Goal: Information Seeking & Learning: Learn about a topic

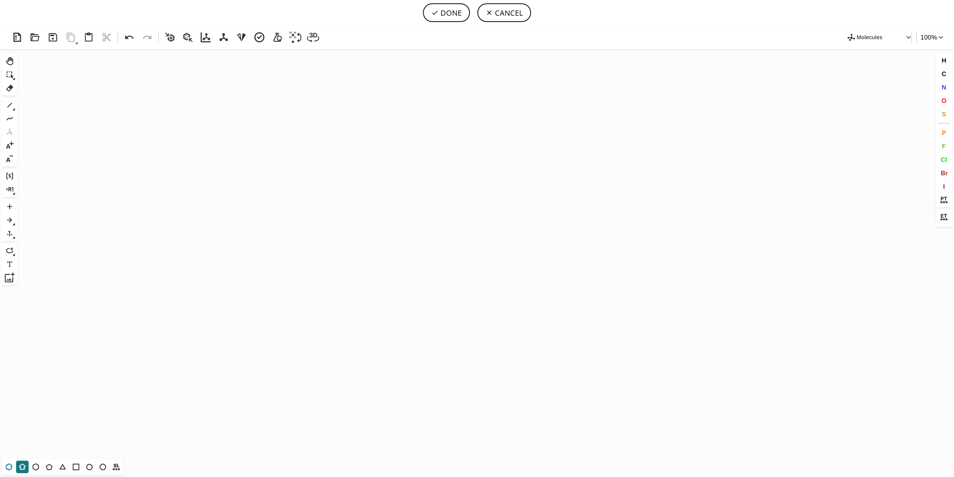
click at [12, 466] on icon at bounding box center [9, 467] width 10 height 10
click at [416, 250] on icon "Created with [PERSON_NAME] 2.3.0" at bounding box center [477, 254] width 914 height 410
click at [11, 103] on icon at bounding box center [10, 105] width 10 height 10
click at [937, 96] on div "C N O S" at bounding box center [944, 94] width 16 height 54
click at [939, 96] on button "O" at bounding box center [944, 100] width 13 height 13
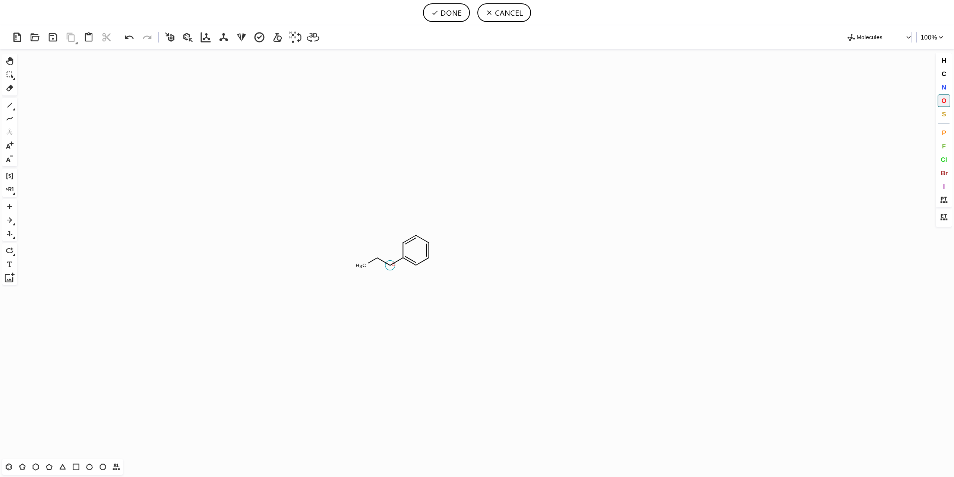
click at [394, 264] on tspan "O" at bounding box center [394, 264] width 4 height 6
drag, startPoint x: 45, startPoint y: 469, endPoint x: 63, endPoint y: 463, distance: 19.0
click at [45, 469] on icon at bounding box center [49, 467] width 10 height 10
click at [9, 106] on icon at bounding box center [9, 105] width 5 height 5
click at [945, 85] on span "N" at bounding box center [944, 86] width 4 height 7
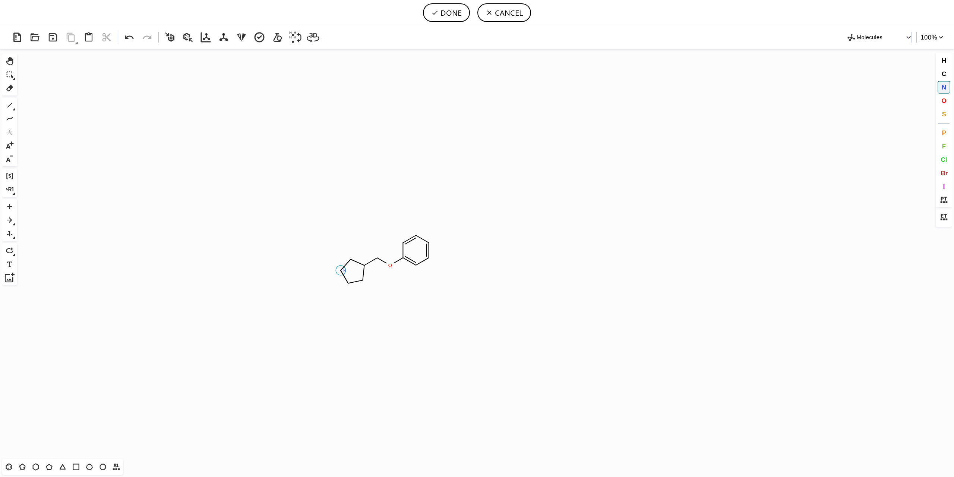
click at [344, 270] on tspan "N" at bounding box center [345, 270] width 4 height 6
click at [6, 100] on button "1" at bounding box center [9, 105] width 13 height 13
click at [130, 35] on icon at bounding box center [129, 37] width 13 height 13
drag, startPoint x: 325, startPoint y: 267, endPoint x: 328, endPoint y: 264, distance: 4.2
click at [946, 111] on span "S" at bounding box center [944, 113] width 4 height 7
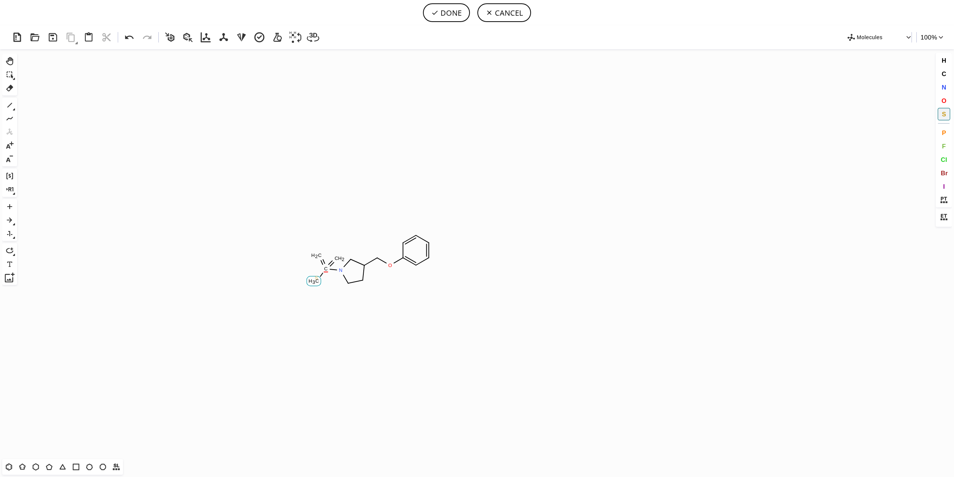
click at [316, 277] on tspan "S" at bounding box center [316, 278] width 3 height 6
click at [939, 98] on button "O" at bounding box center [944, 100] width 13 height 13
click at [320, 258] on tspan "O" at bounding box center [320, 259] width 4 height 6
click at [338, 259] on tspan "O" at bounding box center [339, 259] width 4 height 6
click at [127, 36] on icon at bounding box center [129, 37] width 9 height 4
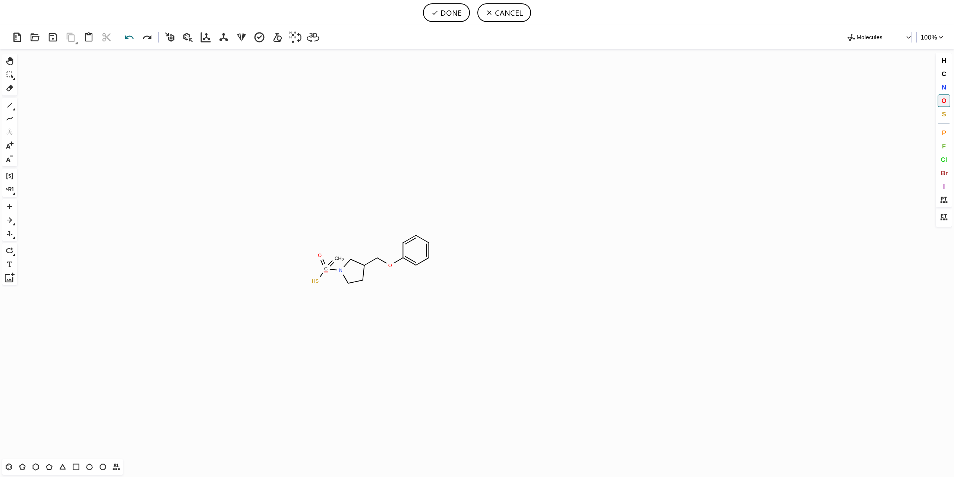
click at [127, 36] on icon at bounding box center [129, 37] width 9 height 4
click at [127, 36] on icon at bounding box center [129, 37] width 13 height 13
click at [947, 115] on button "S" at bounding box center [944, 114] width 13 height 13
click at [329, 271] on tspan "S" at bounding box center [329, 272] width 3 height 6
click at [946, 101] on span "O" at bounding box center [944, 100] width 5 height 7
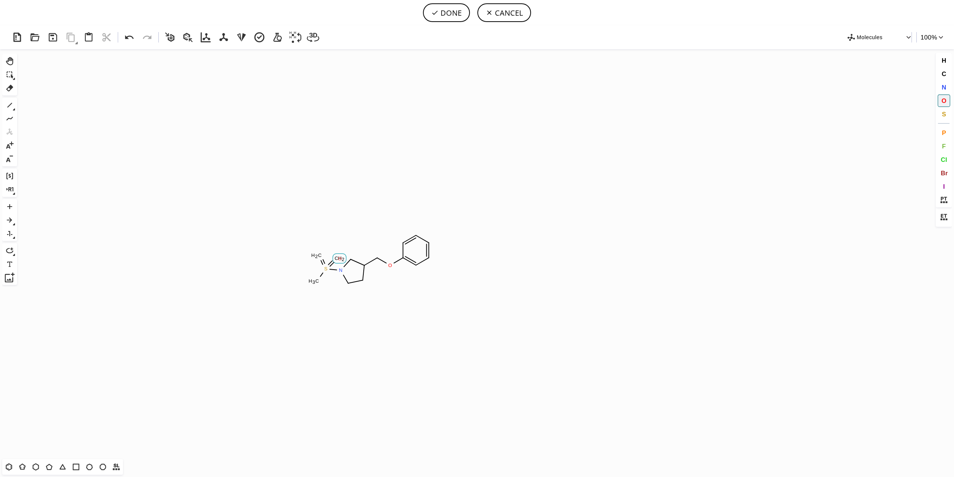
click at [340, 258] on tspan "O" at bounding box center [340, 259] width 4 height 6
click at [318, 256] on tspan "O" at bounding box center [318, 256] width 4 height 6
drag, startPoint x: 6, startPoint y: 463, endPoint x: 15, endPoint y: 461, distance: 8.9
click at [7, 463] on icon at bounding box center [9, 467] width 10 height 10
click at [452, 13] on button "DONE" at bounding box center [446, 12] width 47 height 19
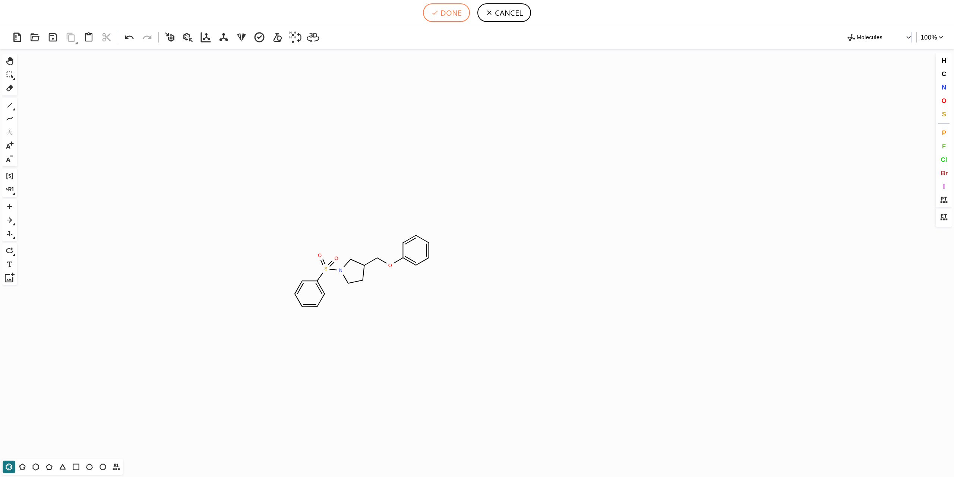
type input "C1C(OCC2CCN(S(=O)(C3C=CC=CC=3)=O)C2)=CC=CC=1"
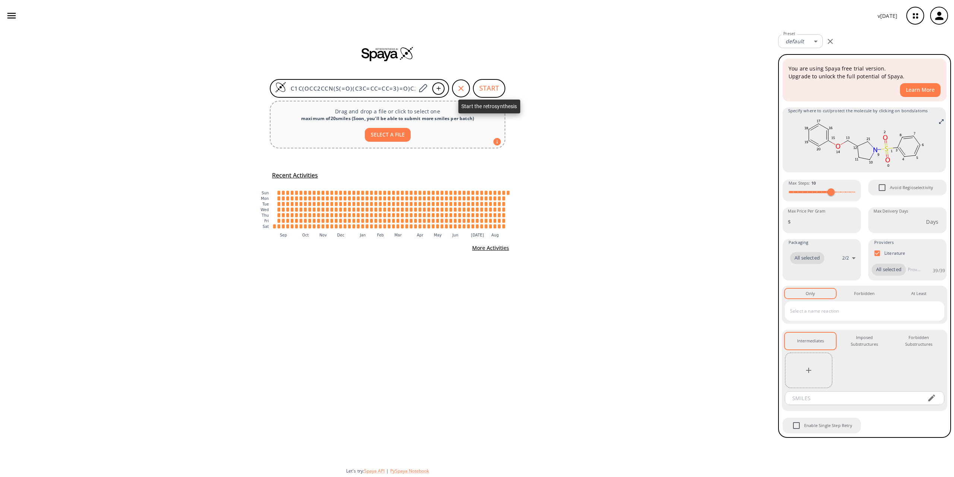
click at [489, 88] on button "START" at bounding box center [489, 88] width 32 height 19
click at [488, 88] on button "START" at bounding box center [489, 88] width 32 height 19
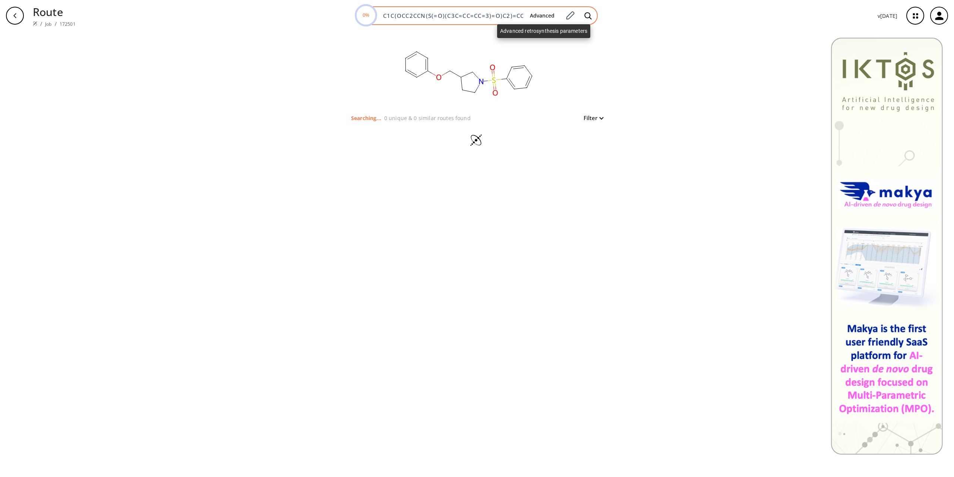
click at [541, 15] on button "Advanced" at bounding box center [542, 16] width 37 height 14
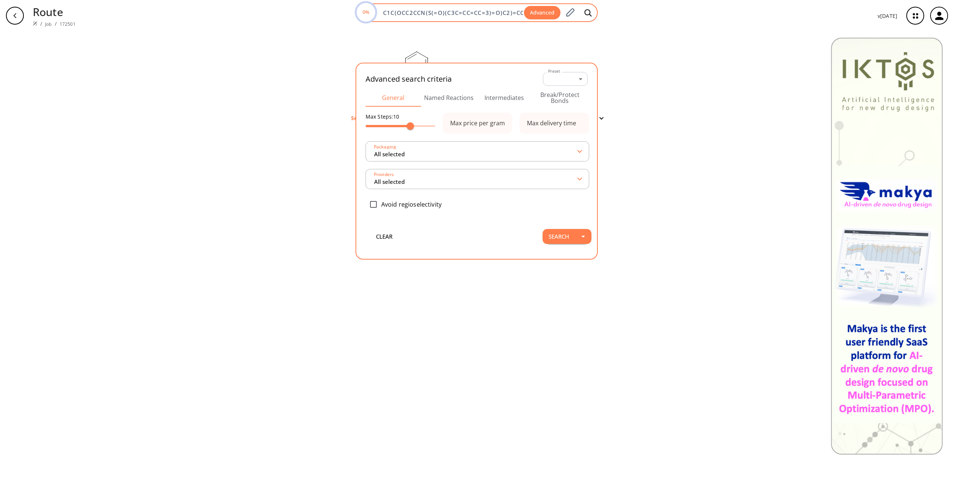
scroll to position [0, 19]
type input "All selected"
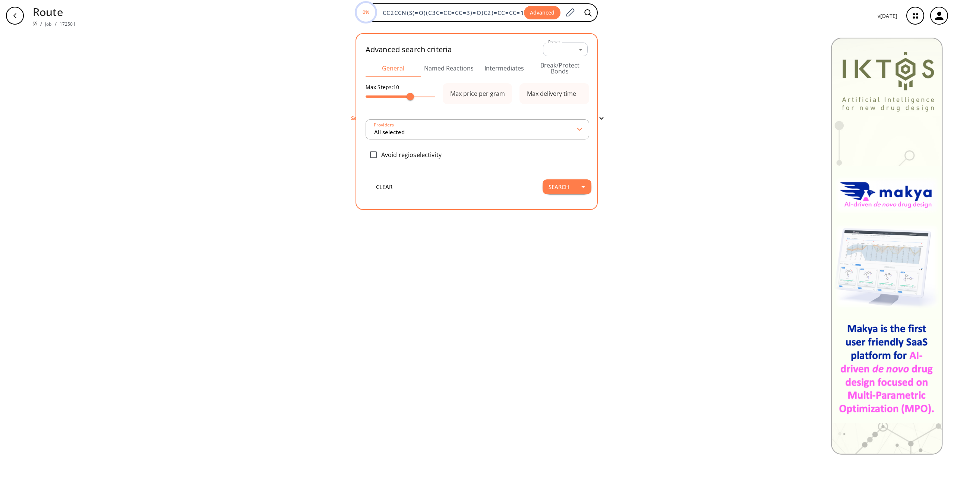
type input "All selected"
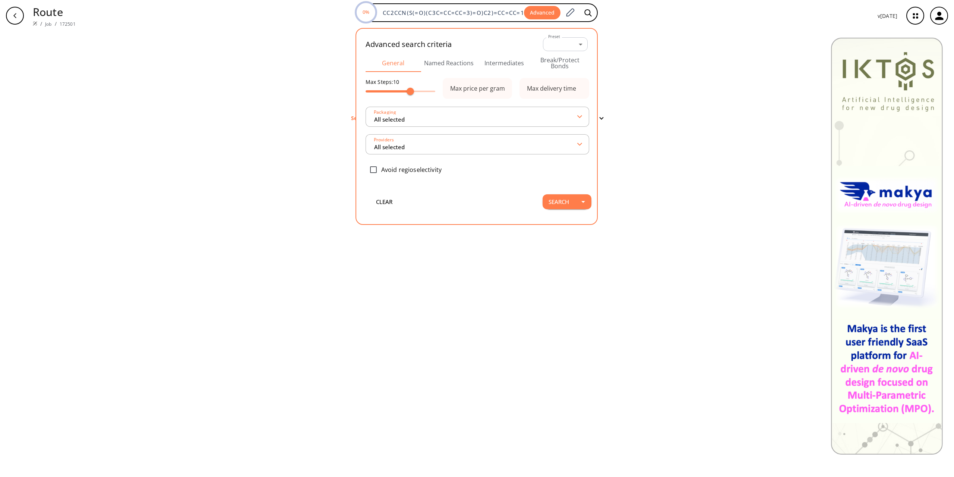
scroll to position [0, 0]
click at [556, 63] on button "Break/Protect Bonds" at bounding box center [560, 63] width 56 height 18
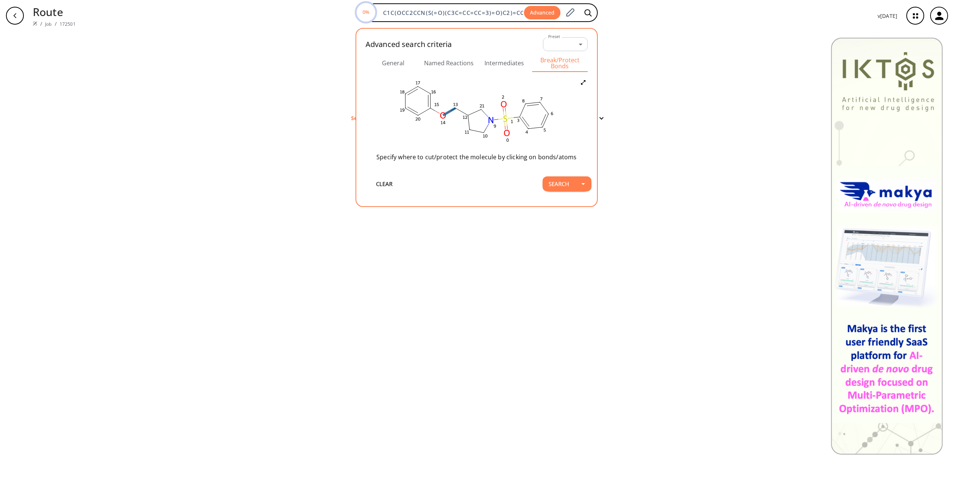
click at [451, 111] on icon at bounding box center [448, 112] width 4 height 3
click at [457, 118] on icon at bounding box center [454, 118] width 7 height 7
click at [561, 183] on button "Search" at bounding box center [559, 183] width 32 height 15
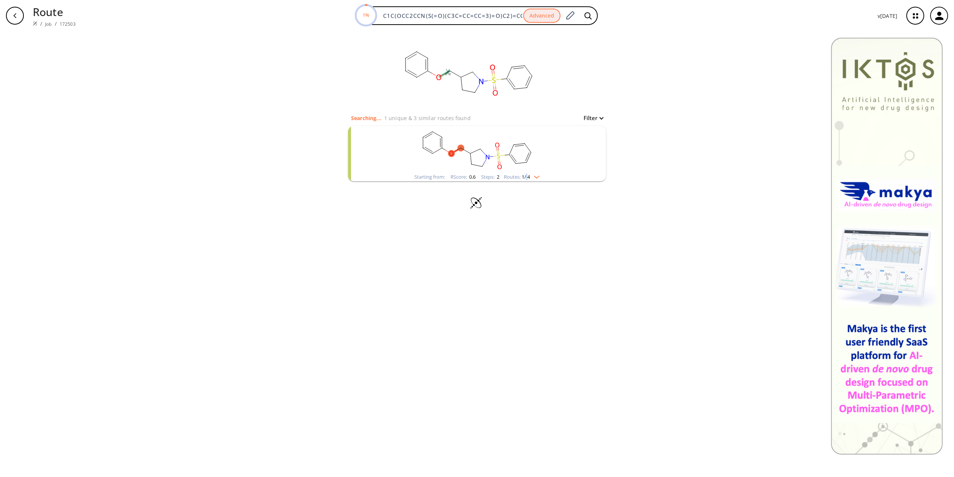
click at [526, 177] on span "1 / 4" at bounding box center [526, 176] width 8 height 5
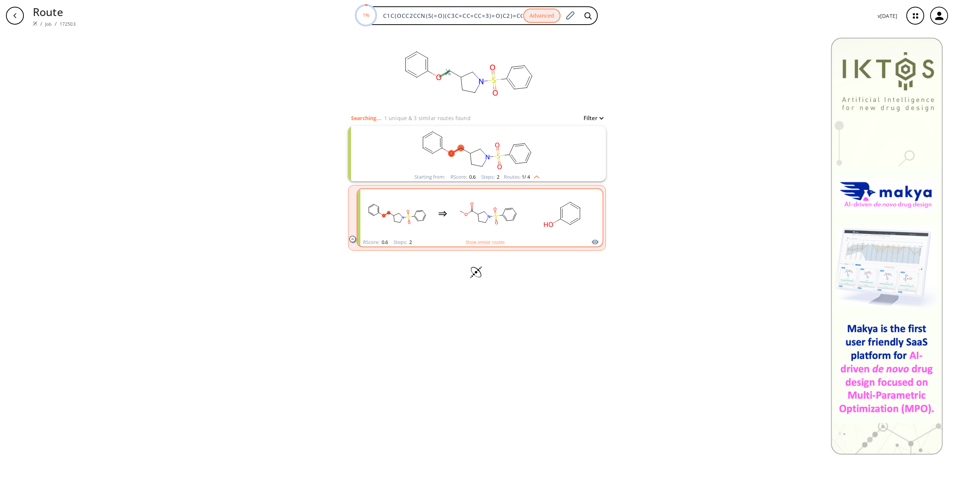
click at [559, 228] on rect "clusters" at bounding box center [562, 213] width 67 height 47
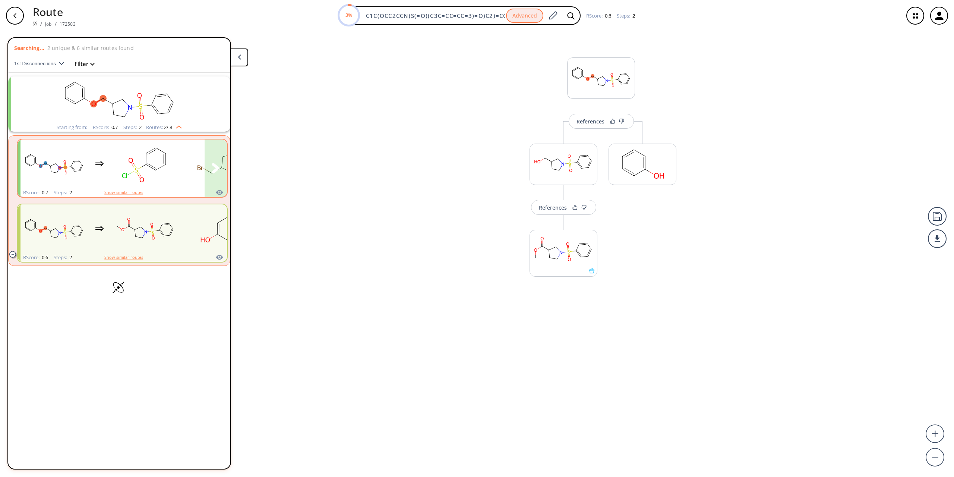
click at [157, 172] on ellipse "clusters" at bounding box center [155, 170] width 7 height 7
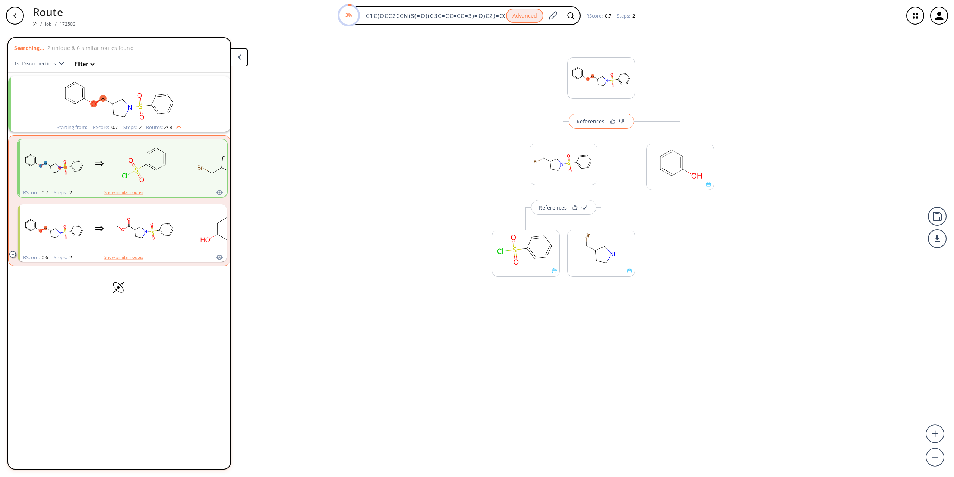
click at [583, 126] on button "References" at bounding box center [601, 121] width 65 height 15
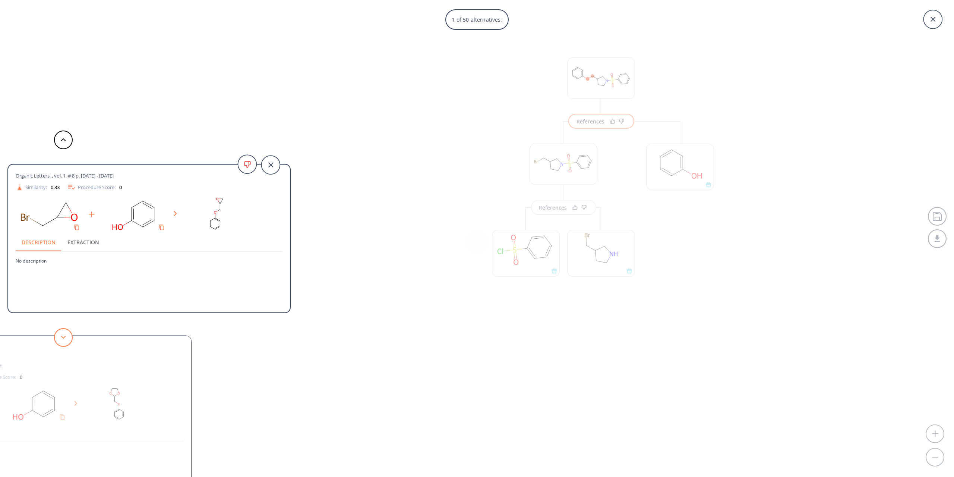
click at [66, 331] on button at bounding box center [63, 337] width 19 height 19
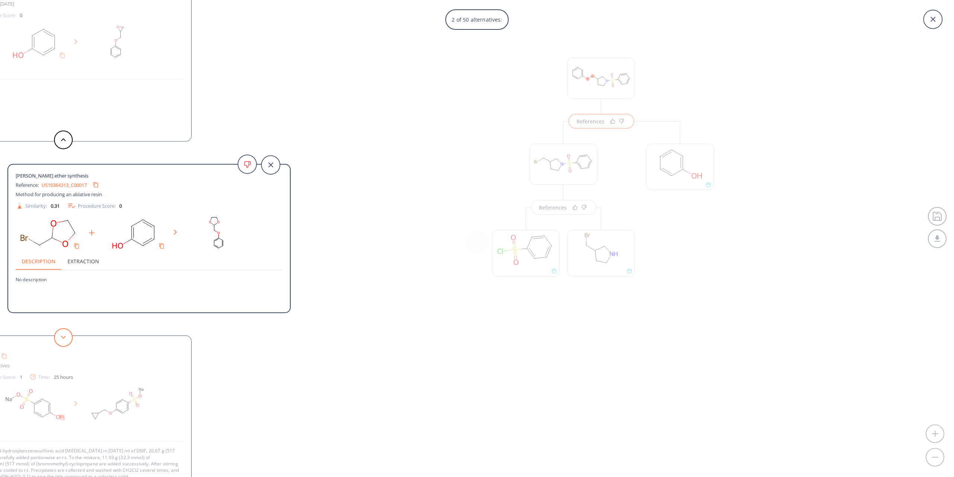
click at [66, 331] on button at bounding box center [63, 337] width 19 height 19
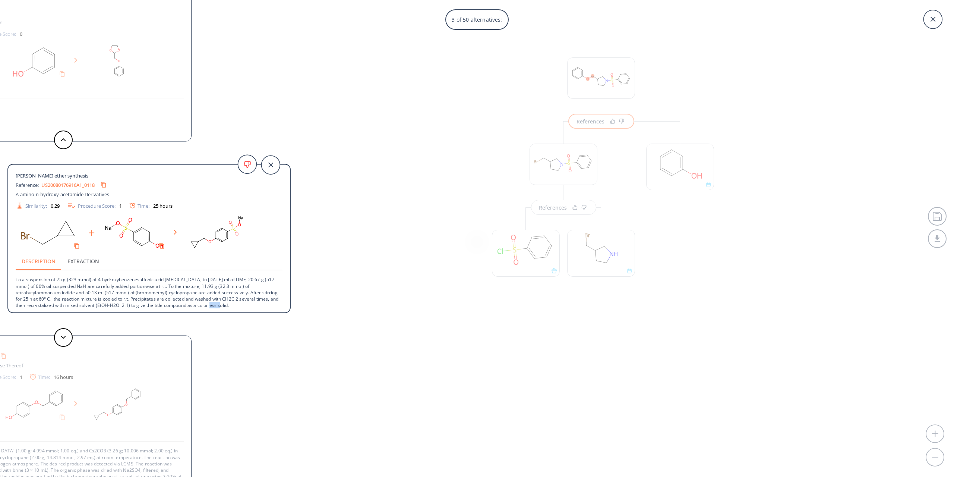
scroll to position [1, 0]
drag, startPoint x: 195, startPoint y: 302, endPoint x: 94, endPoint y: 293, distance: 101.4
click at [93, 294] on p "To a suspension of 75 g (323 mmol) of 4-hydroxybenzenesulfonic acid [MEDICAL_DA…" at bounding box center [149, 288] width 267 height 38
click at [162, 286] on p "To a suspension of 75 g (323 mmol) of 4-hydroxybenzenesulfonic acid [MEDICAL_DA…" at bounding box center [149, 288] width 267 height 38
click at [67, 334] on button at bounding box center [63, 337] width 19 height 19
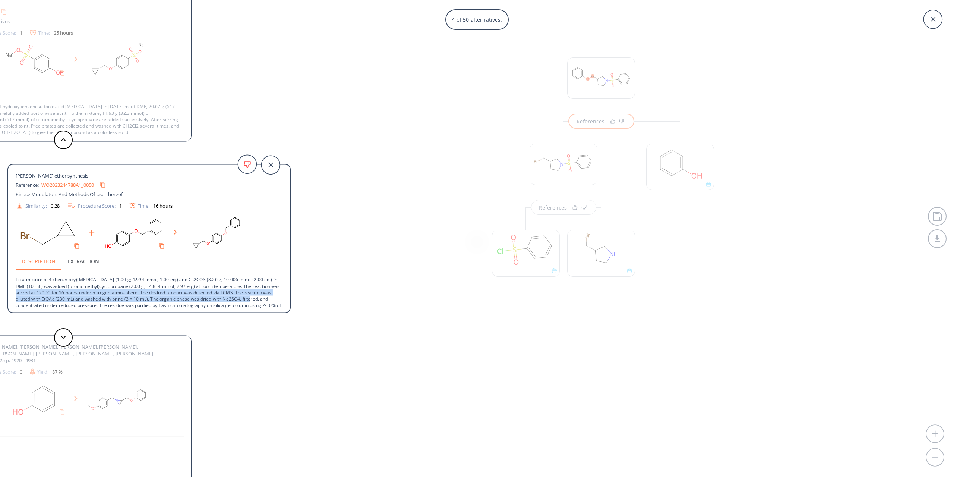
drag, startPoint x: 290, startPoint y: 287, endPoint x: 290, endPoint y: 300, distance: 13.8
click at [290, 300] on div "[PERSON_NAME] ether synthesis Reference: WO2023244788A1_0050 Kinase Modulators …" at bounding box center [148, 238] width 283 height 149
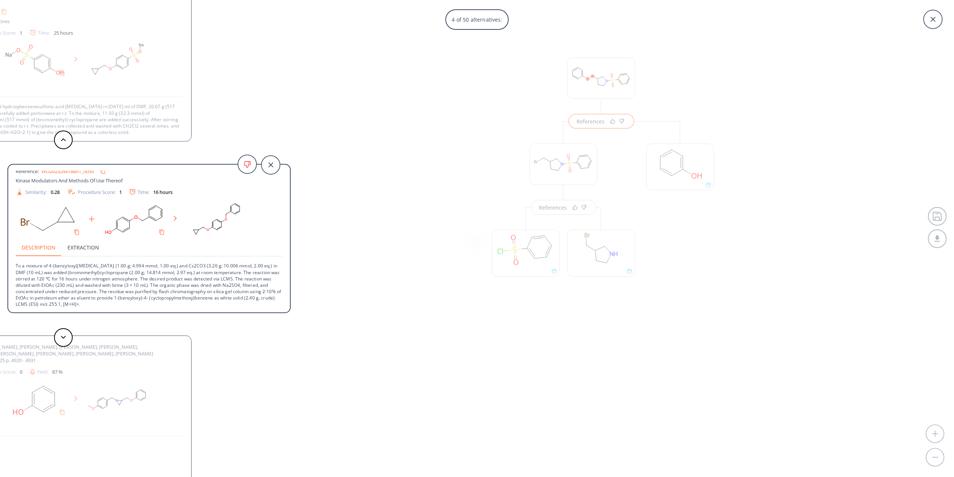
click at [255, 313] on div "[PERSON_NAME] ether synthesis Reference: WO2023244788A1_0050 Kinase Modulators …" at bounding box center [149, 240] width 282 height 150
click at [63, 332] on button at bounding box center [63, 337] width 19 height 19
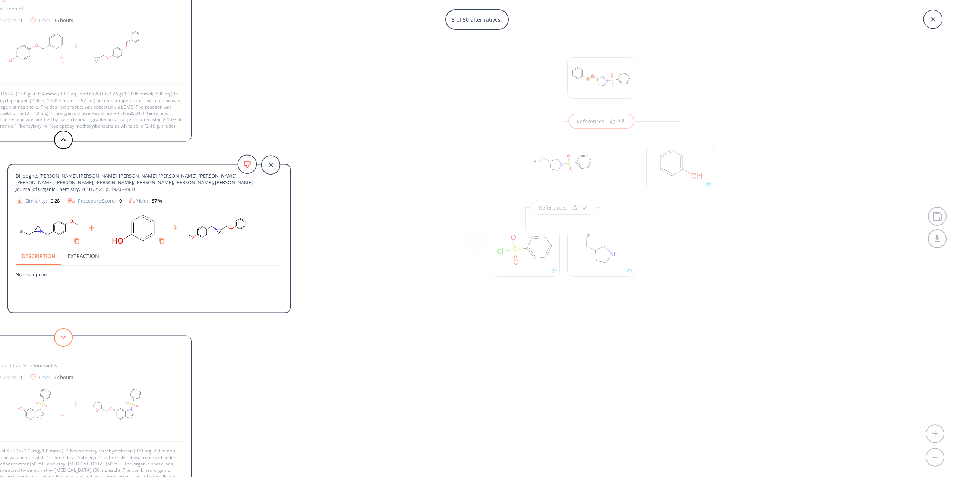
click at [64, 332] on button at bounding box center [63, 337] width 19 height 19
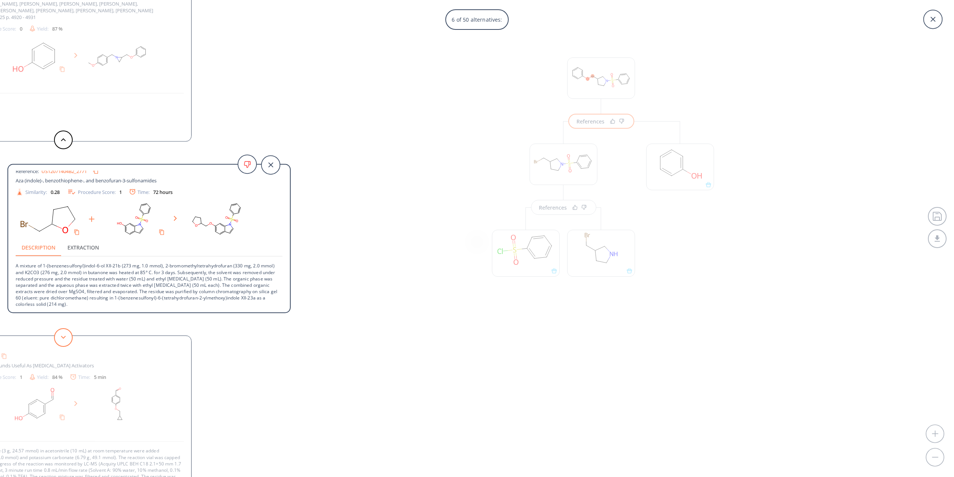
click at [62, 337] on icon at bounding box center [63, 336] width 5 height 3
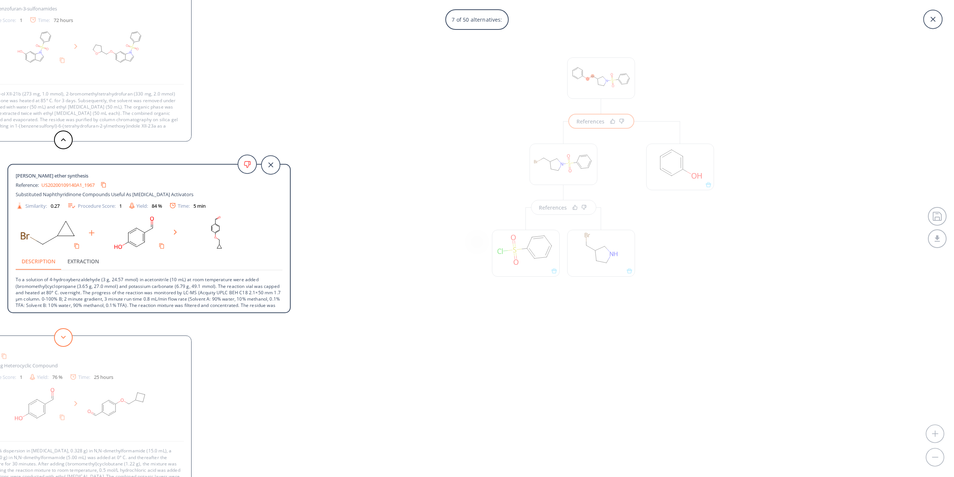
click at [62, 335] on icon at bounding box center [63, 336] width 5 height 3
click at [63, 332] on button at bounding box center [63, 337] width 19 height 19
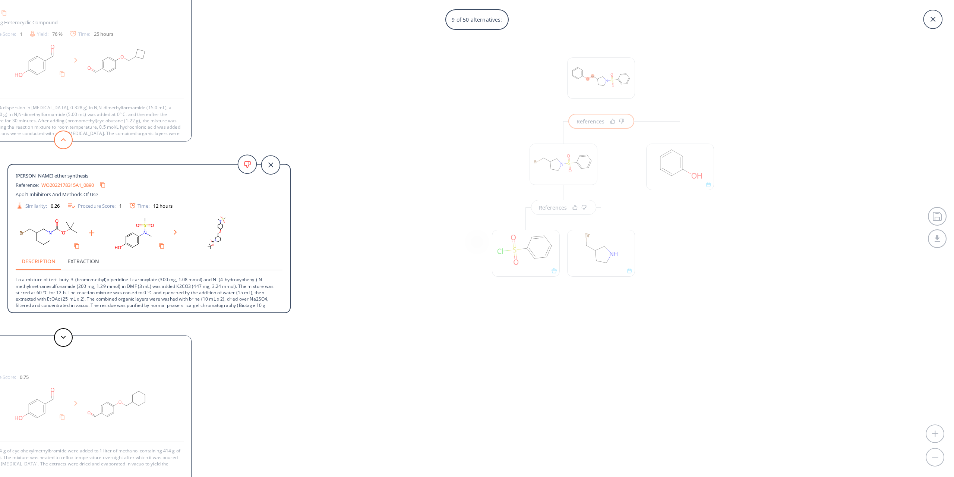
click at [67, 138] on button at bounding box center [63, 139] width 19 height 19
drag, startPoint x: 77, startPoint y: 285, endPoint x: 23, endPoint y: 287, distance: 54.1
click at [23, 287] on p "To a suspension of sodium hydride (60% dispersion in [MEDICAL_DATA], 0.328 g) i…" at bounding box center [149, 298] width 267 height 57
click at [52, 332] on div at bounding box center [63, 337] width 22 height 19
click at [62, 332] on button at bounding box center [63, 337] width 19 height 19
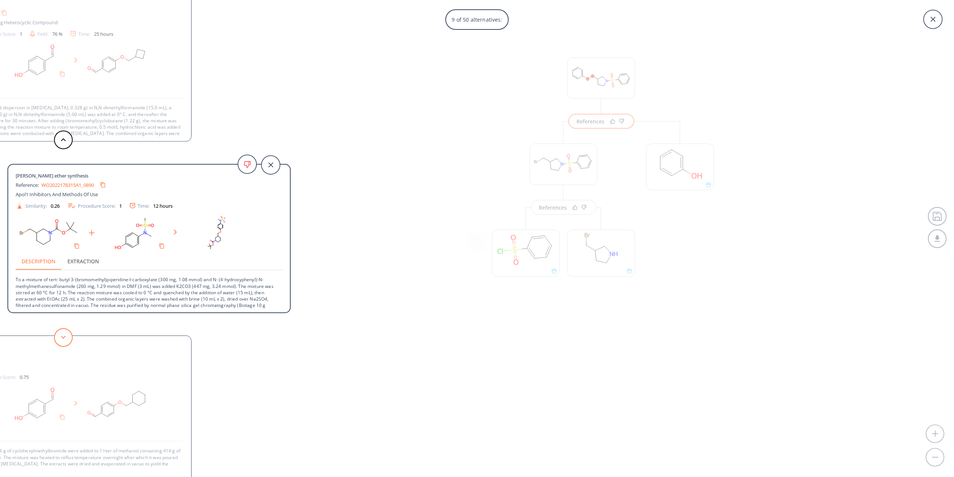
click at [62, 337] on icon at bounding box center [63, 336] width 5 height 3
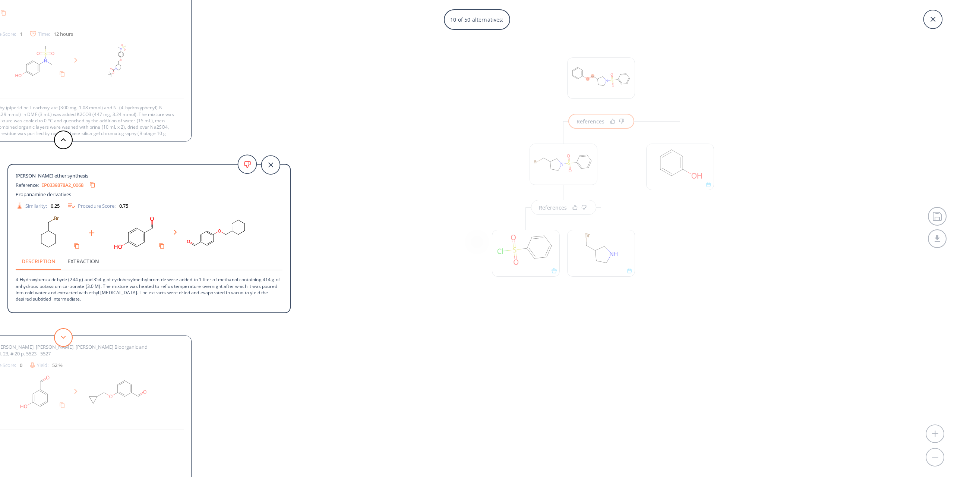
click at [60, 338] on button at bounding box center [63, 337] width 19 height 19
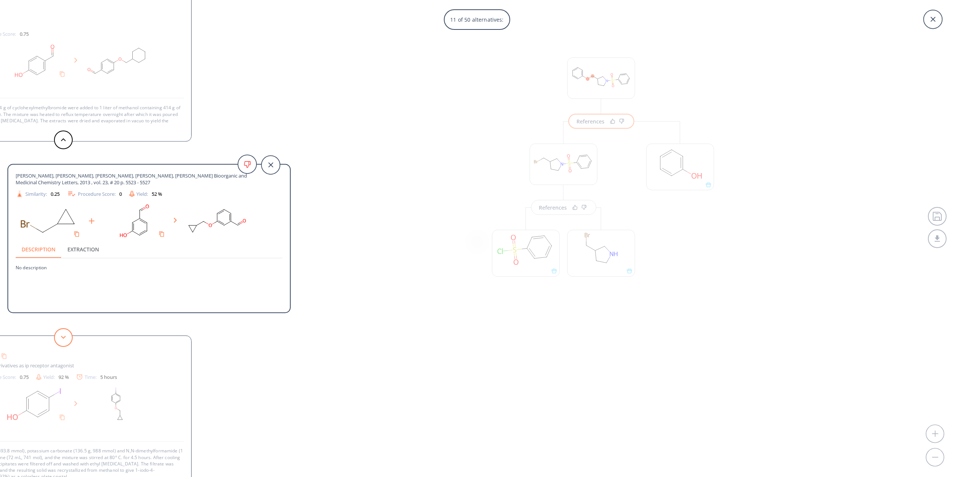
click at [60, 338] on button at bounding box center [63, 337] width 19 height 19
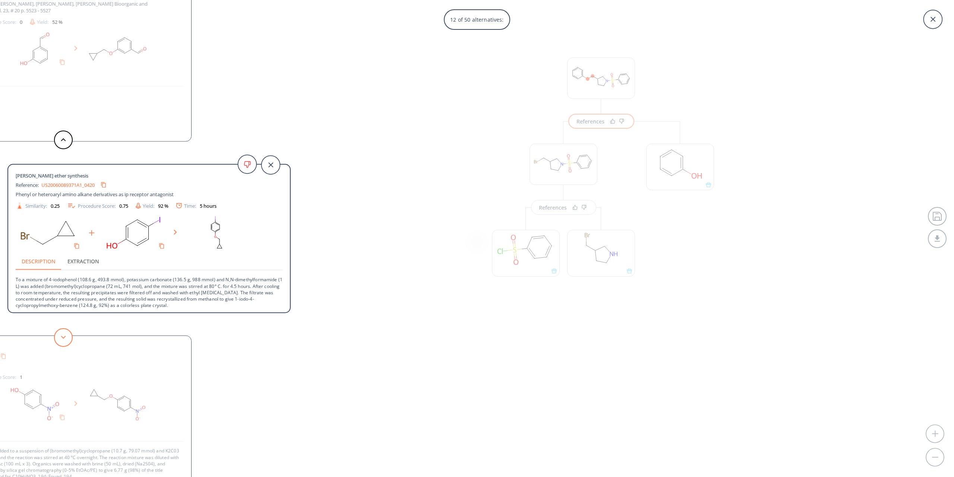
click at [57, 340] on button at bounding box center [63, 337] width 19 height 19
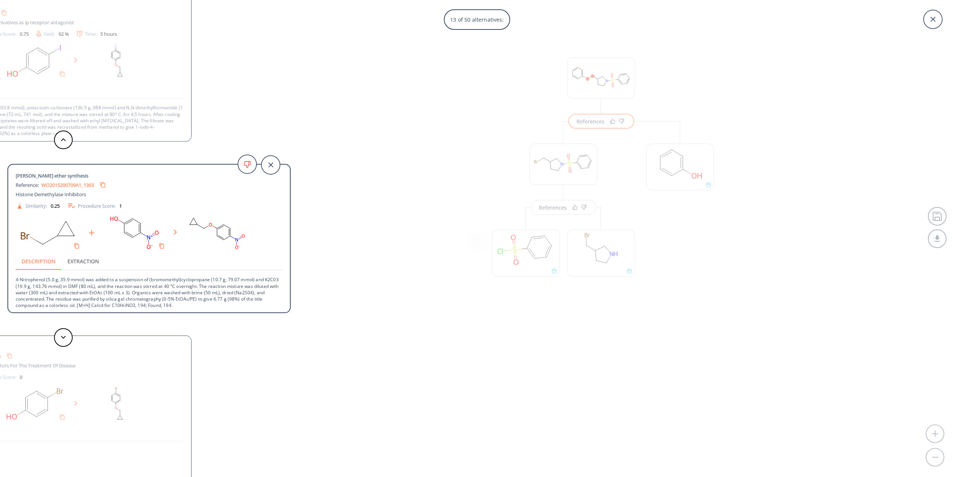
click at [60, 149] on div at bounding box center [63, 139] width 22 height 19
click at [61, 144] on button at bounding box center [63, 139] width 19 height 19
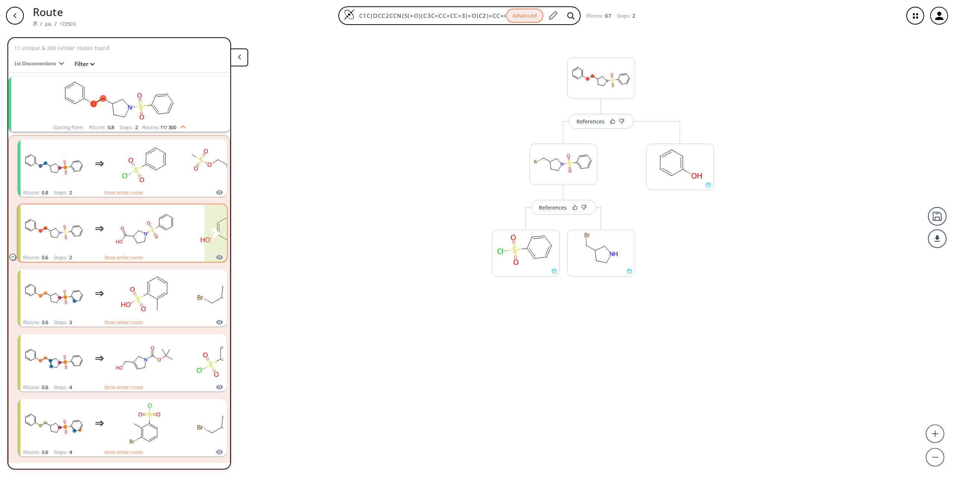
click at [160, 223] on rect "clusters" at bounding box center [144, 228] width 67 height 47
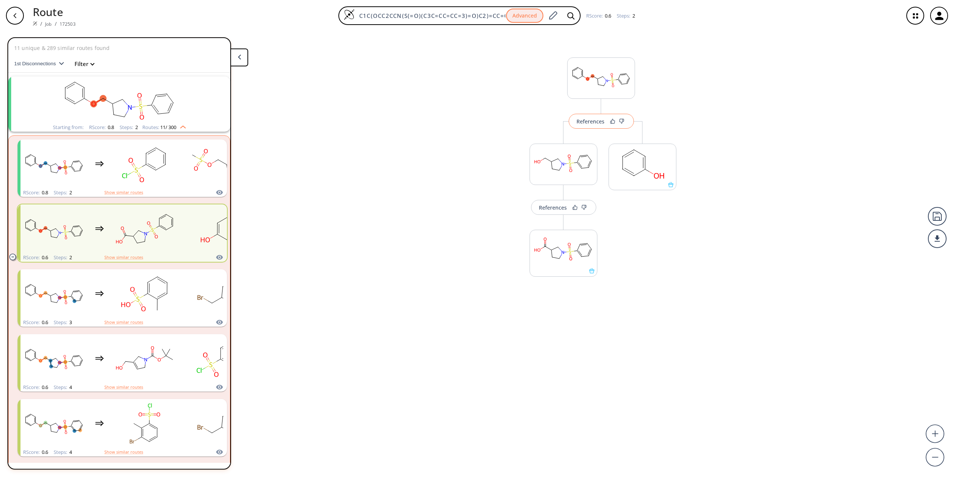
click at [589, 120] on div "References" at bounding box center [591, 121] width 28 height 5
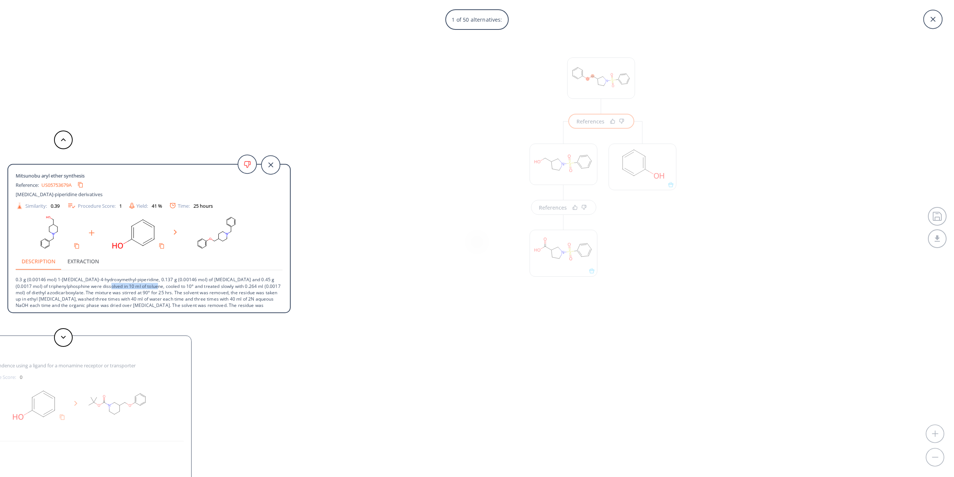
drag, startPoint x: 153, startPoint y: 285, endPoint x: 160, endPoint y: 286, distance: 6.3
click at [160, 286] on p "0.3 g (0.00146 mol) 1-[MEDICAL_DATA]-4-hydroxymethyl-piperidine, 0.137 g (0.001…" at bounding box center [149, 295] width 267 height 51
click at [200, 290] on p "0.3 g (0.00146 mol) 1-[MEDICAL_DATA]-4-hydroxymethyl-piperidine, 0.137 g (0.001…" at bounding box center [149, 295] width 267 height 51
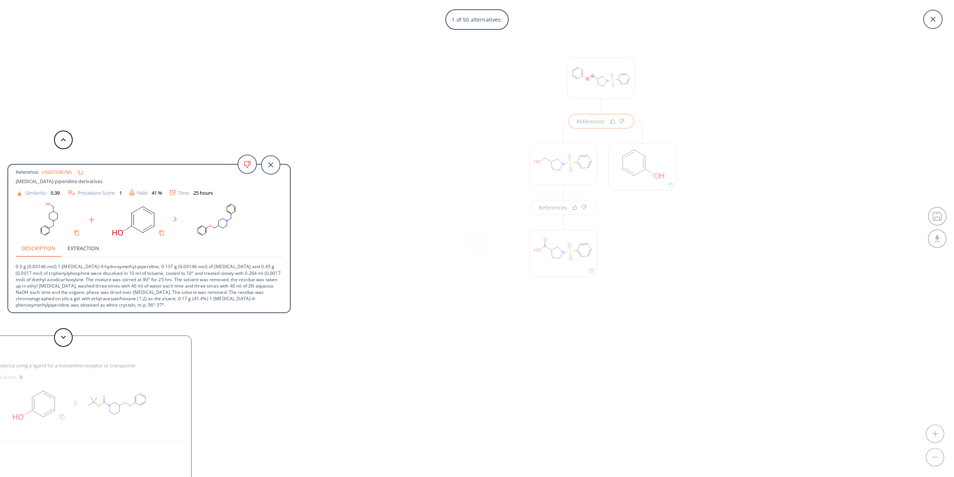
scroll to position [14, 0]
click at [69, 331] on button at bounding box center [63, 337] width 19 height 19
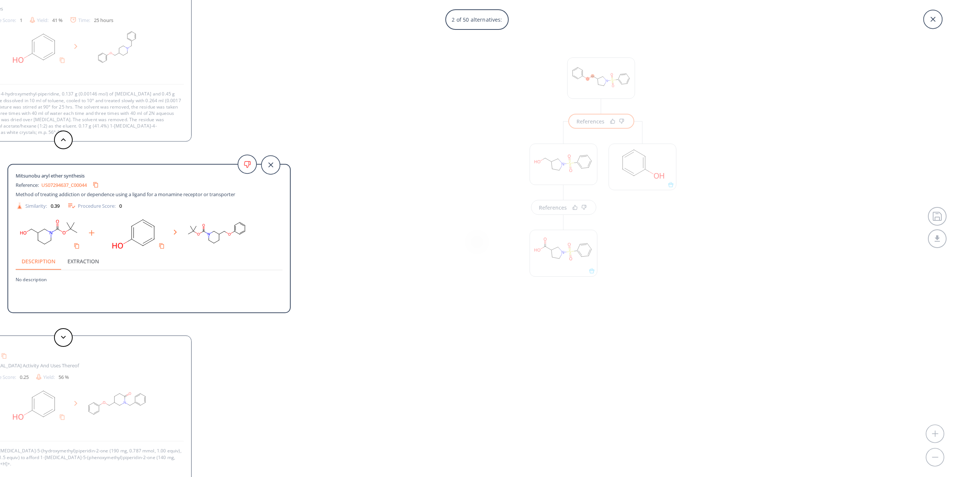
click at [73, 332] on div at bounding box center [63, 337] width 22 height 19
click at [69, 333] on button at bounding box center [63, 337] width 19 height 19
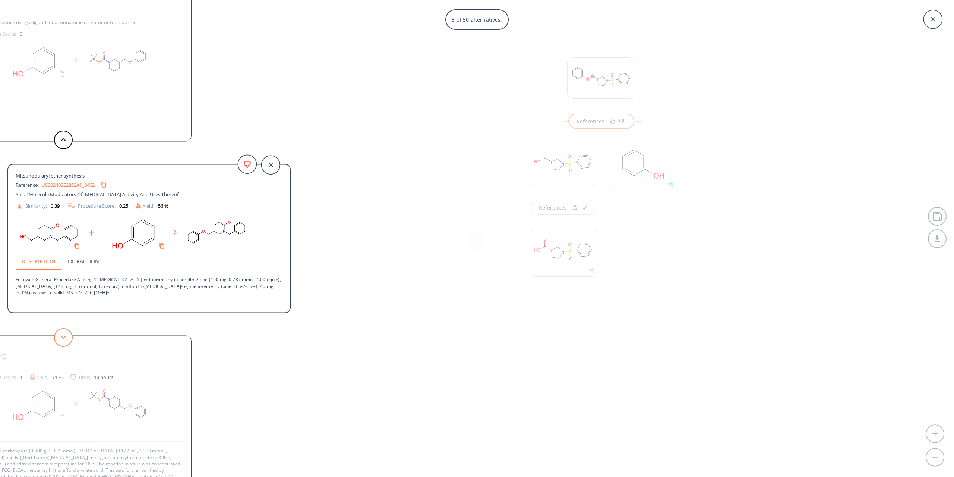
click at [64, 334] on button at bounding box center [63, 337] width 19 height 19
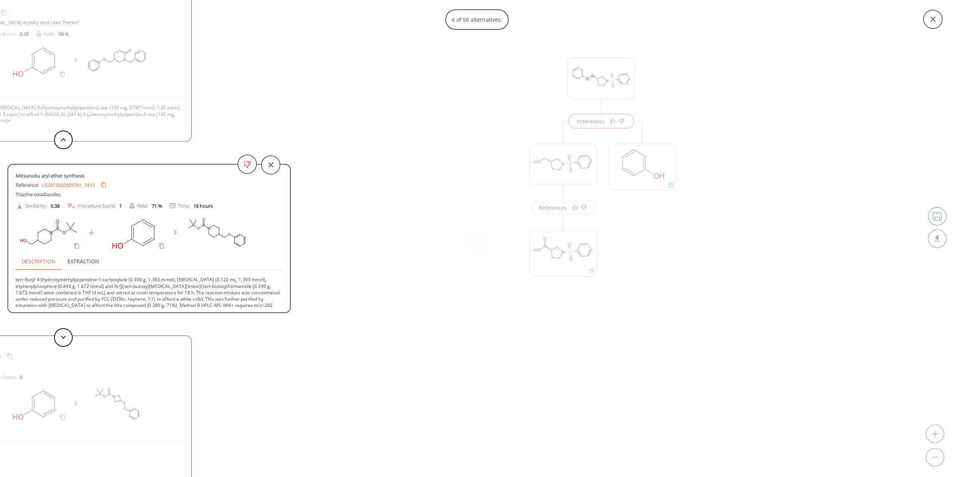
click at [302, 328] on div "4 of 50 alternatives: Mitsunobu aryl ether synthesis Reference: US05753679A [ME…" at bounding box center [477, 238] width 954 height 477
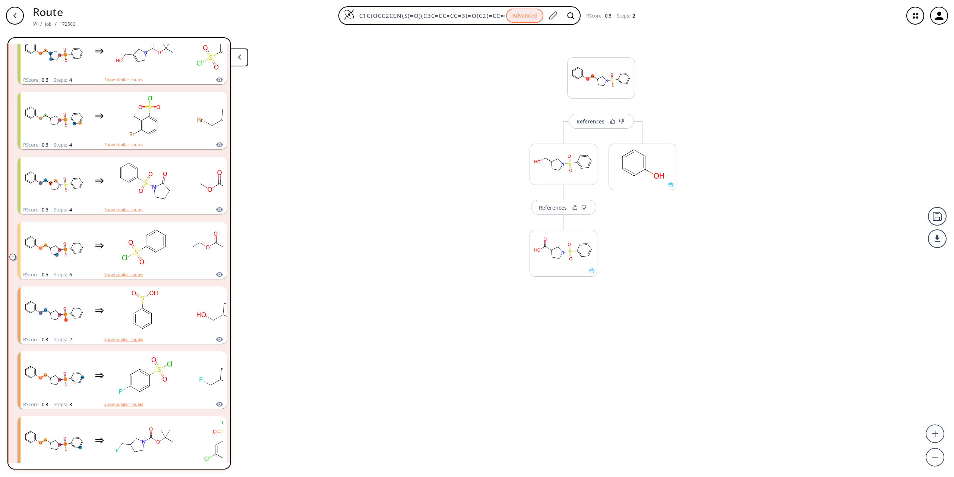
scroll to position [391, 0]
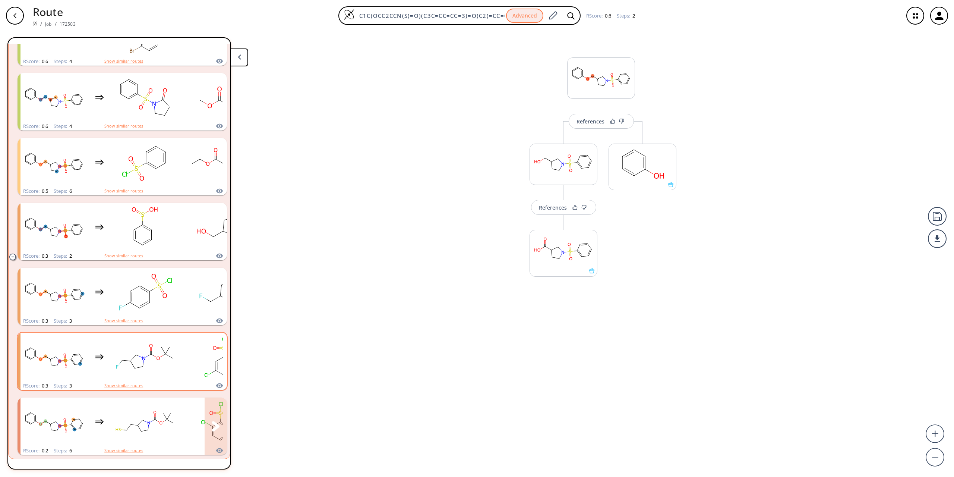
click at [159, 376] on rect "clusters" at bounding box center [144, 357] width 67 height 47
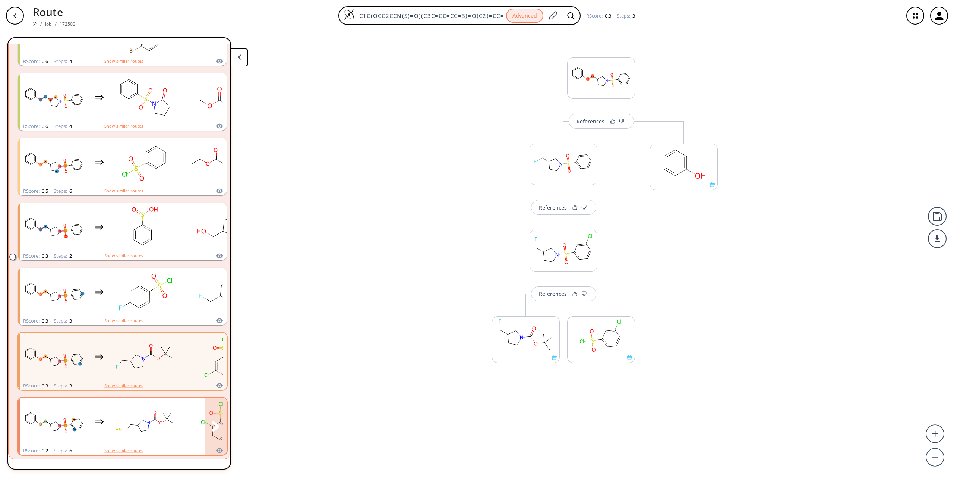
click at [161, 441] on rect "clusters" at bounding box center [144, 421] width 67 height 47
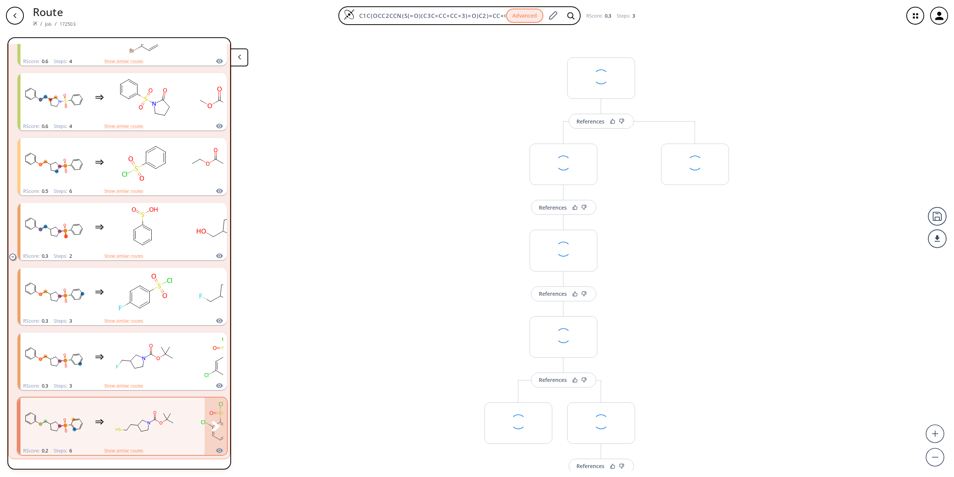
click at [131, 417] on rect "clusters" at bounding box center [144, 421] width 67 height 47
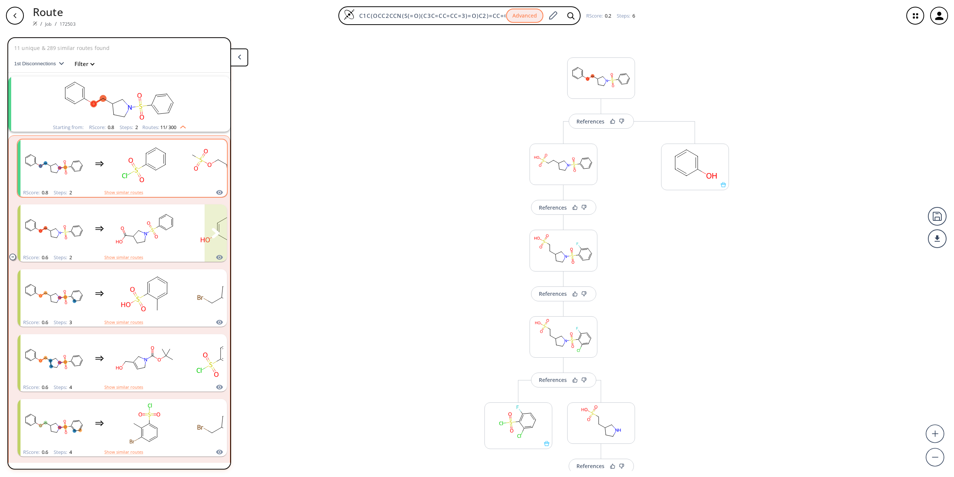
click at [147, 195] on div "RScore : 0.8 Steps : 2 Show similar routes" at bounding box center [122, 192] width 209 height 9
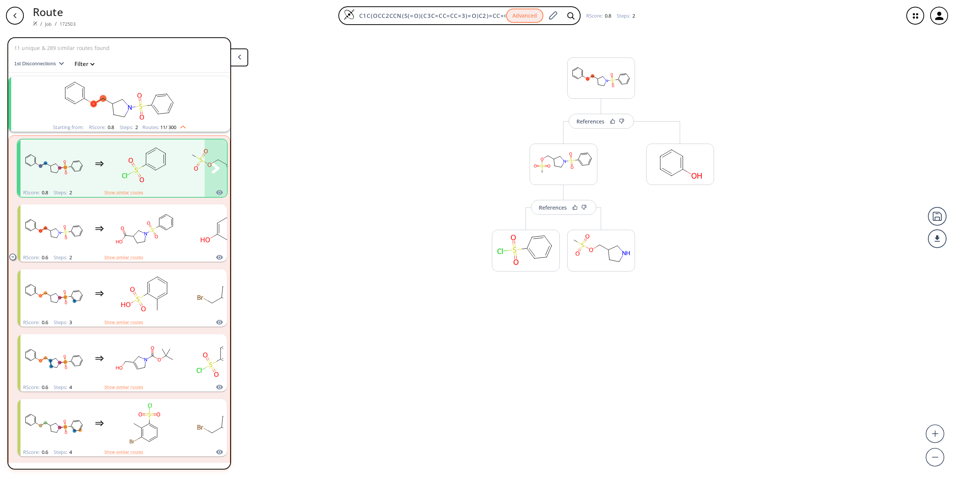
click at [153, 180] on rect "clusters" at bounding box center [144, 164] width 67 height 47
click at [604, 121] on div "References" at bounding box center [591, 121] width 28 height 5
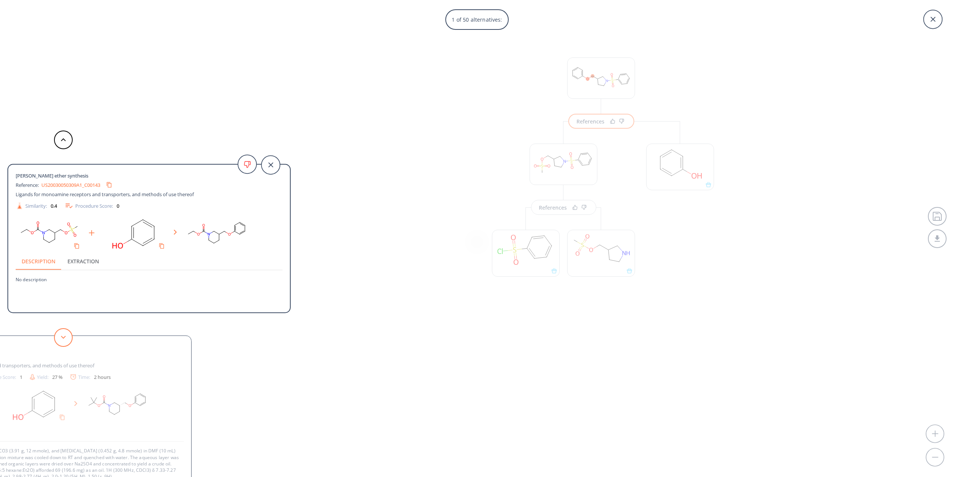
click at [66, 331] on button at bounding box center [63, 337] width 19 height 19
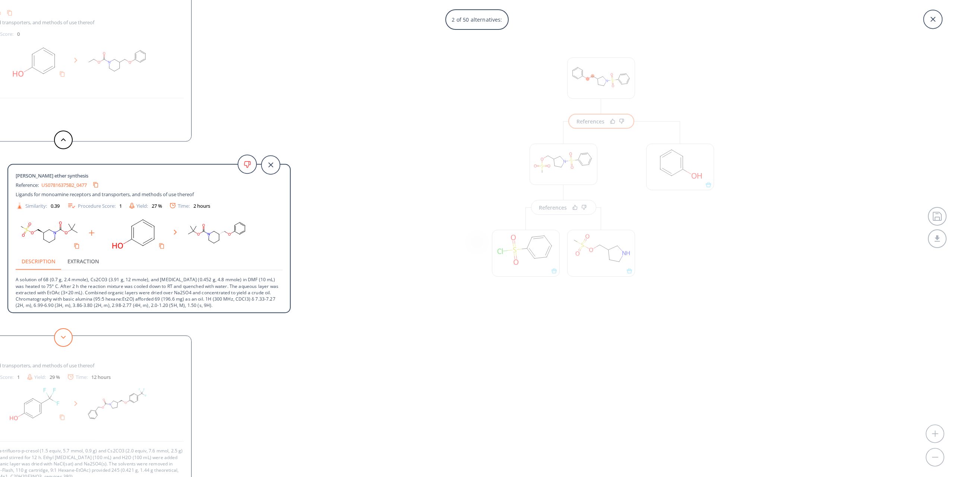
click at [72, 336] on div at bounding box center [63, 337] width 22 height 19
click at [70, 337] on button at bounding box center [63, 337] width 19 height 19
click at [67, 338] on button at bounding box center [63, 337] width 19 height 19
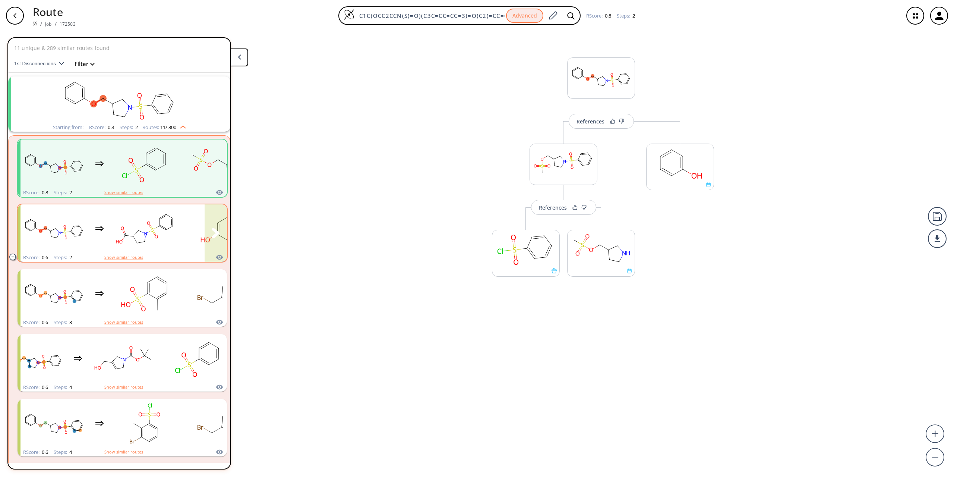
click at [126, 227] on rect "clusters" at bounding box center [144, 228] width 67 height 47
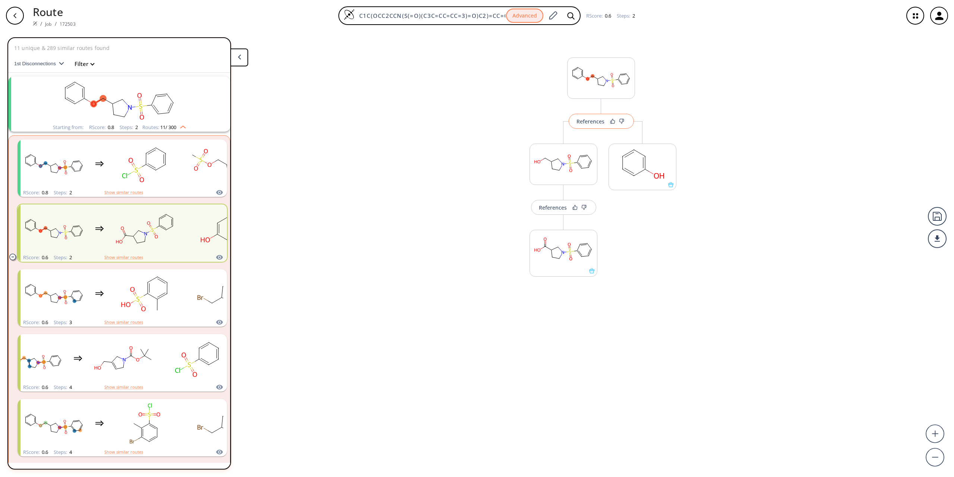
click at [608, 119] on div at bounding box center [617, 121] width 18 height 5
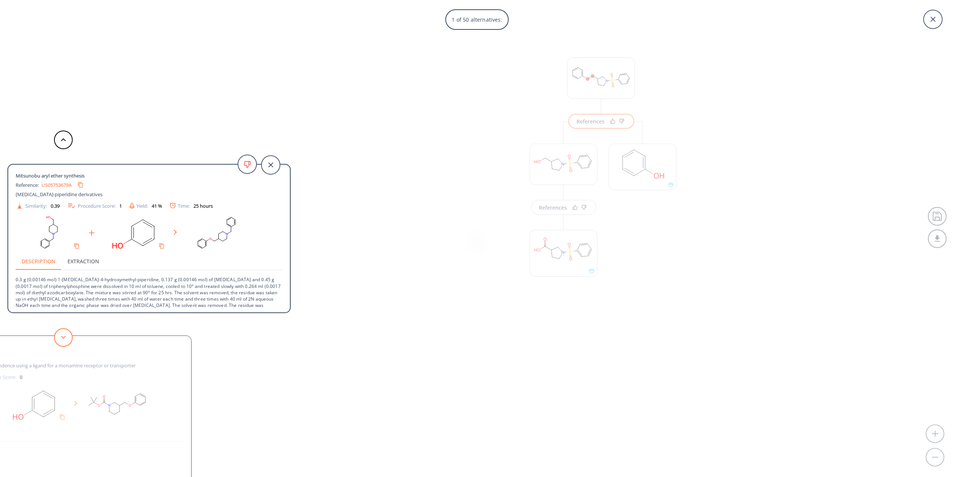
click at [69, 336] on button at bounding box center [63, 337] width 19 height 19
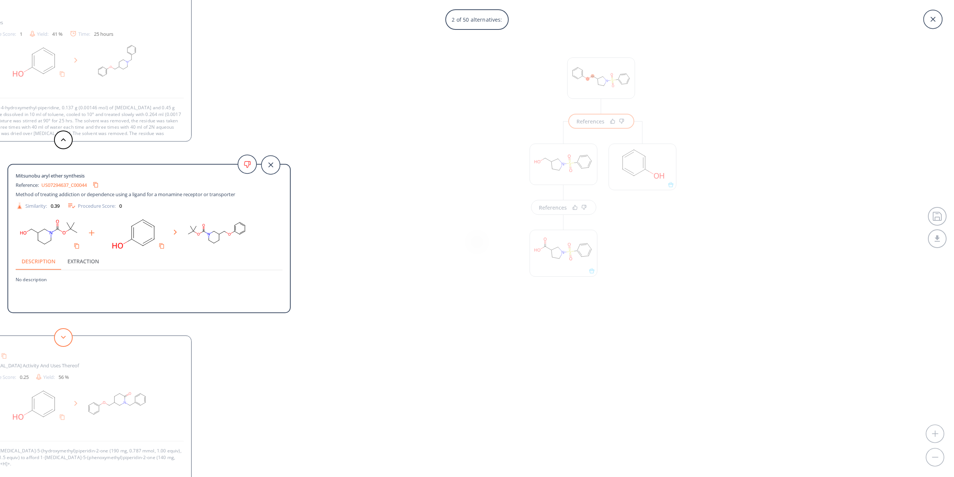
click at [69, 337] on button at bounding box center [63, 337] width 19 height 19
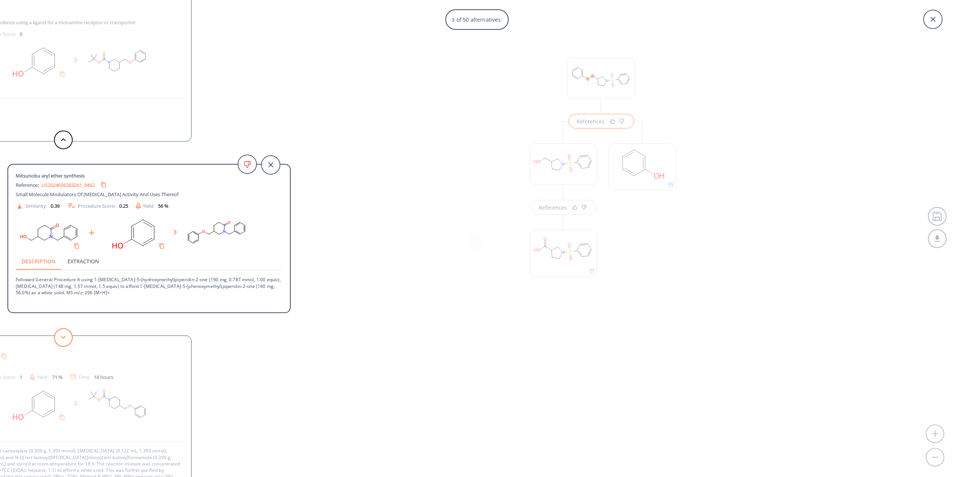
click at [69, 337] on button at bounding box center [63, 337] width 19 height 19
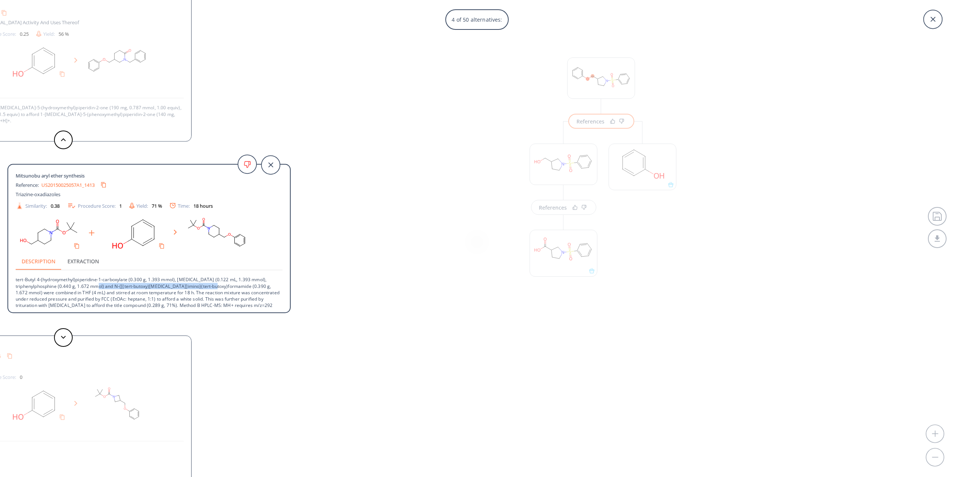
drag, startPoint x: 230, startPoint y: 286, endPoint x: 116, endPoint y: 287, distance: 114.1
click at [116, 287] on p "tert-Butyl 4-(hydroxymethyl)piperidine-1-carboxylate (0.300 g, 1.393 mmol), [ME…" at bounding box center [149, 292] width 267 height 44
copy p "N-{[(tert-butoxy)[MEDICAL_DATA]]imino}(tert-butoxy)formamide"
click at [67, 334] on button at bounding box center [63, 337] width 19 height 19
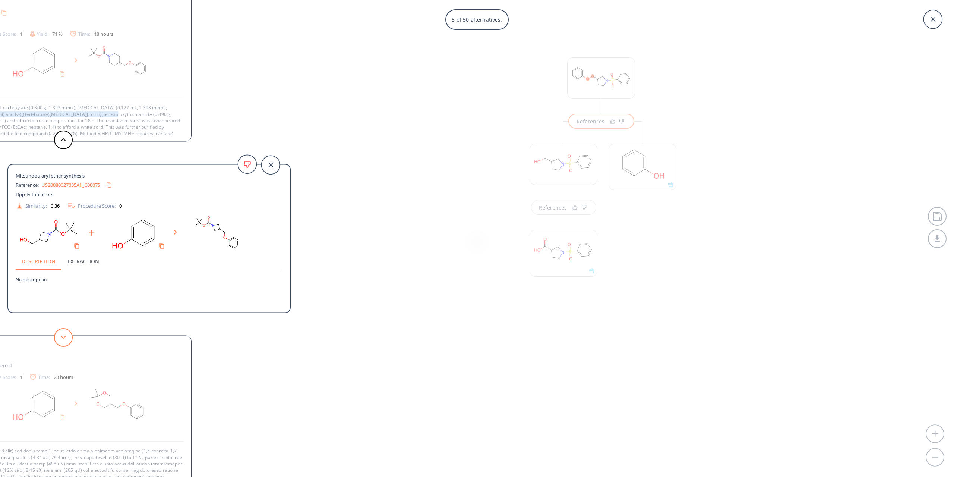
click at [67, 334] on button at bounding box center [63, 337] width 19 height 19
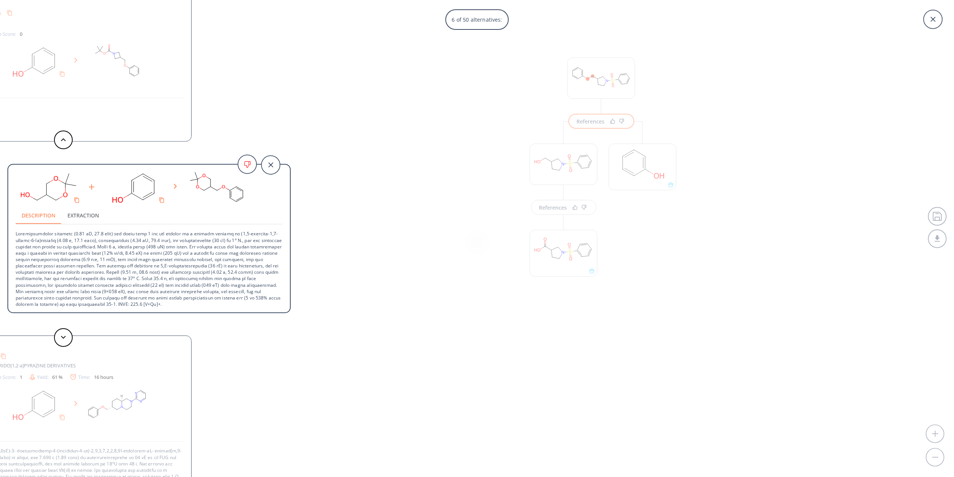
scroll to position [52, 0]
click at [66, 331] on button at bounding box center [63, 337] width 19 height 19
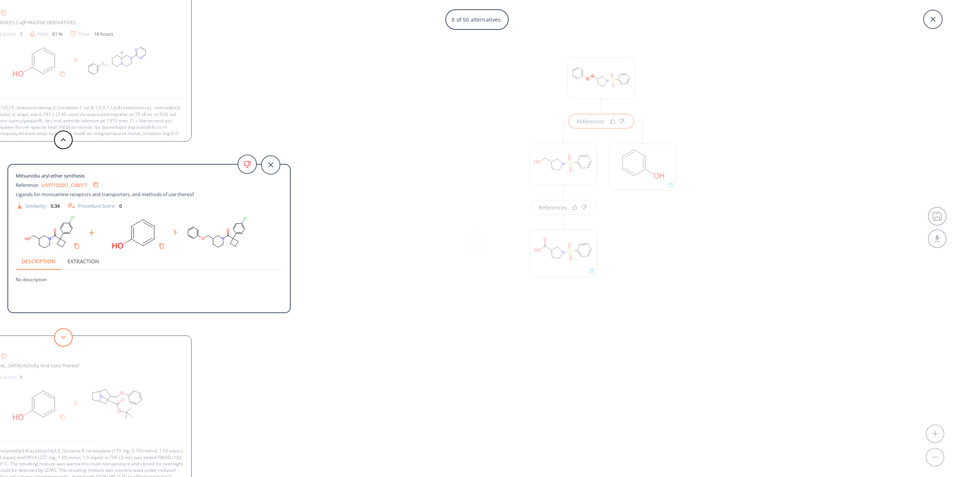
click at [66, 333] on button at bounding box center [63, 337] width 19 height 19
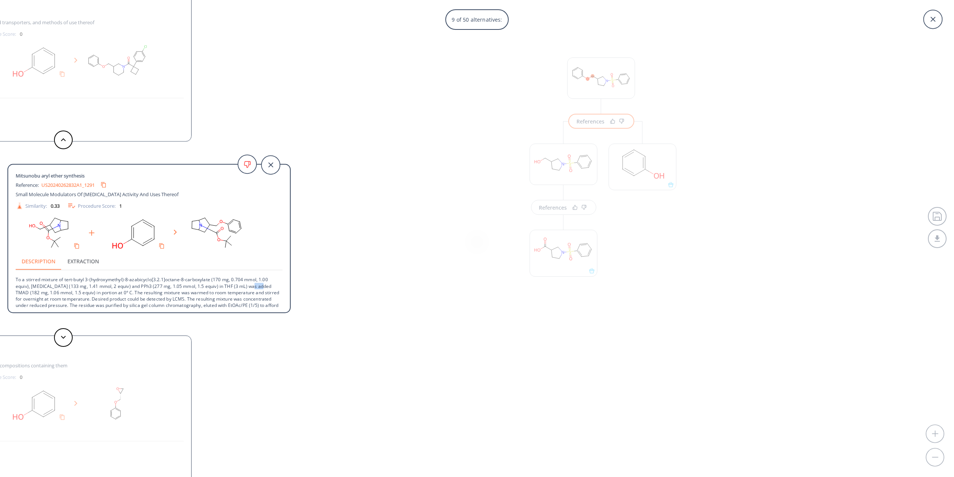
drag, startPoint x: 262, startPoint y: 286, endPoint x: 252, endPoint y: 286, distance: 9.7
click at [252, 286] on p "To a stirred mixture of tert-butyl 3-(hydroxymethyl)-8-azabicyclo[3.2.1]octane-…" at bounding box center [149, 295] width 267 height 51
copy p "TMAD"
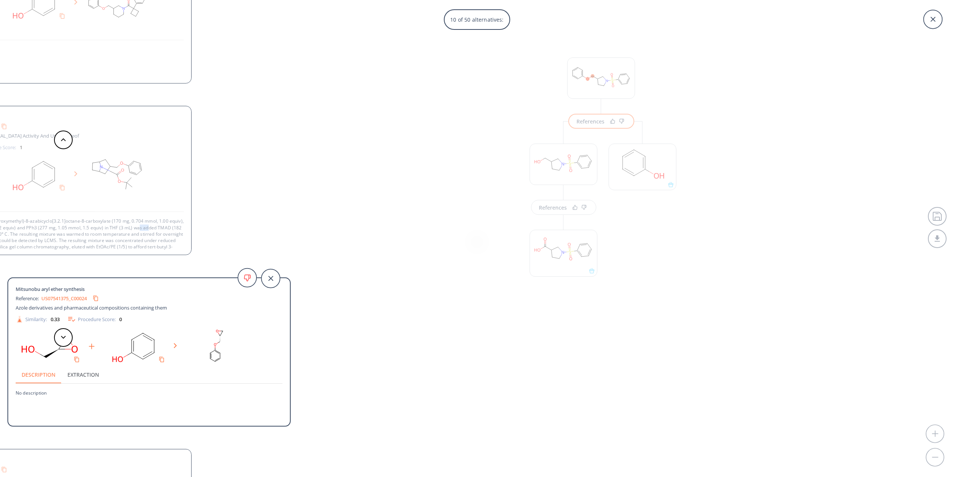
scroll to position [14, 0]
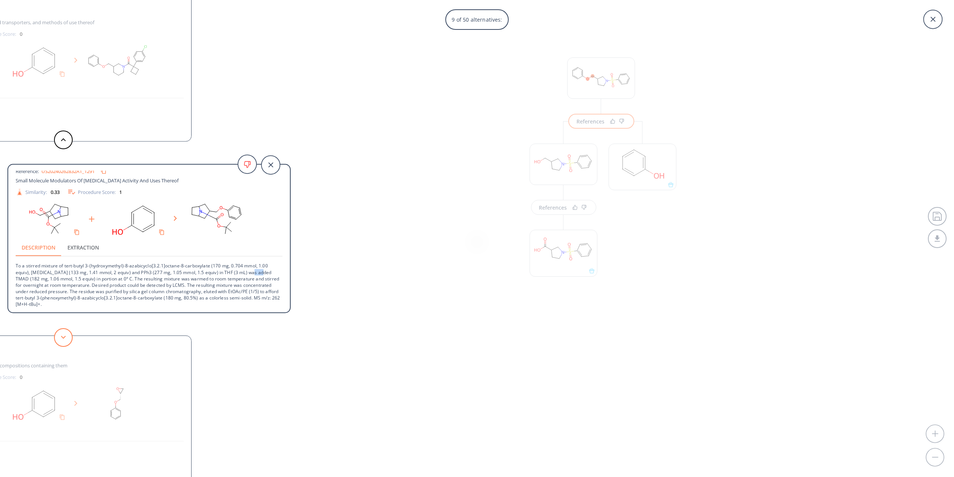
click at [57, 334] on button at bounding box center [63, 337] width 19 height 19
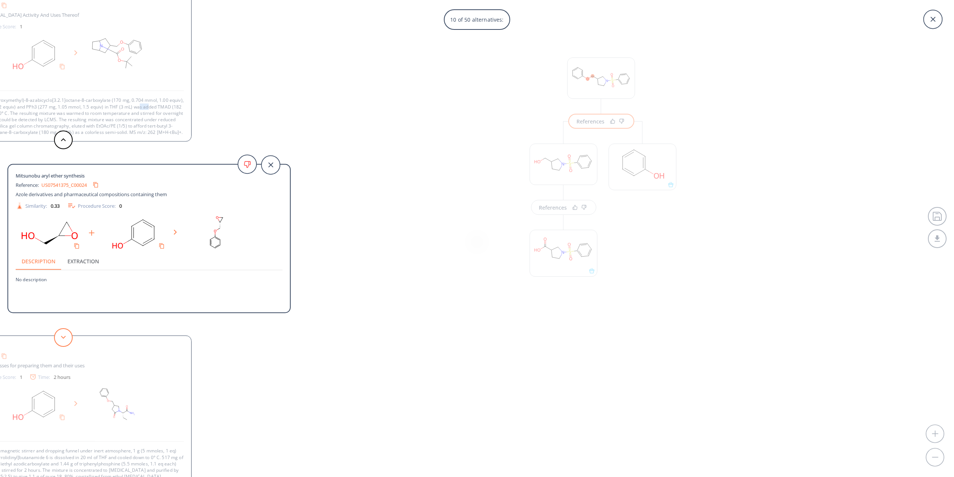
click at [65, 339] on button at bounding box center [63, 337] width 19 height 19
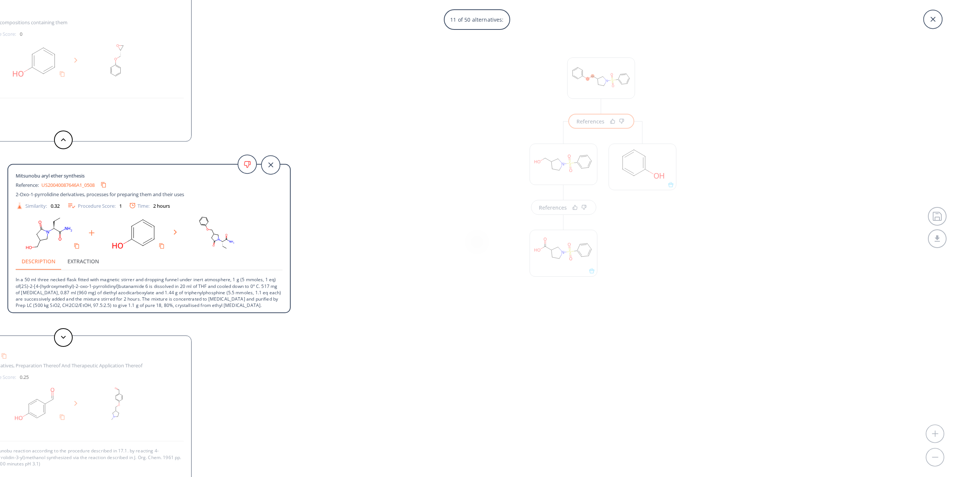
scroll to position [1, 0]
click at [67, 341] on button at bounding box center [63, 337] width 19 height 19
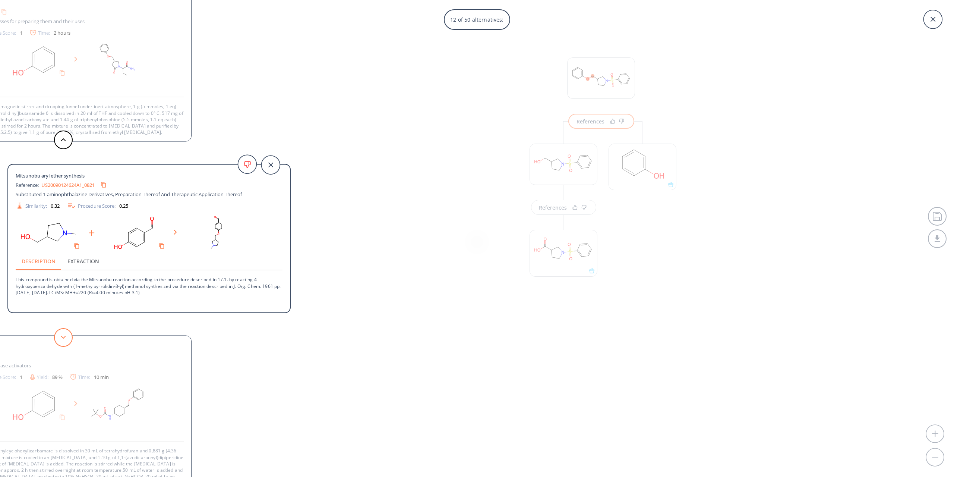
click at [67, 341] on button at bounding box center [63, 337] width 19 height 19
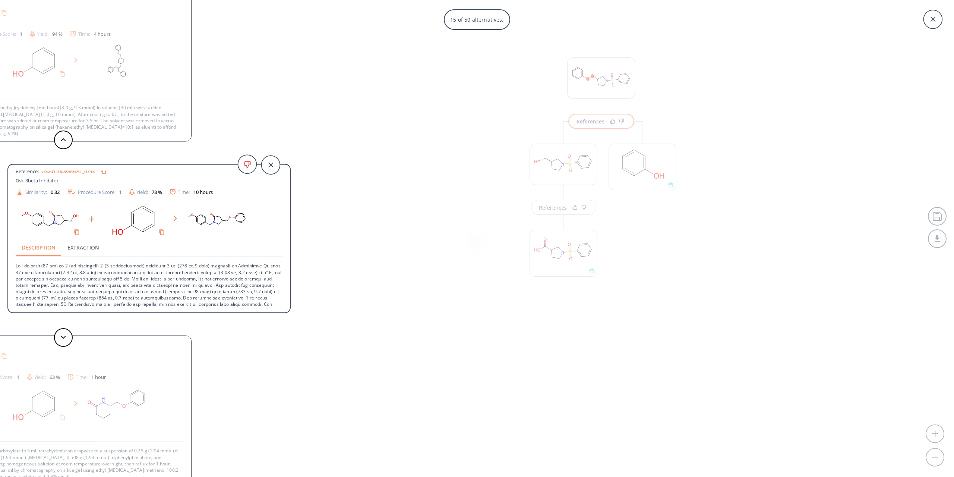
scroll to position [33, 0]
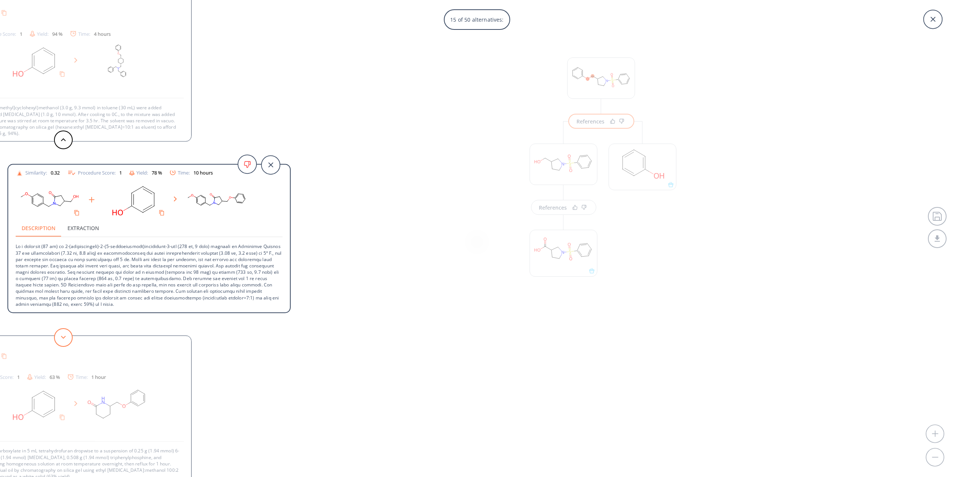
click at [55, 334] on button at bounding box center [63, 337] width 19 height 19
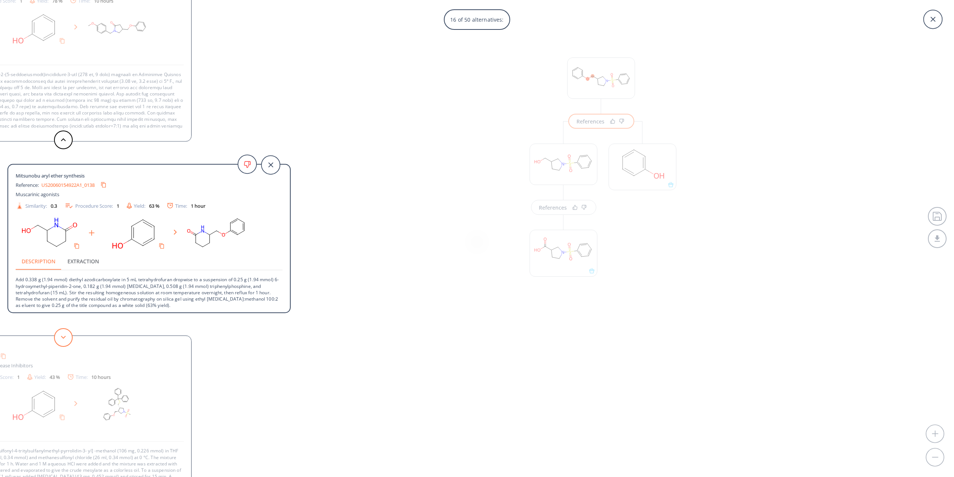
click at [57, 333] on button at bounding box center [63, 337] width 19 height 19
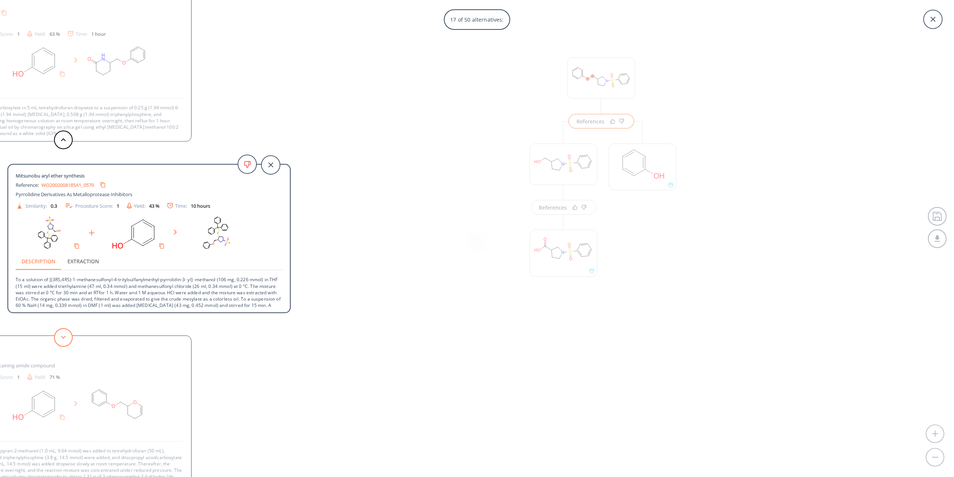
click at [57, 334] on button at bounding box center [63, 337] width 19 height 19
click at [57, 333] on button at bounding box center [63, 337] width 19 height 19
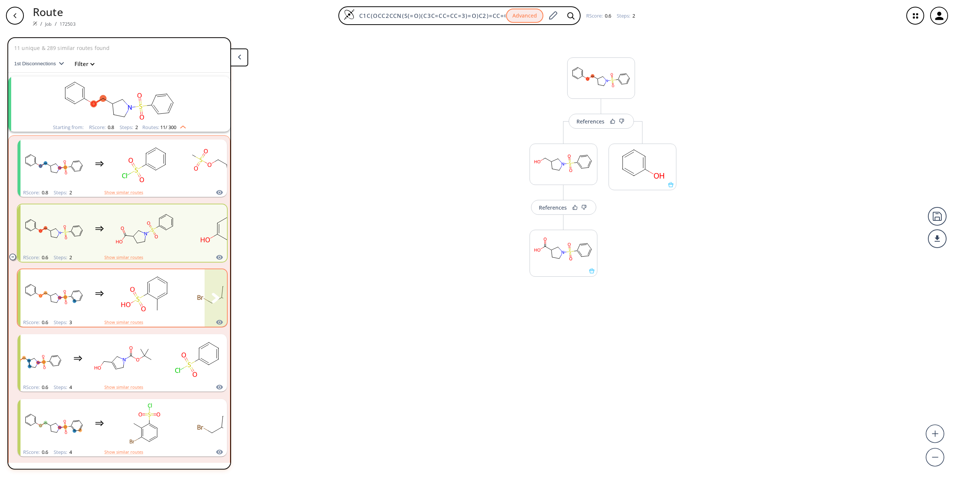
click at [167, 315] on rect "clusters" at bounding box center [144, 293] width 67 height 47
click at [167, 302] on rect "clusters" at bounding box center [144, 293] width 67 height 47
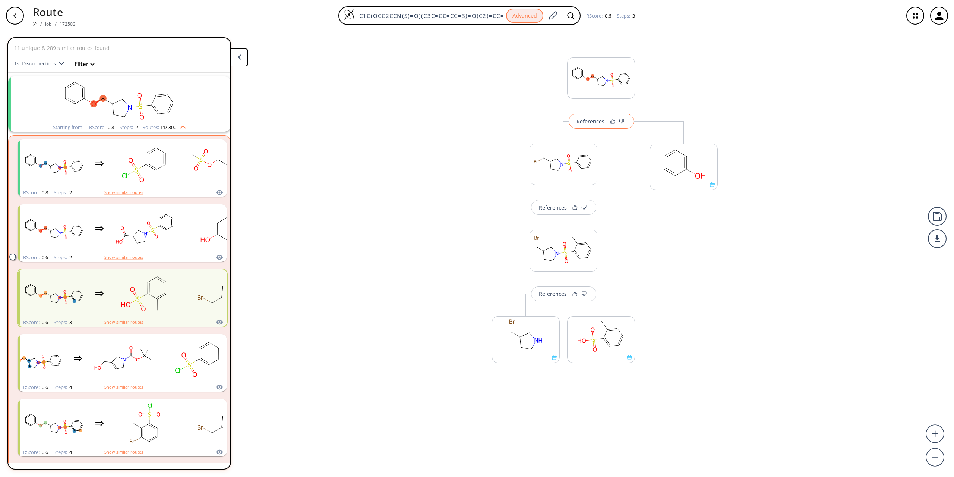
click at [609, 122] on div at bounding box center [617, 121] width 18 height 5
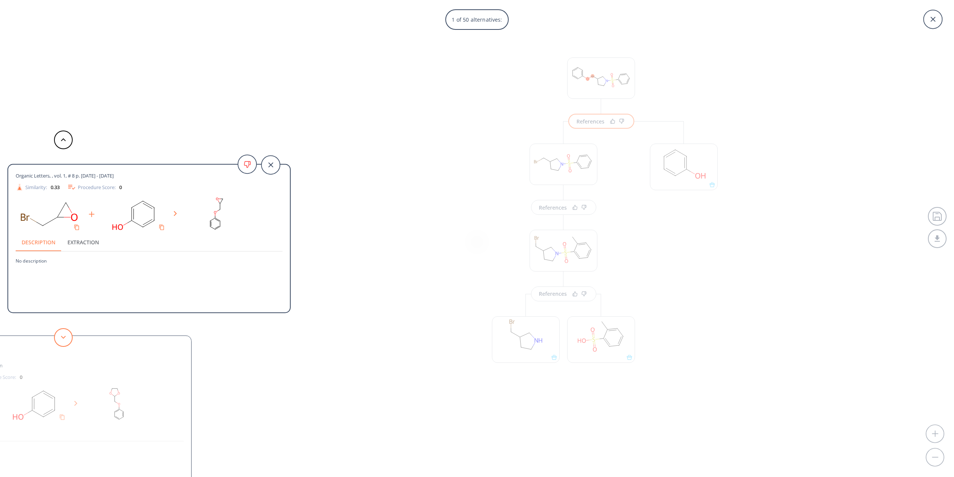
click at [63, 334] on button at bounding box center [63, 337] width 19 height 19
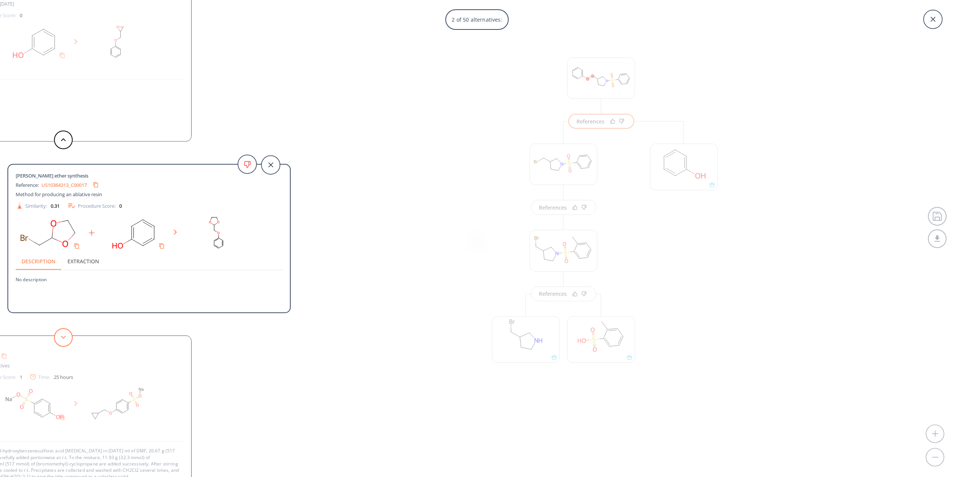
click at [64, 334] on button at bounding box center [63, 337] width 19 height 19
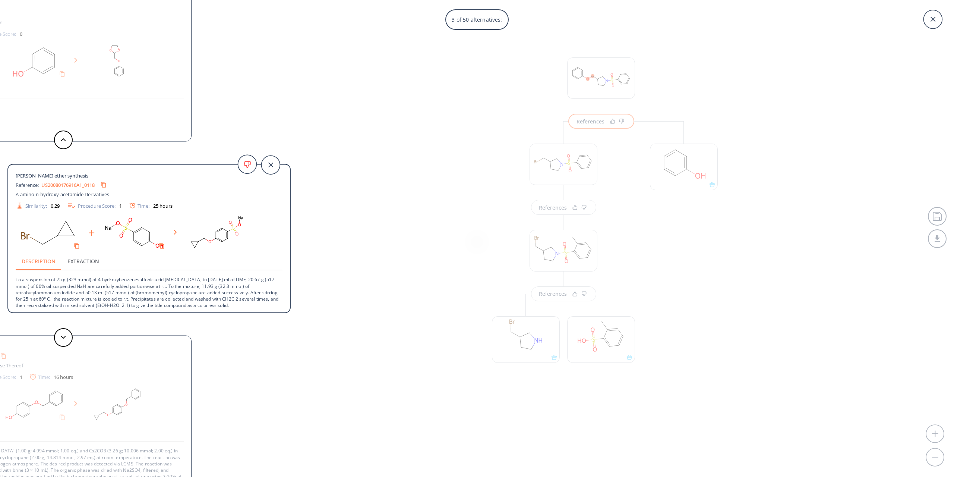
scroll to position [1, 0]
click at [74, 336] on div "Organic Letters, , vol. 1, # 8 p. [DATE] - [DATE] Similarity: 0.33 Procedure Sc…" at bounding box center [145, 238] width 291 height 477
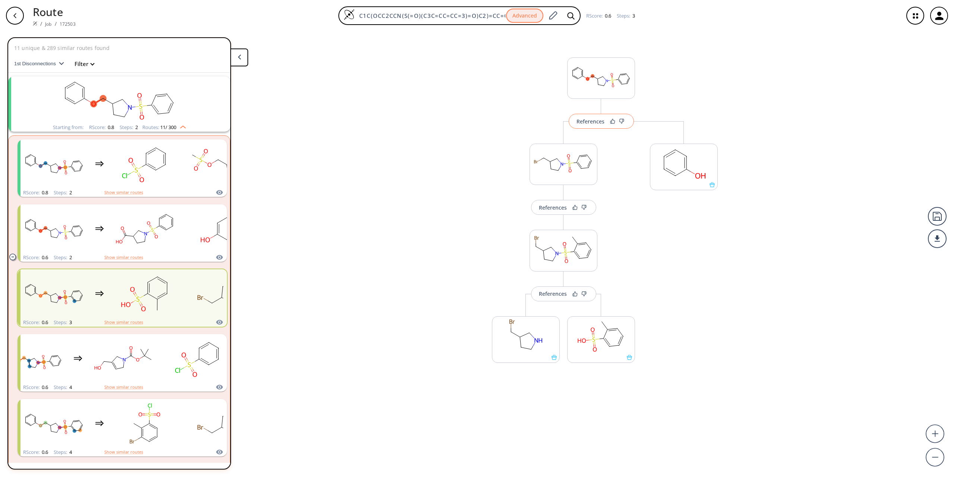
click at [583, 123] on div "References" at bounding box center [591, 121] width 28 height 5
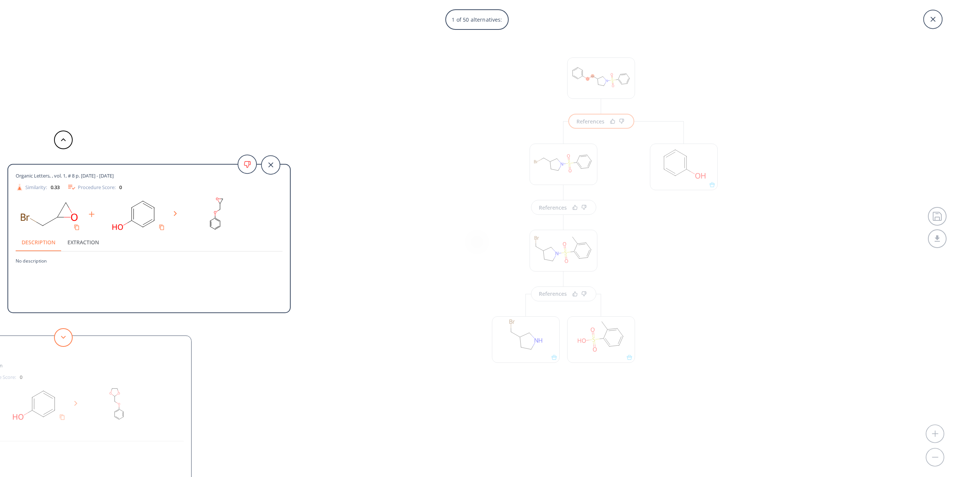
click at [64, 330] on button at bounding box center [63, 337] width 19 height 19
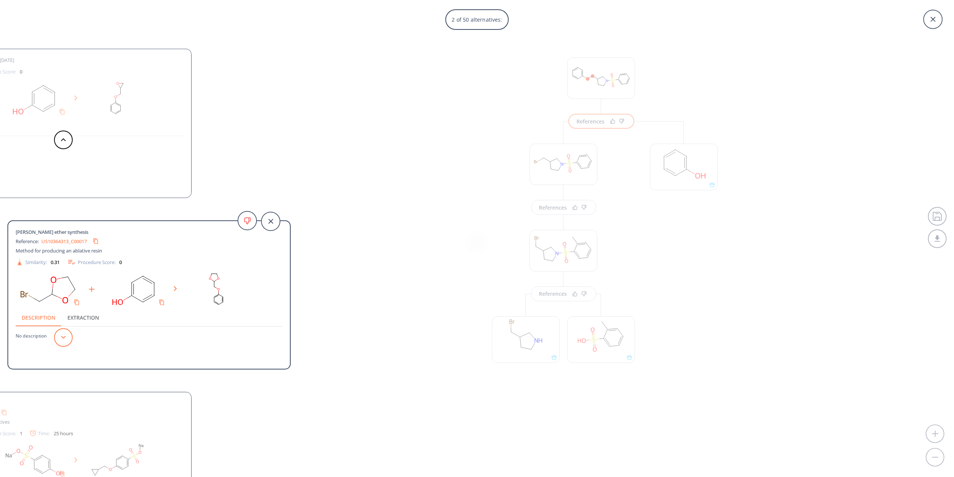
click at [64, 331] on button at bounding box center [63, 337] width 19 height 19
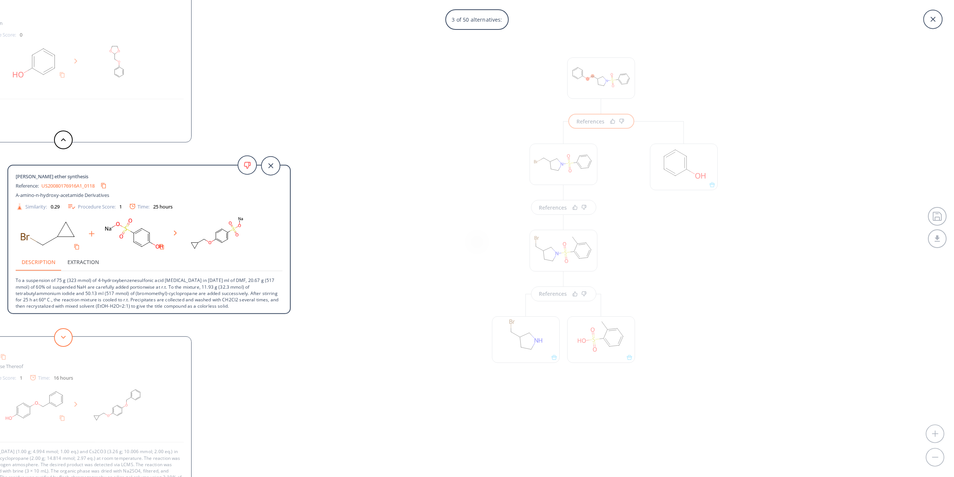
click at [63, 331] on button at bounding box center [63, 337] width 19 height 19
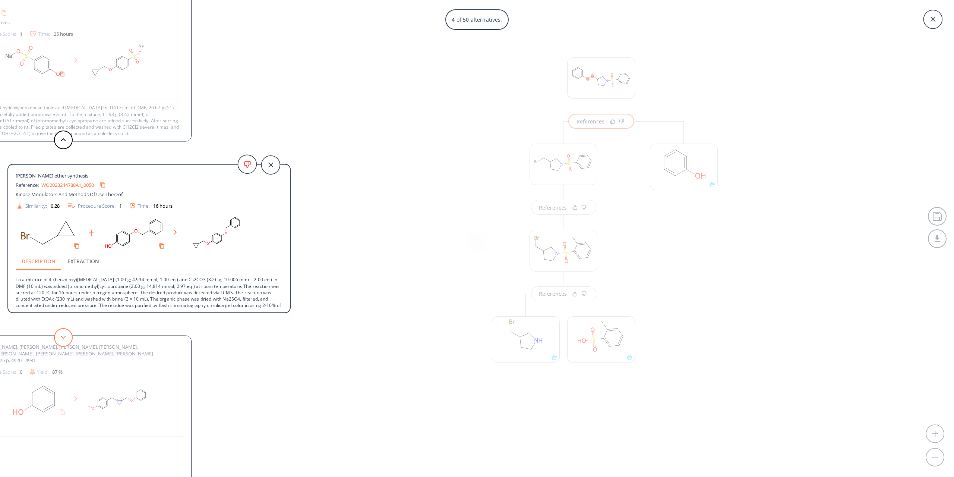
click at [58, 331] on button at bounding box center [63, 337] width 19 height 19
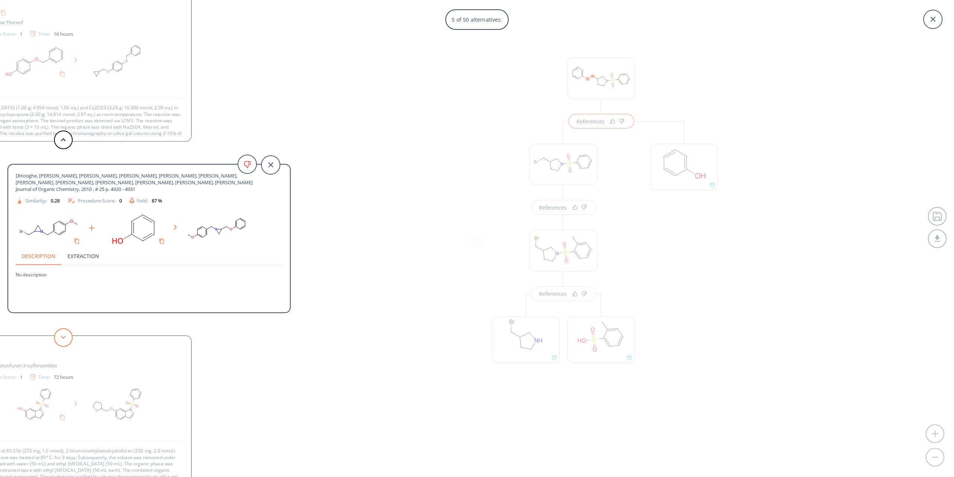
click at [58, 331] on button at bounding box center [63, 337] width 19 height 19
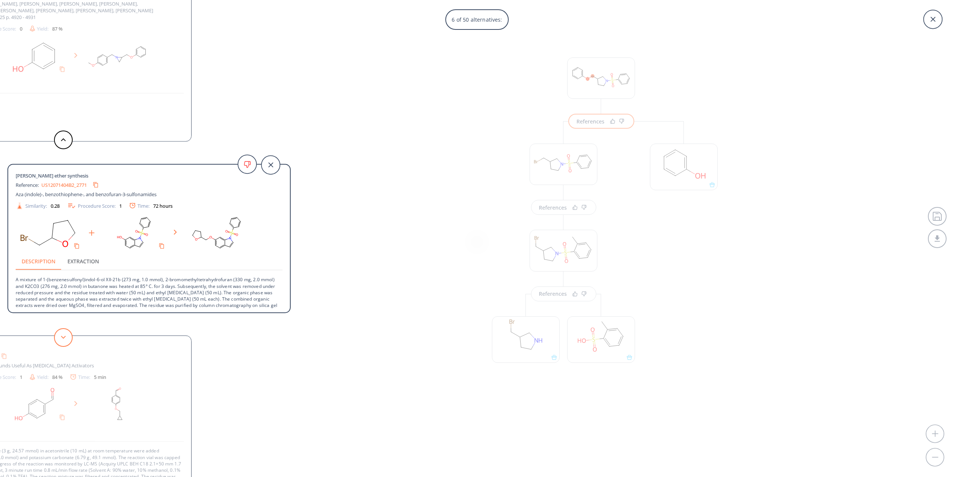
click at [59, 331] on button at bounding box center [63, 337] width 19 height 19
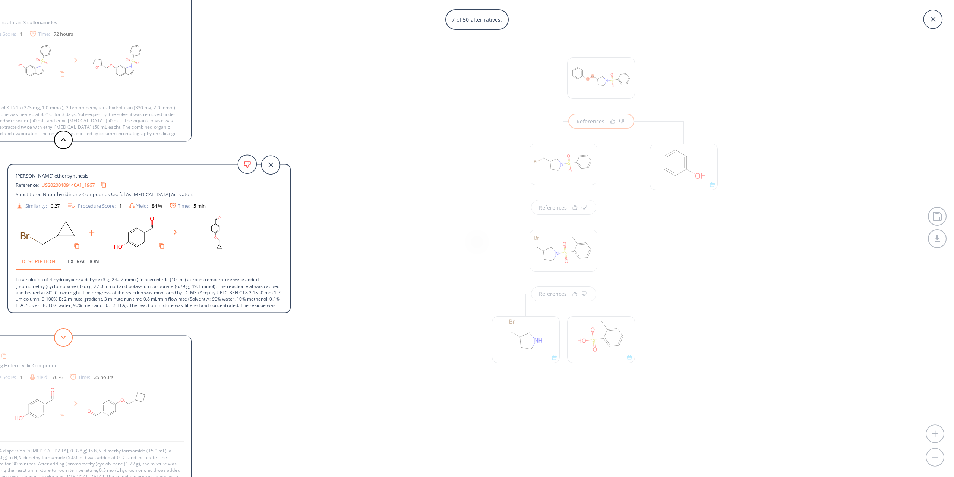
click at [59, 331] on button at bounding box center [63, 337] width 19 height 19
click at [59, 330] on button at bounding box center [63, 337] width 19 height 19
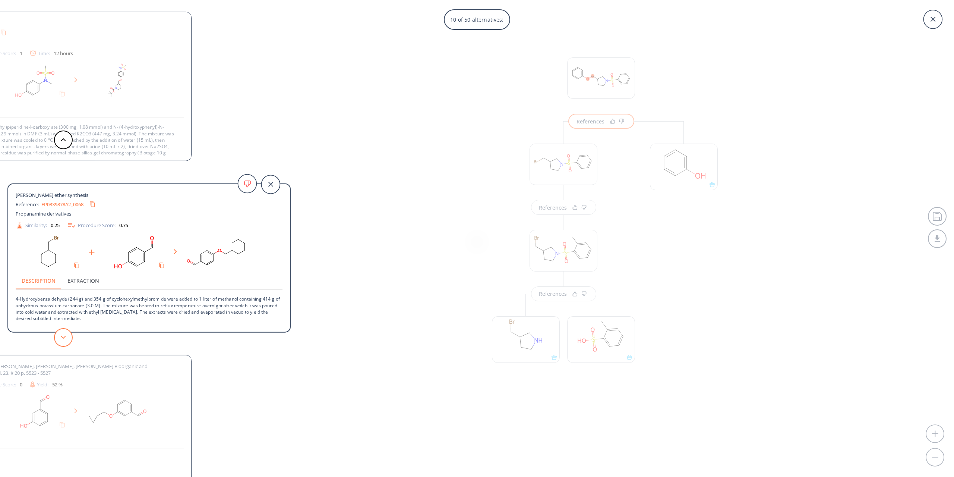
click at [59, 330] on button at bounding box center [63, 337] width 19 height 19
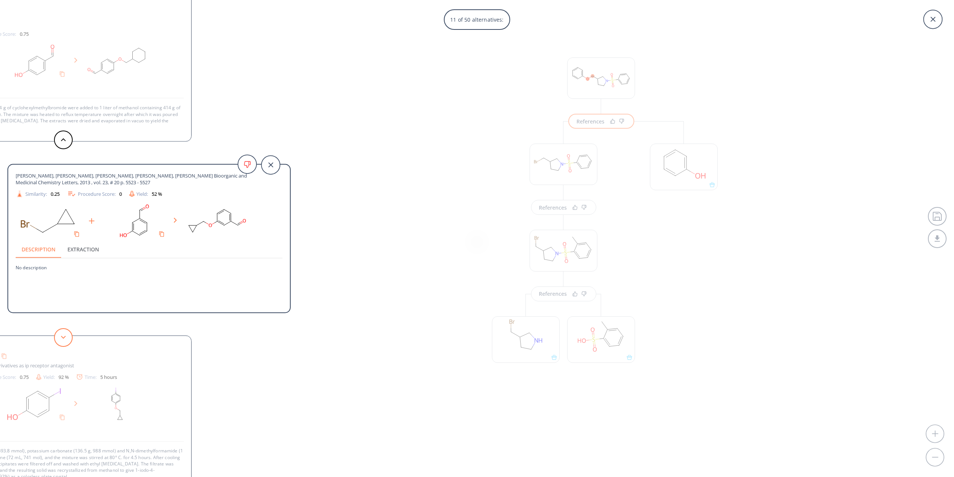
click at [59, 330] on button at bounding box center [63, 337] width 19 height 19
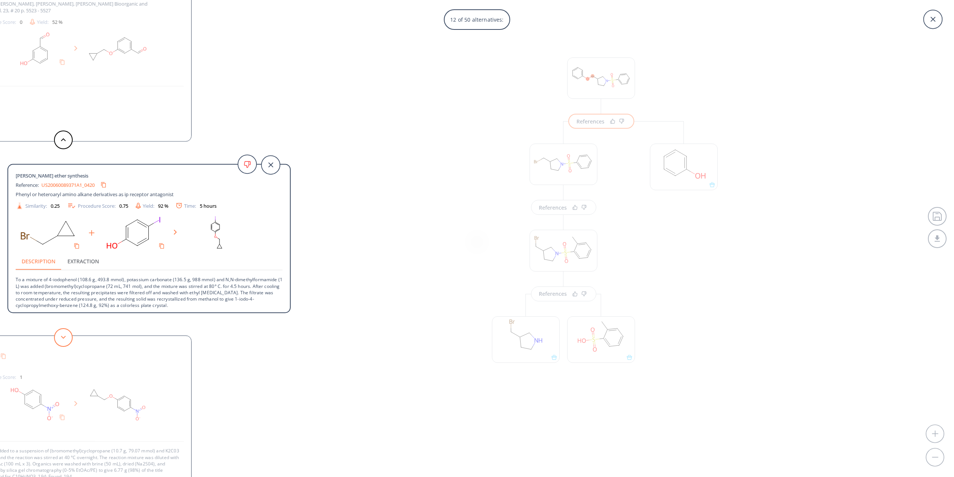
click at [59, 330] on button at bounding box center [63, 337] width 19 height 19
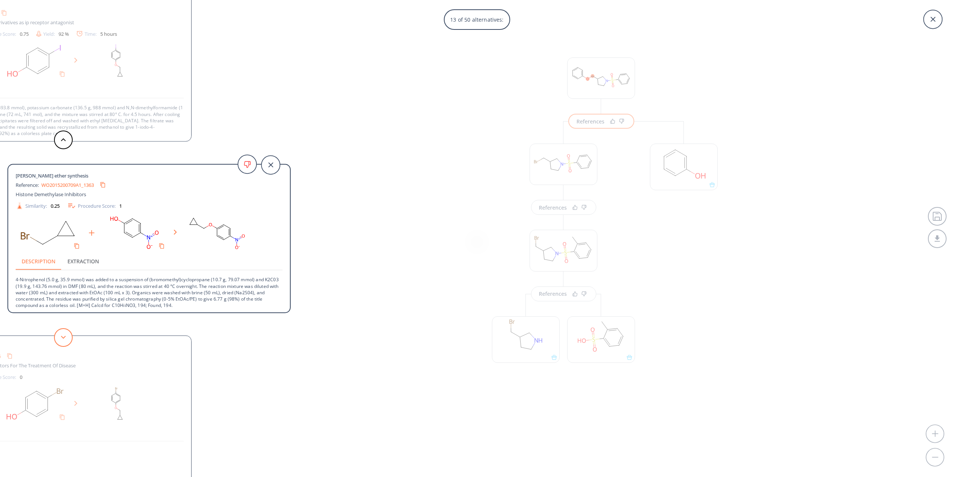
click at [59, 330] on button at bounding box center [63, 337] width 19 height 19
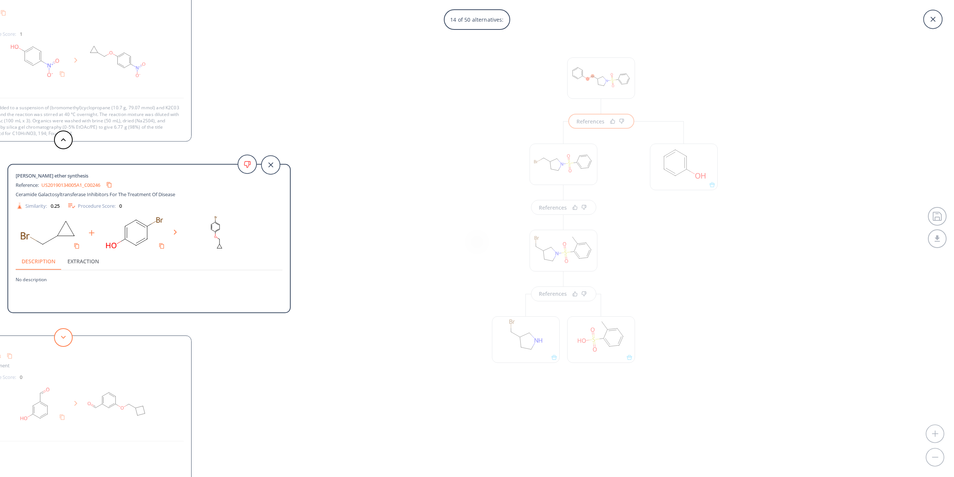
click at [59, 330] on button at bounding box center [63, 337] width 19 height 19
click at [60, 329] on button at bounding box center [63, 337] width 19 height 19
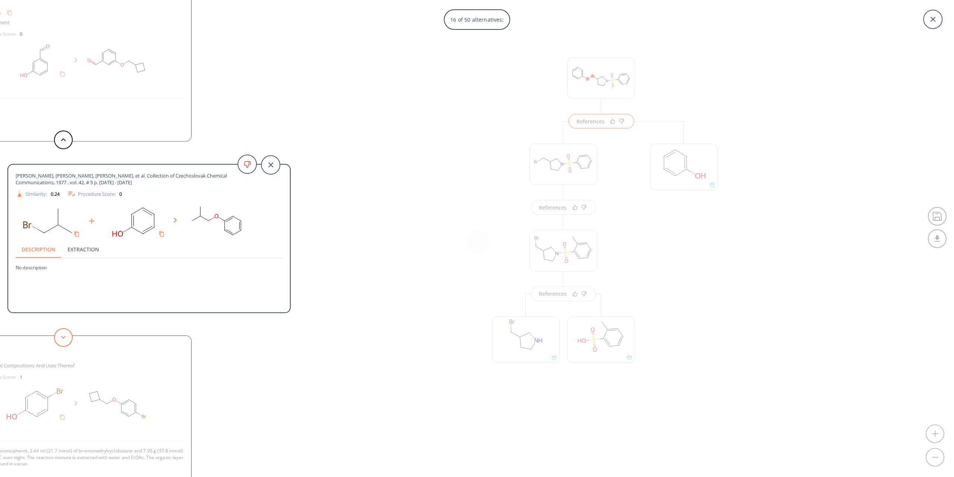
click at [59, 329] on button at bounding box center [63, 337] width 19 height 19
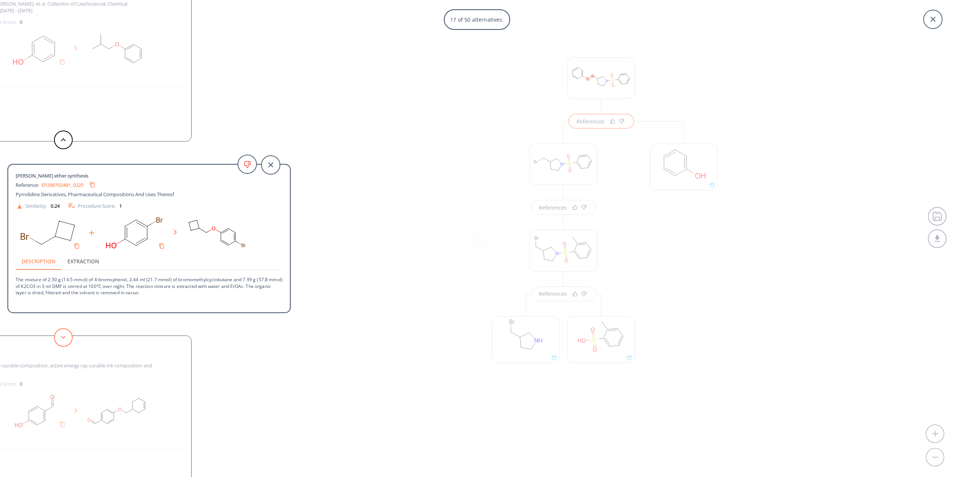
click at [59, 329] on button at bounding box center [63, 337] width 19 height 19
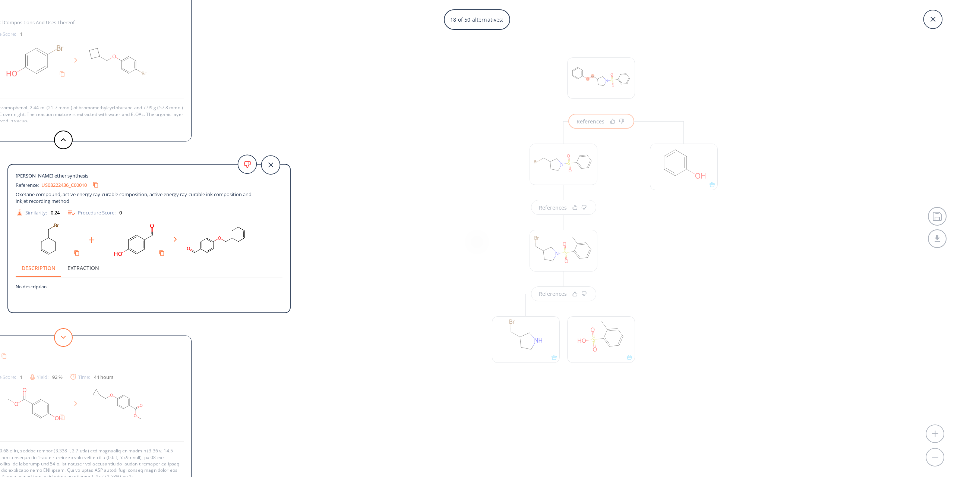
click at [59, 329] on button at bounding box center [63, 337] width 19 height 19
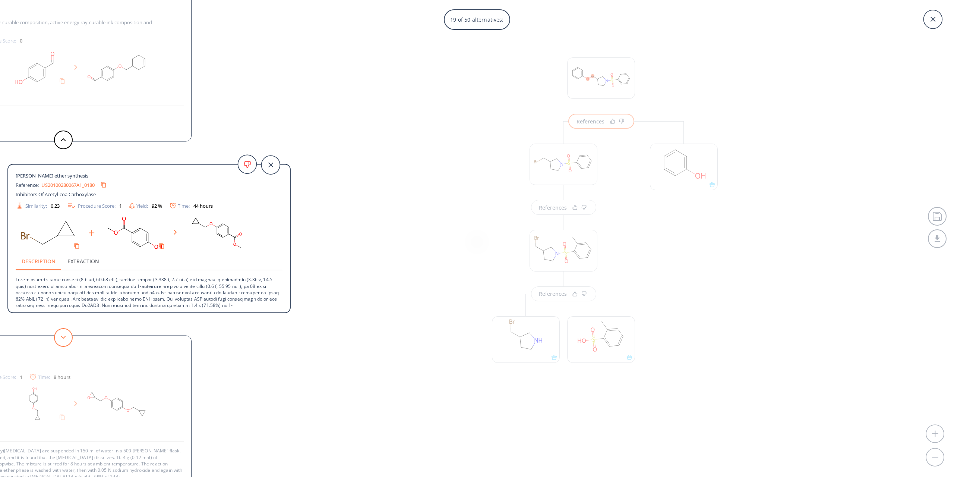
click at [59, 329] on button at bounding box center [63, 337] width 19 height 19
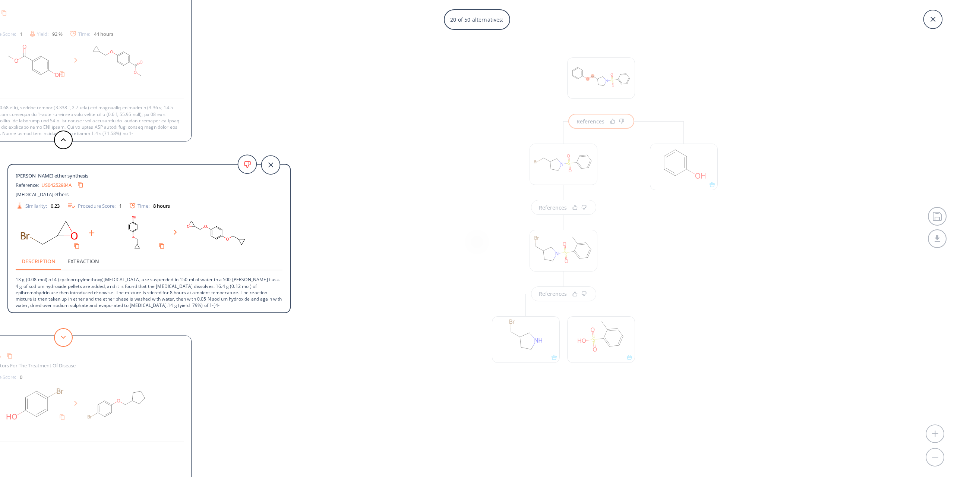
click at [59, 329] on button at bounding box center [63, 337] width 19 height 19
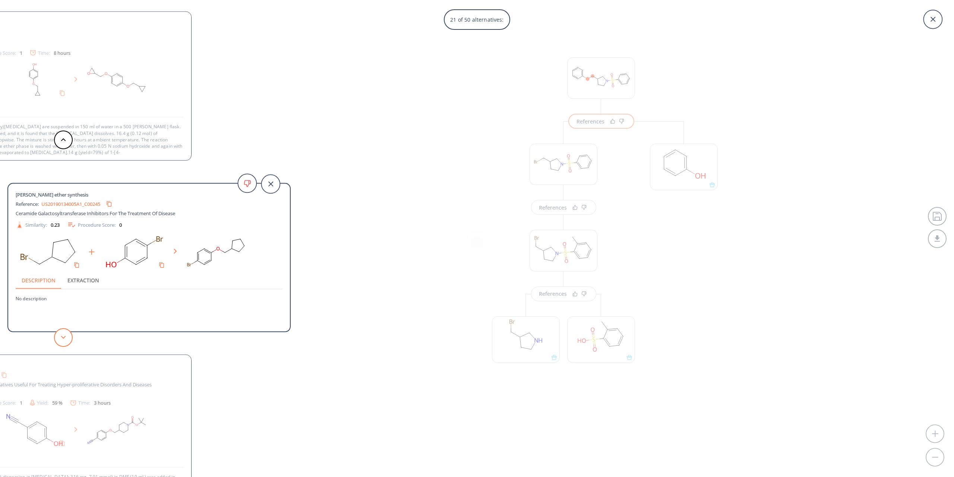
click at [59, 329] on button at bounding box center [63, 337] width 19 height 19
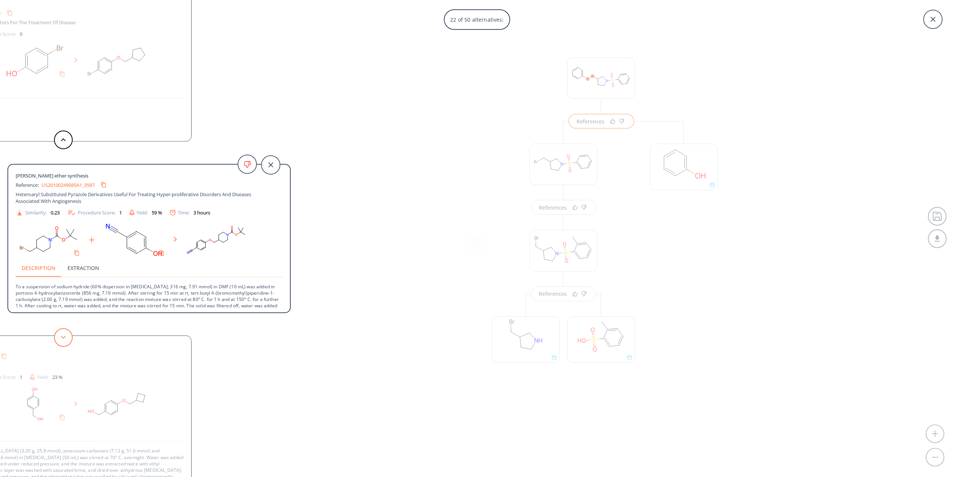
click at [59, 329] on button at bounding box center [63, 337] width 19 height 19
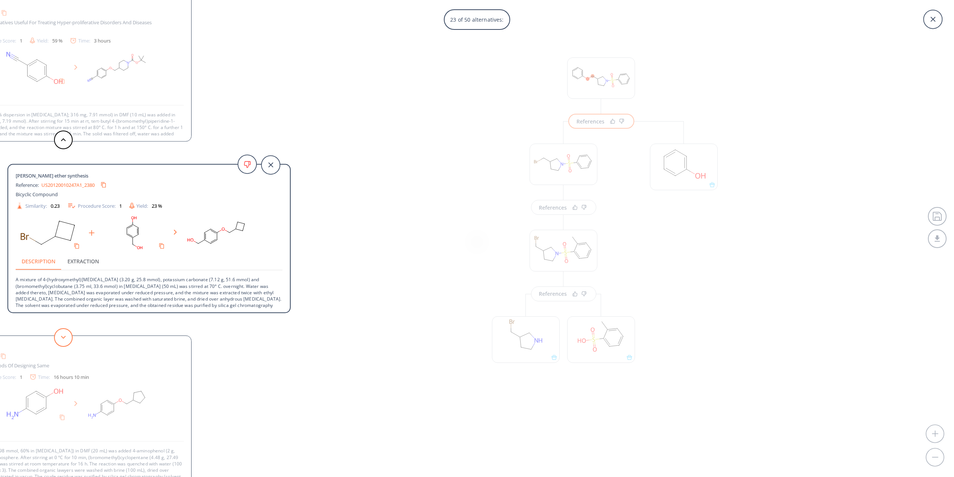
click at [60, 328] on button at bounding box center [63, 337] width 19 height 19
click at [68, 331] on button at bounding box center [63, 337] width 19 height 19
click at [67, 331] on button at bounding box center [63, 337] width 19 height 19
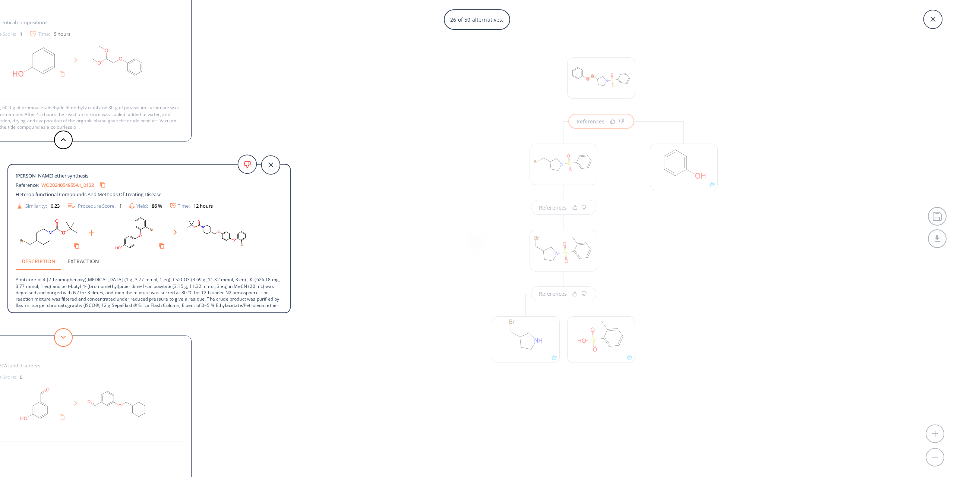
click at [67, 331] on button at bounding box center [63, 337] width 19 height 19
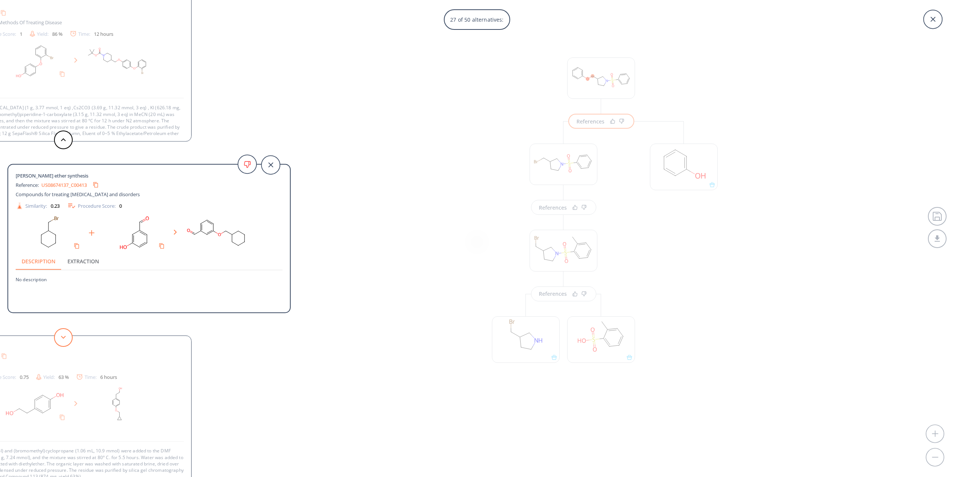
click at [63, 331] on button at bounding box center [63, 337] width 19 height 19
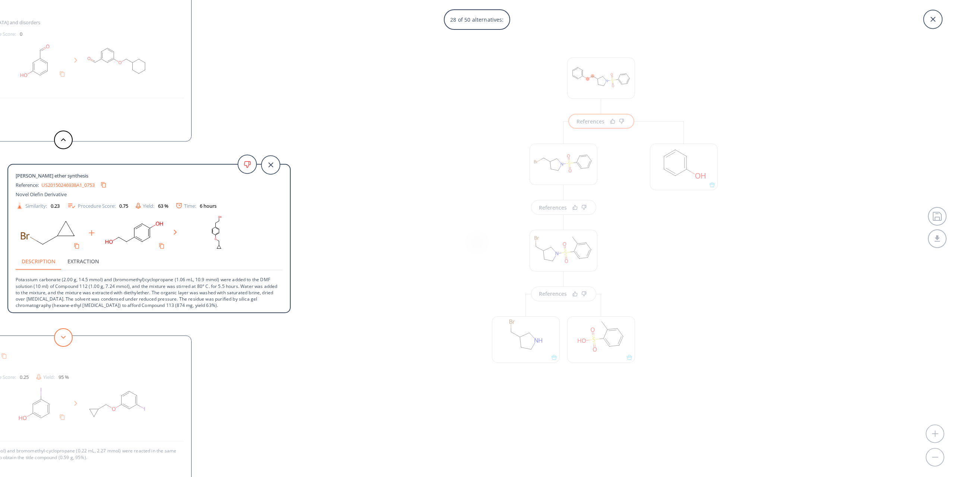
click at [63, 331] on button at bounding box center [63, 337] width 19 height 19
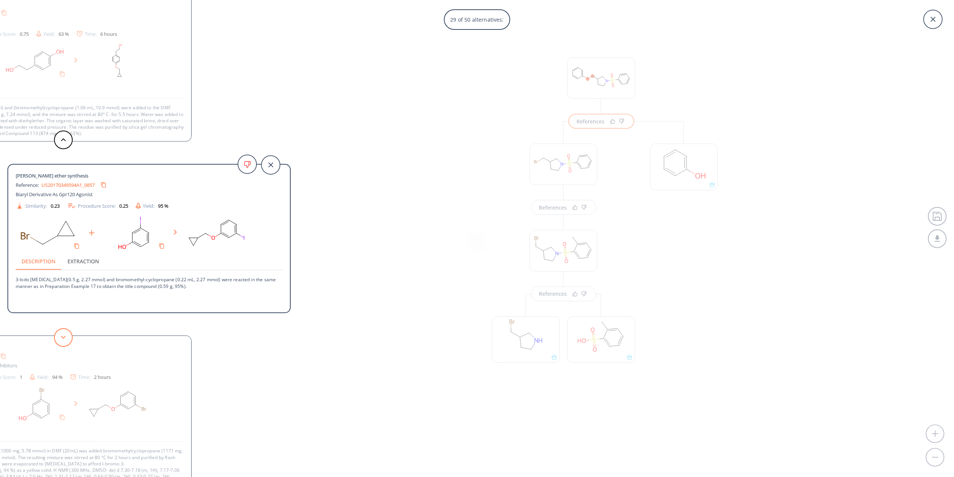
click at [63, 331] on button at bounding box center [63, 337] width 19 height 19
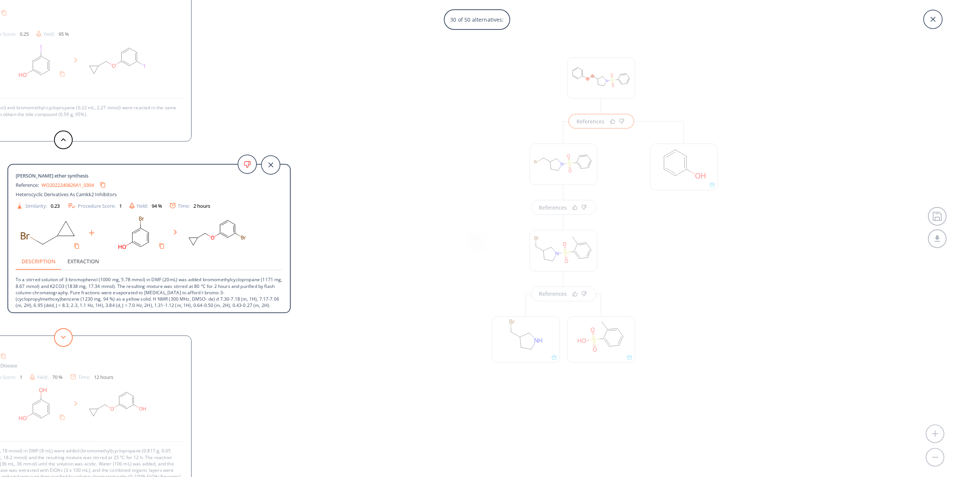
click at [63, 331] on button at bounding box center [63, 337] width 19 height 19
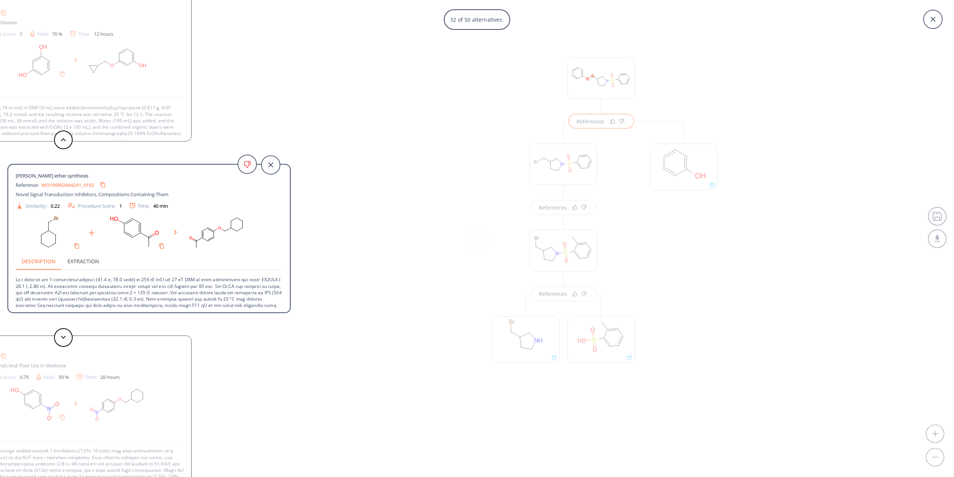
click at [298, 348] on div "32 of 50 alternatives: Organic Letters, , vol. 1, # 8 p. 1245 - 1248 Similarity…" at bounding box center [477, 238] width 954 height 477
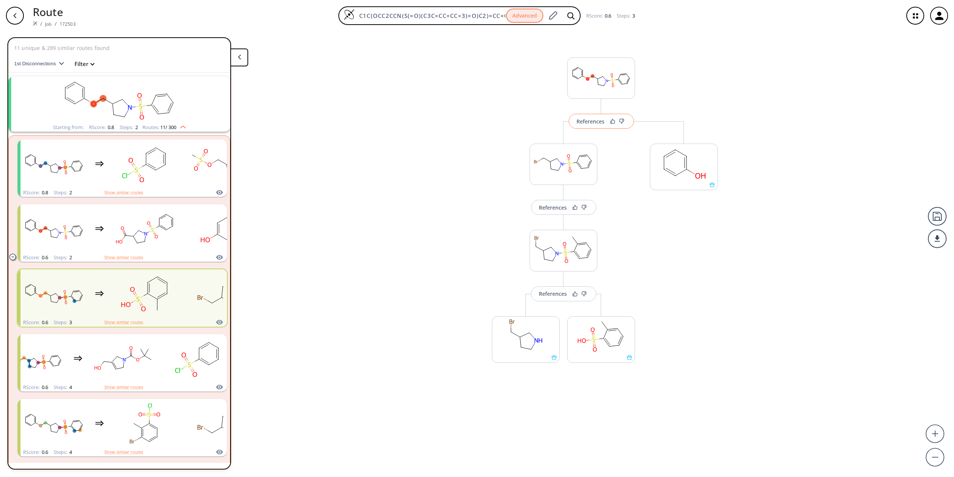
click at [593, 126] on button "References" at bounding box center [601, 121] width 65 height 15
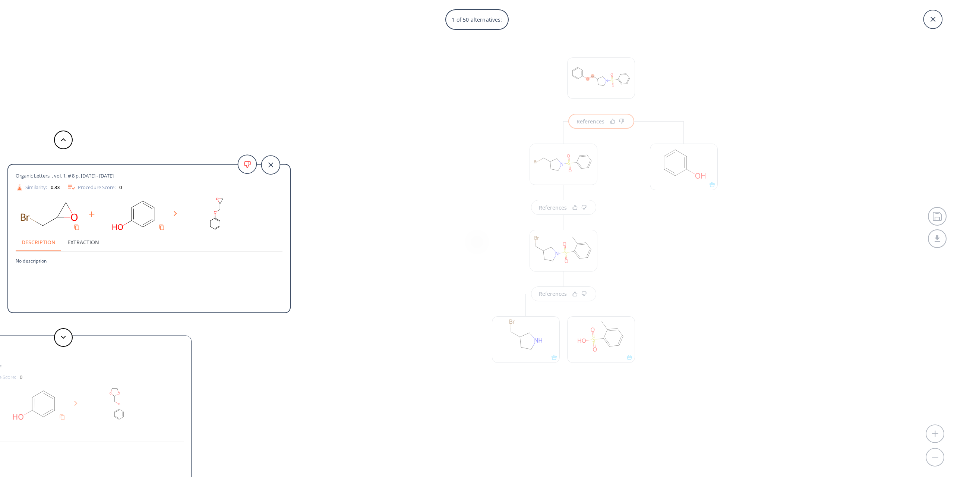
drag, startPoint x: 70, startPoint y: 150, endPoint x: 69, endPoint y: 142, distance: 7.6
click at [70, 149] on div "Organic Letters, , vol. 1, # 8 p. [DATE] - [DATE] Similarity: 0.33 Procedure Sc…" at bounding box center [145, 238] width 291 height 477
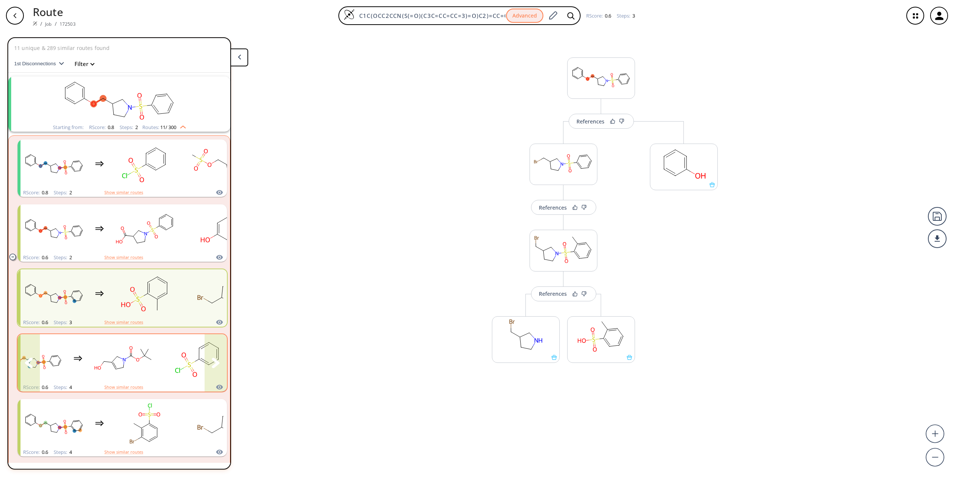
click at [145, 367] on rect "clusters" at bounding box center [123, 358] width 67 height 47
click at [146, 366] on rect "clusters" at bounding box center [123, 358] width 67 height 47
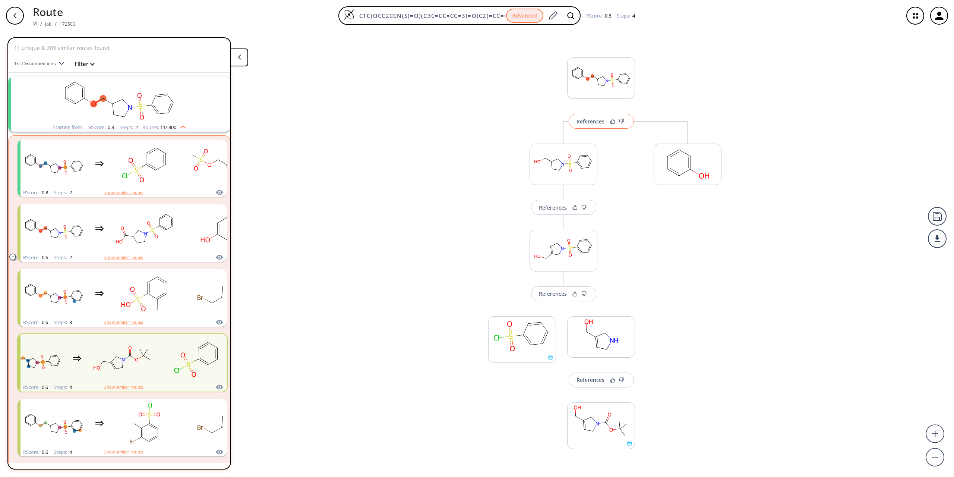
click at [583, 127] on button "References" at bounding box center [601, 121] width 65 height 15
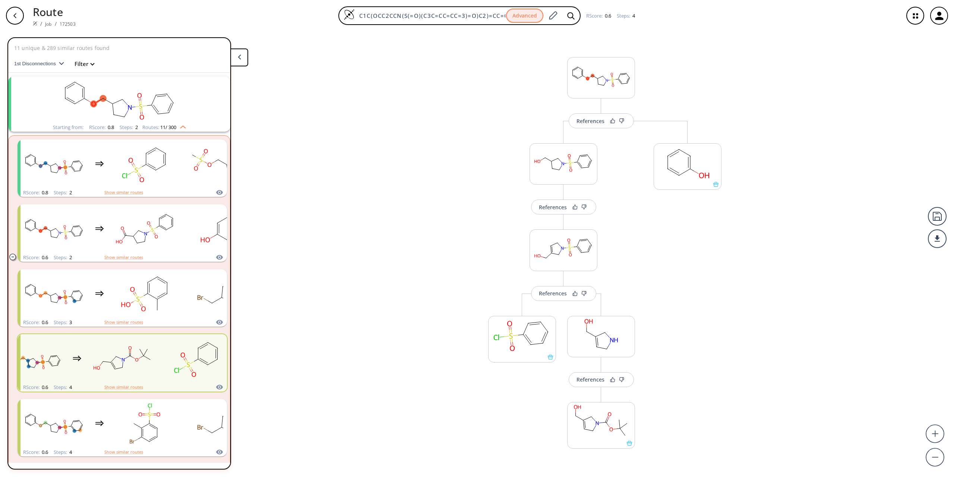
click at [321, 158] on div "References More routes from here References More routes from here References Mo…" at bounding box center [477, 250] width 954 height 439
click at [12, 10] on div "button" at bounding box center [15, 16] width 18 height 18
click at [14, 6] on button "button" at bounding box center [15, 16] width 24 height 24
click at [13, 12] on div "button" at bounding box center [15, 16] width 18 height 18
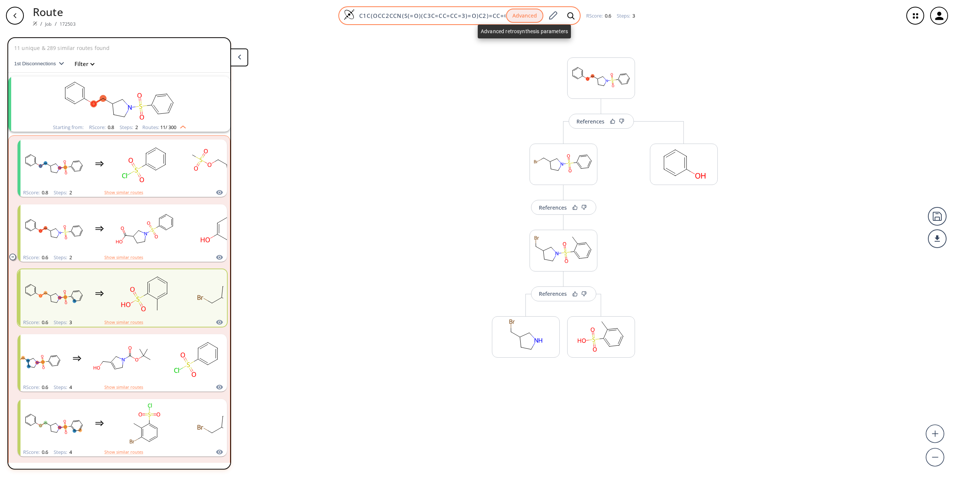
click at [535, 18] on button "Advanced" at bounding box center [524, 16] width 37 height 15
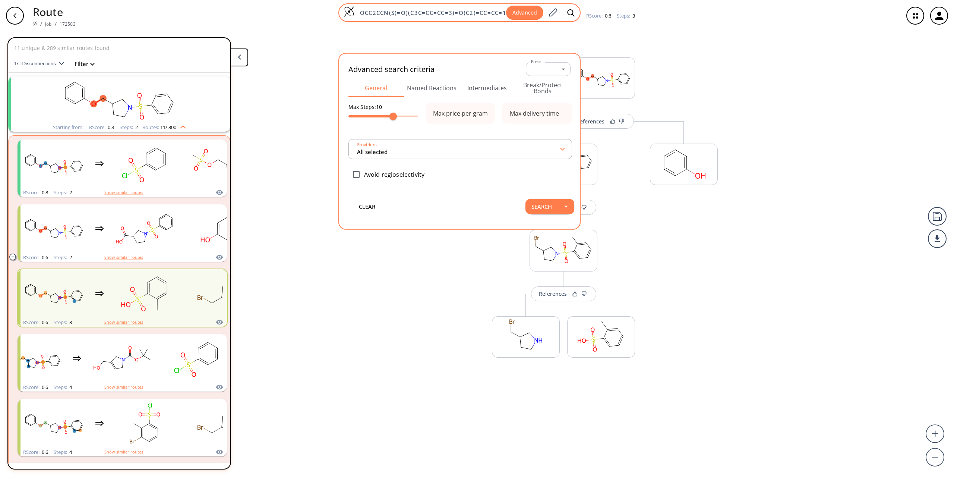
type input "All selected"
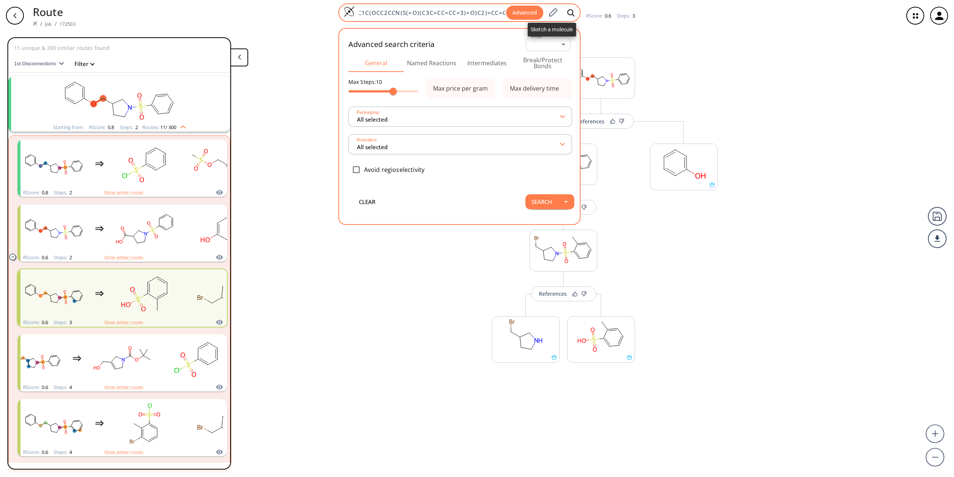
click at [558, 7] on span at bounding box center [552, 12] width 13 height 16
click at [554, 12] on icon at bounding box center [553, 13] width 10 height 10
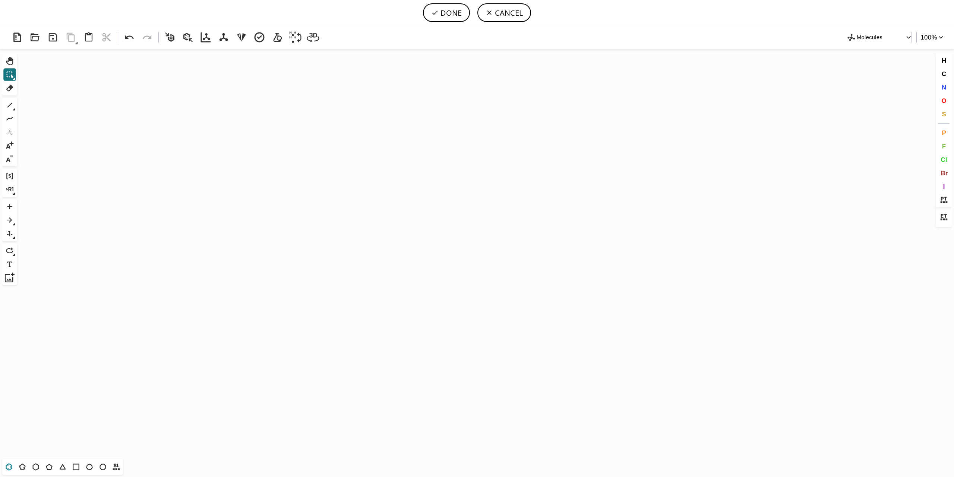
click at [10, 468] on icon at bounding box center [9, 467] width 10 height 10
click at [293, 206] on icon "Created with [PERSON_NAME] 2.3.0" at bounding box center [477, 254] width 914 height 410
click at [8, 103] on icon at bounding box center [10, 105] width 10 height 10
drag, startPoint x: 293, startPoint y: 234, endPoint x: 328, endPoint y: 247, distance: 36.8
drag, startPoint x: 328, startPoint y: 200, endPoint x: 335, endPoint y: 220, distance: 21.6
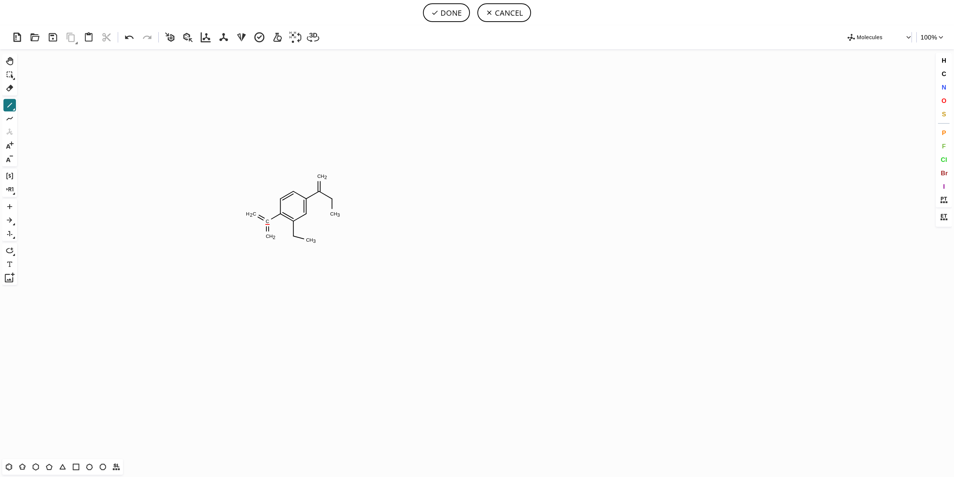
click at [335, 220] on icon "Created with Raphaël 2.3.0 C C H 2 C H 2 C H 3 C H 2 C H 3" at bounding box center [477, 254] width 914 height 410
click at [940, 85] on button "N" at bounding box center [944, 87] width 13 height 13
click at [336, 201] on tspan "N" at bounding box center [336, 201] width 4 height 6
click at [943, 95] on button "O" at bounding box center [944, 100] width 13 height 13
click at [318, 179] on tspan "O" at bounding box center [318, 180] width 4 height 6
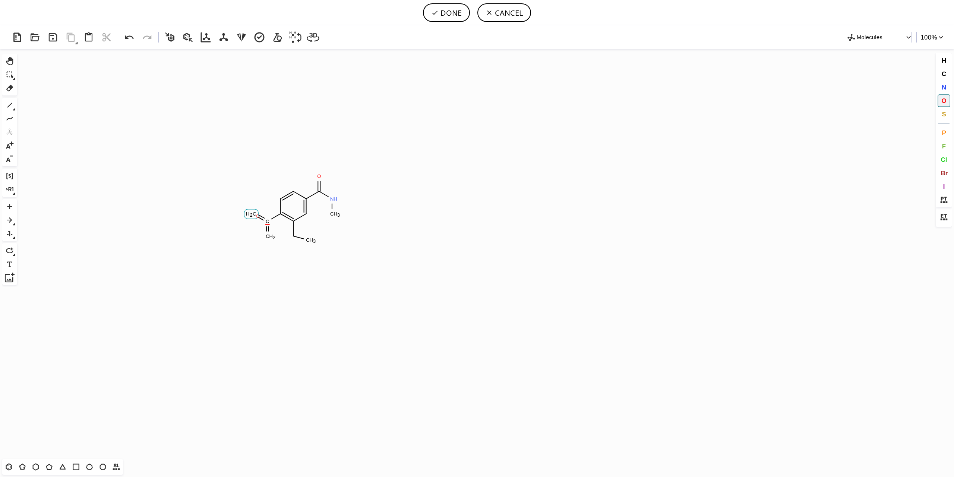
click at [256, 214] on tspan "O" at bounding box center [258, 216] width 4 height 6
click at [267, 234] on tspan "O" at bounding box center [267, 235] width 4 height 6
click at [294, 235] on tspan "O" at bounding box center [296, 233] width 4 height 6
click at [943, 86] on span "N" at bounding box center [944, 86] width 4 height 7
click at [269, 223] on tspan "N" at bounding box center [270, 223] width 4 height 6
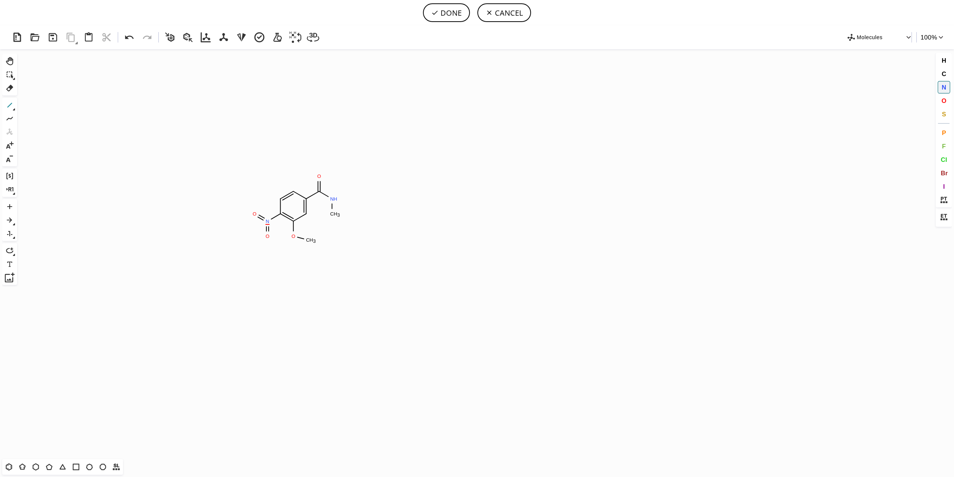
click at [14, 103] on icon at bounding box center [10, 105] width 10 height 10
click at [943, 115] on span "S" at bounding box center [944, 113] width 4 height 7
click at [320, 191] on tspan "S" at bounding box center [319, 191] width 3 height 6
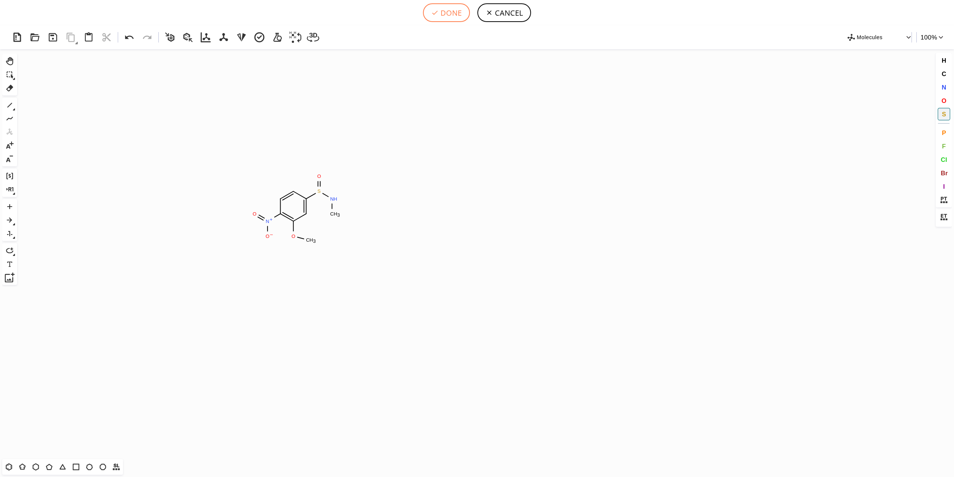
click at [460, 9] on button "DONE" at bounding box center [446, 12] width 47 height 19
type input "C1C([N+]([O-])=O)=C(OC)C=C(S(=O)NC)C=1"
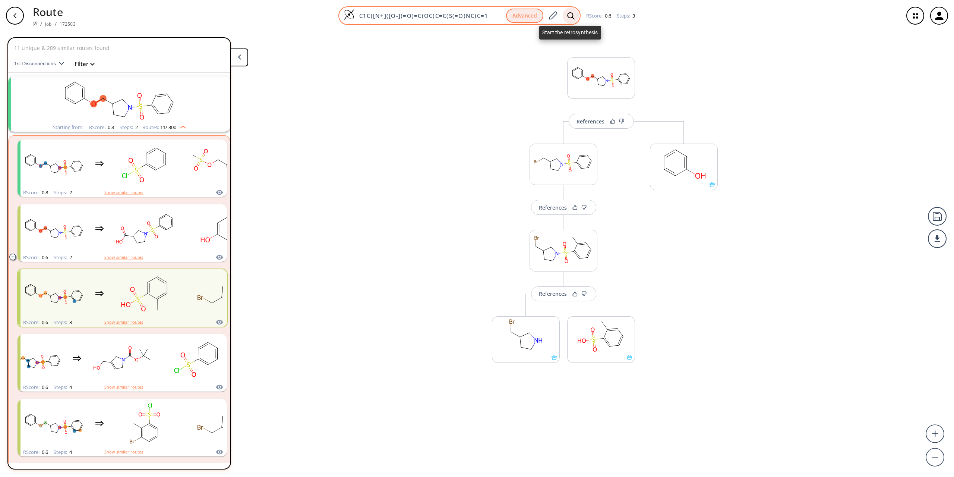
click at [573, 18] on icon at bounding box center [570, 16] width 7 height 8
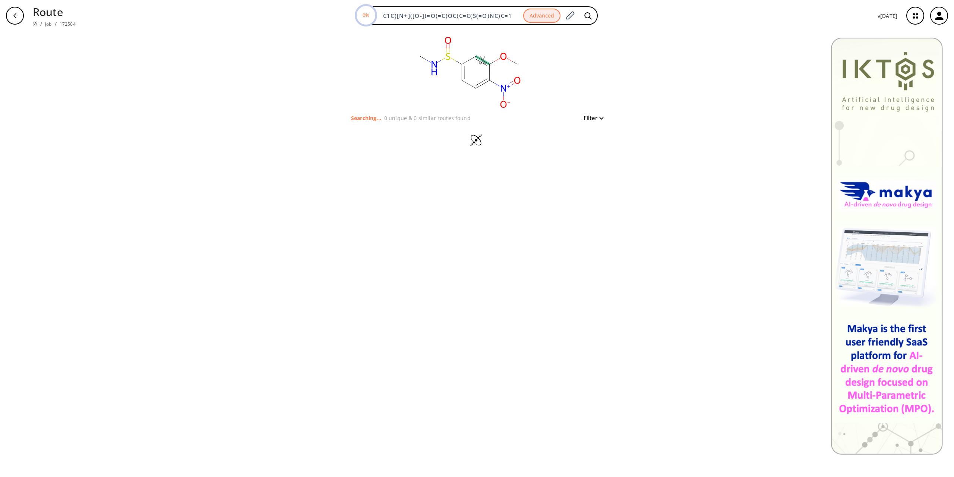
click at [486, 50] on rect at bounding box center [468, 72] width 149 height 82
click at [480, 59] on icon at bounding box center [482, 60] width 15 height 10
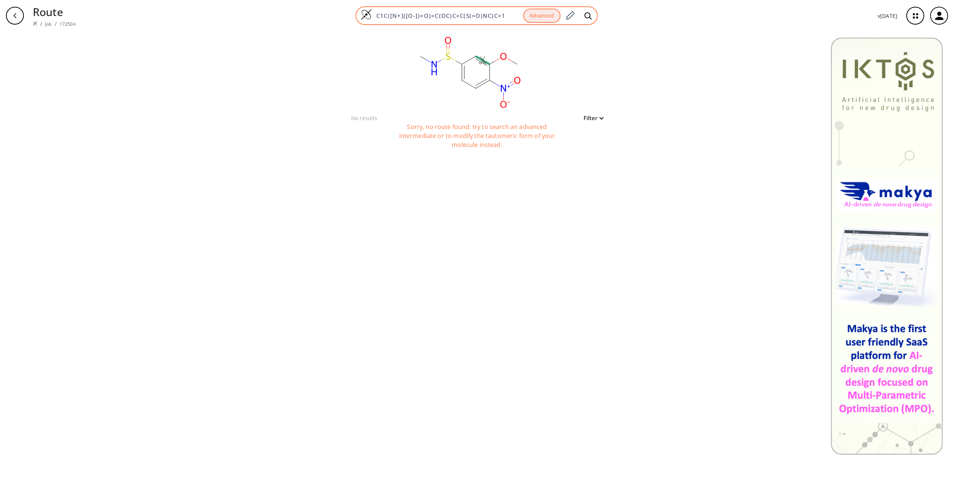
click at [513, 16] on input "C1C([N+]([O-])=O)=C(OC)C=C(S(=O)NC)C=1" at bounding box center [447, 15] width 151 height 7
drag, startPoint x: 491, startPoint y: 19, endPoint x: 348, endPoint y: 16, distance: 143.2
click at [348, 16] on div "C1C([N+]([O-])=O)=C(OC)C=C(S(=O)NC)C=1 Advanced" at bounding box center [477, 15] width 790 height 19
click at [45, 11] on p "Route" at bounding box center [54, 12] width 43 height 16
click at [18, 15] on div "button" at bounding box center [15, 16] width 18 height 18
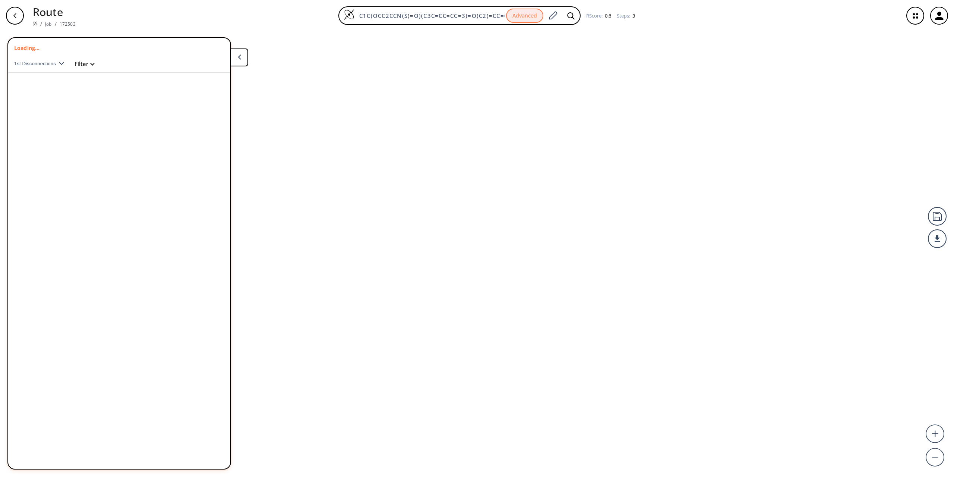
click at [20, 11] on div "button" at bounding box center [15, 16] width 18 height 18
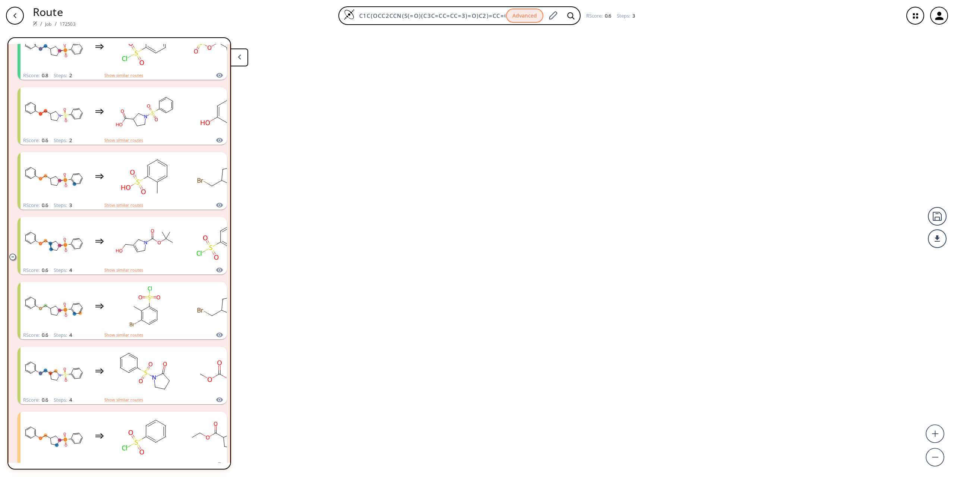
scroll to position [142, 0]
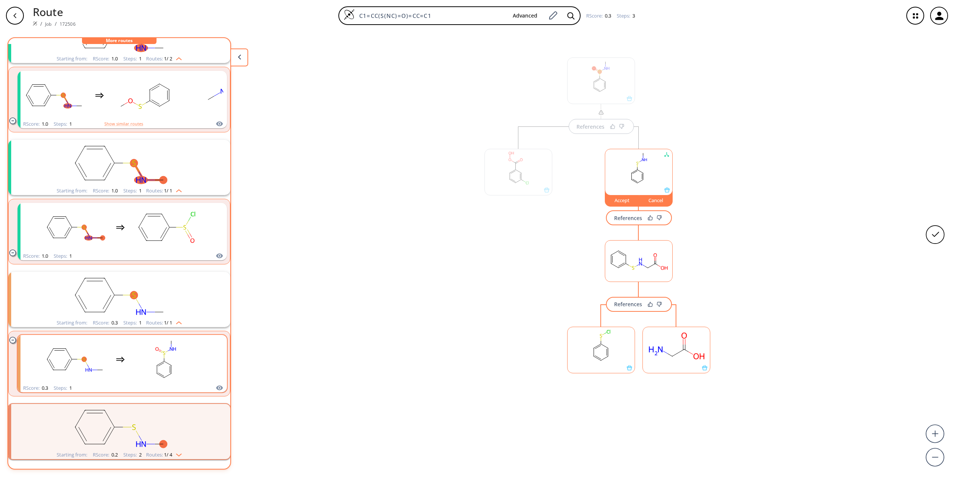
click at [158, 363] on ellipse "clusters" at bounding box center [157, 365] width 5 height 5
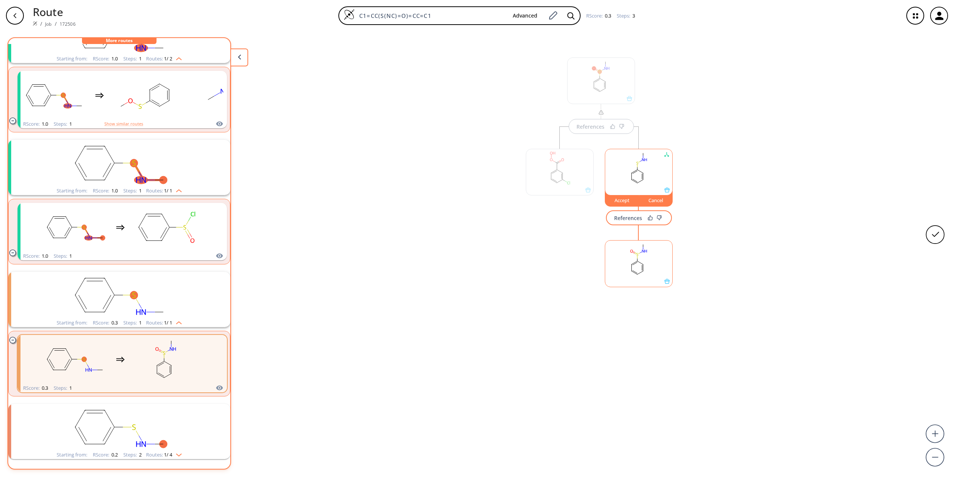
click at [189, 304] on rect "clusters" at bounding box center [119, 295] width 194 height 47
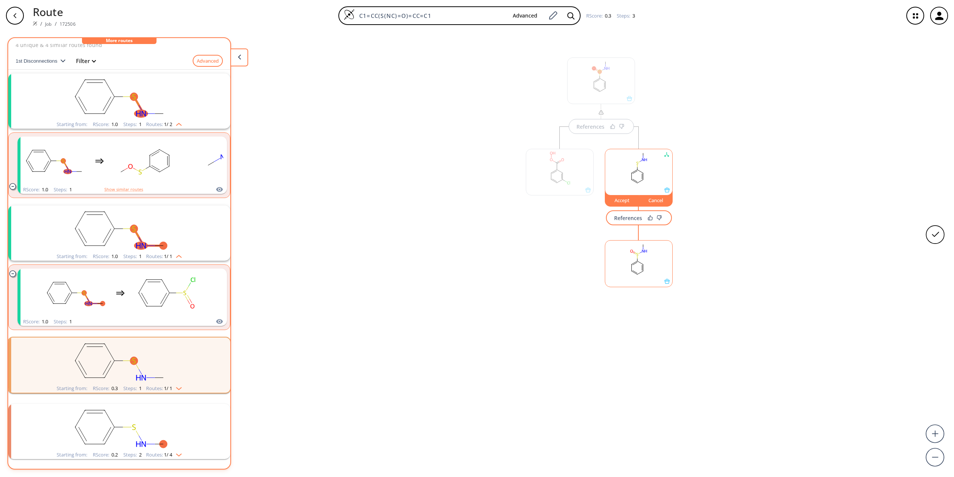
scroll to position [7, 0]
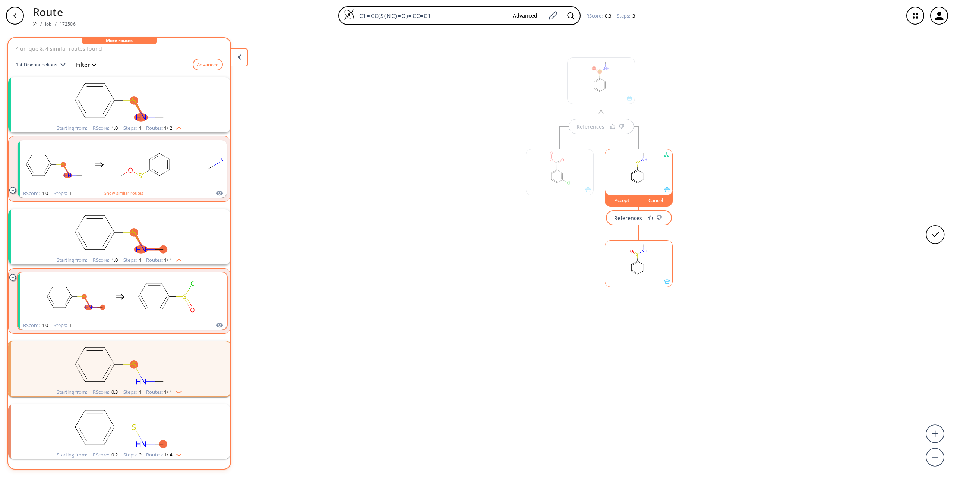
click at [182, 305] on rect "clusters" at bounding box center [165, 296] width 67 height 47
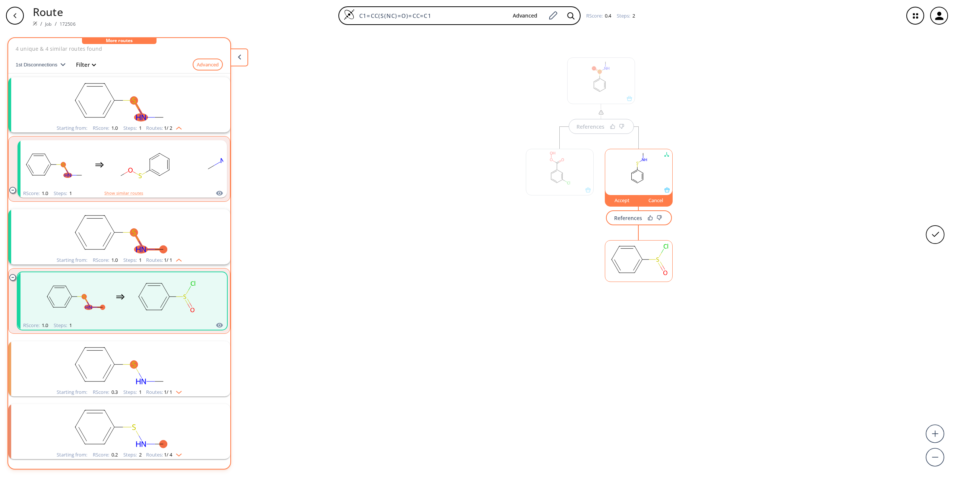
scroll to position [3, 0]
click at [177, 251] on rect "clusters" at bounding box center [119, 232] width 194 height 47
click at [173, 257] on img "clusters" at bounding box center [177, 259] width 10 height 6
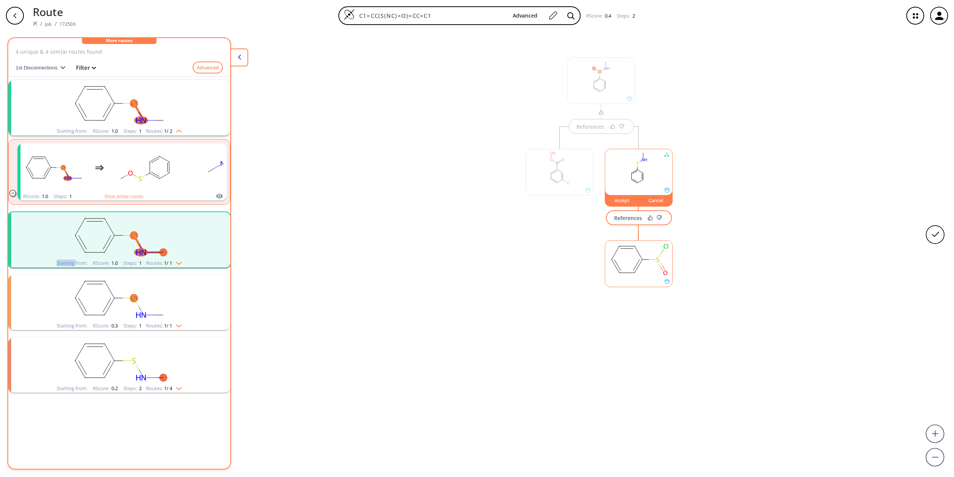
click at [662, 276] on rect at bounding box center [638, 259] width 67 height 38
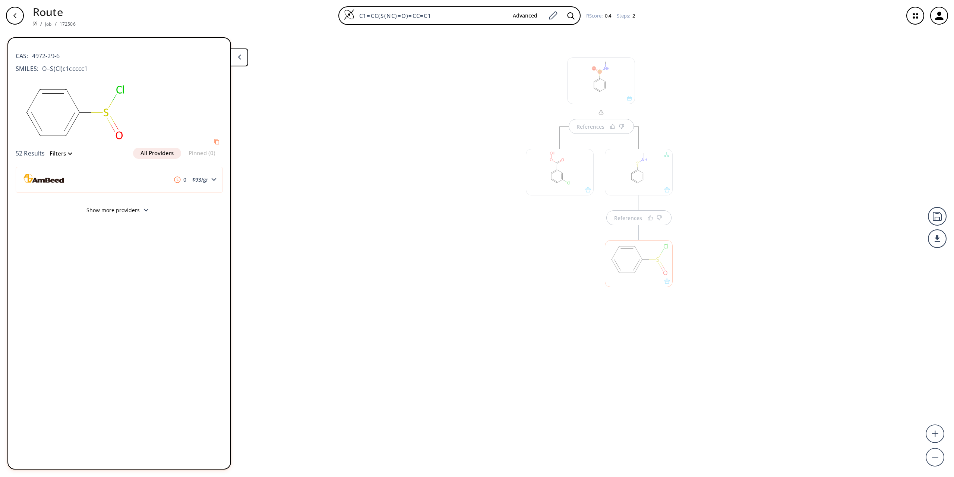
click at [142, 213] on button "Show more providers" at bounding box center [119, 211] width 207 height 18
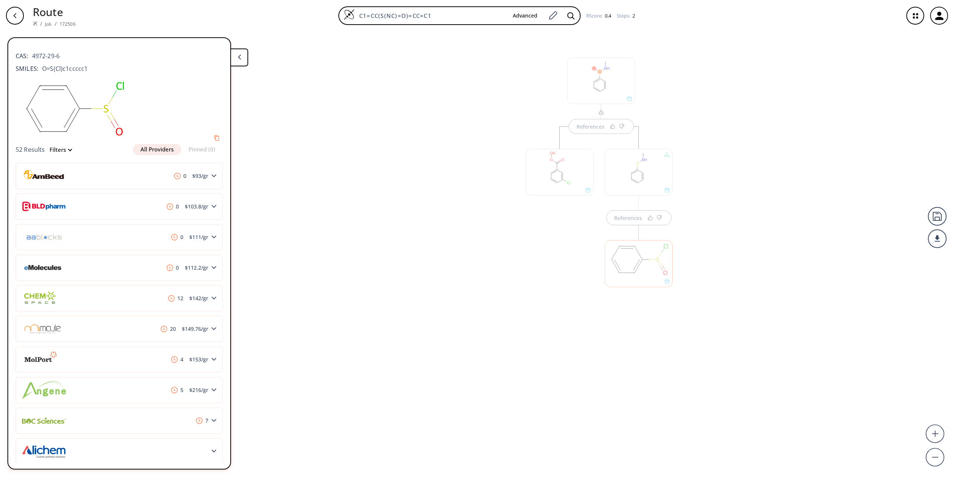
click at [357, 299] on div "References References" at bounding box center [477, 250] width 954 height 439
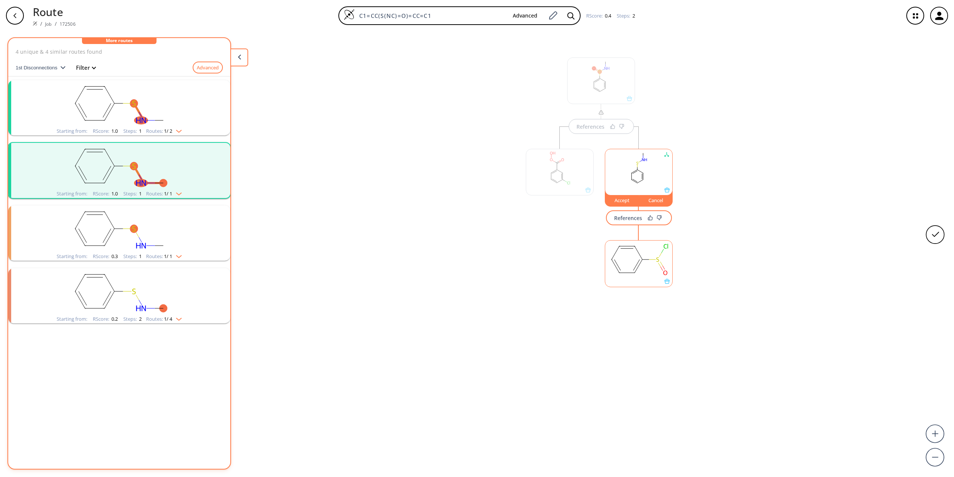
click at [627, 177] on rect at bounding box center [638, 168] width 67 height 38
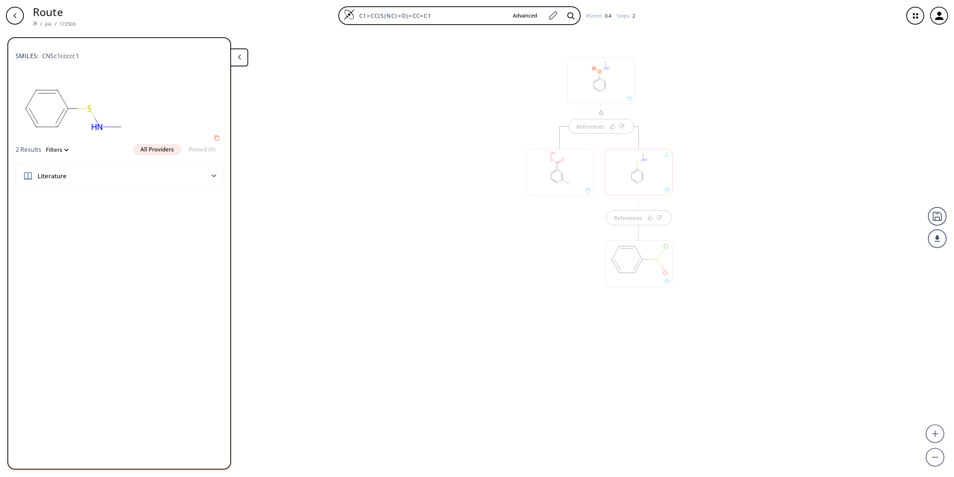
click at [595, 78] on div at bounding box center [601, 80] width 68 height 47
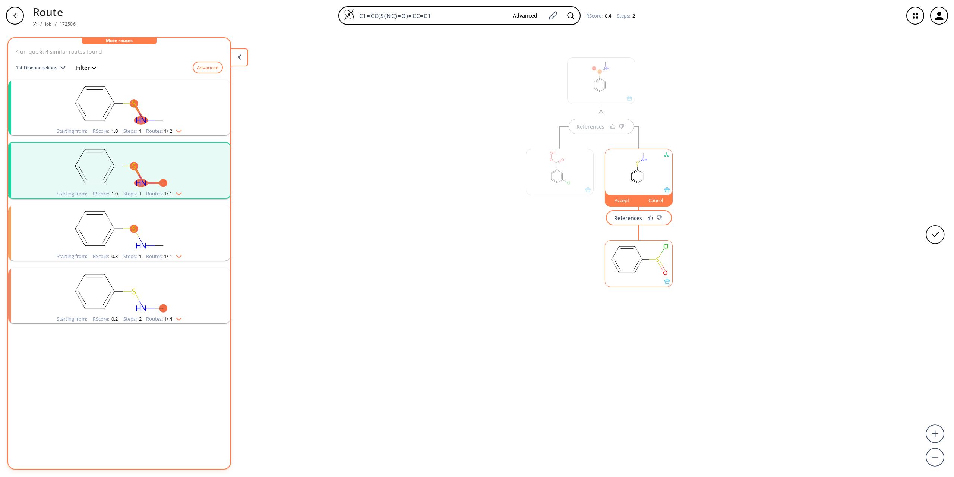
click at [602, 81] on div at bounding box center [601, 80] width 68 height 47
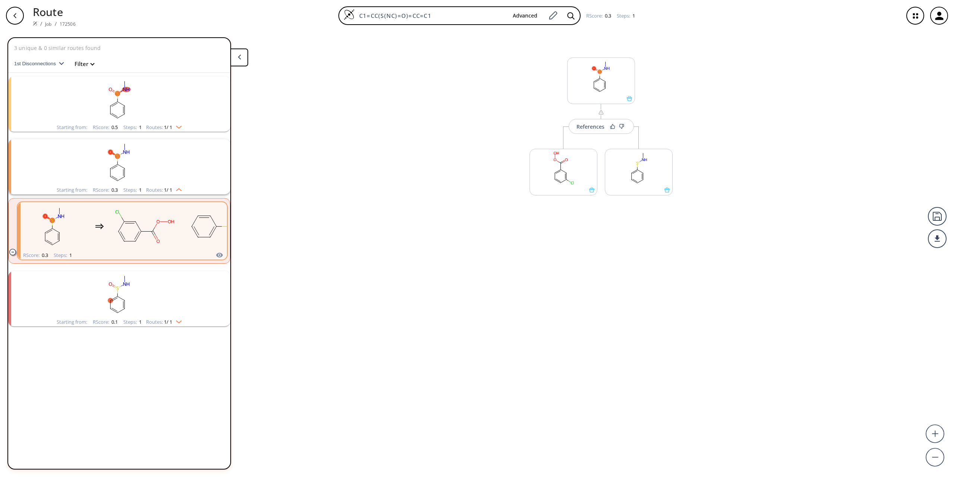
click at [182, 193] on div "Starting from: RScore : 0.3 Steps : 1 Routes: 1 / 1" at bounding box center [119, 190] width 136 height 9
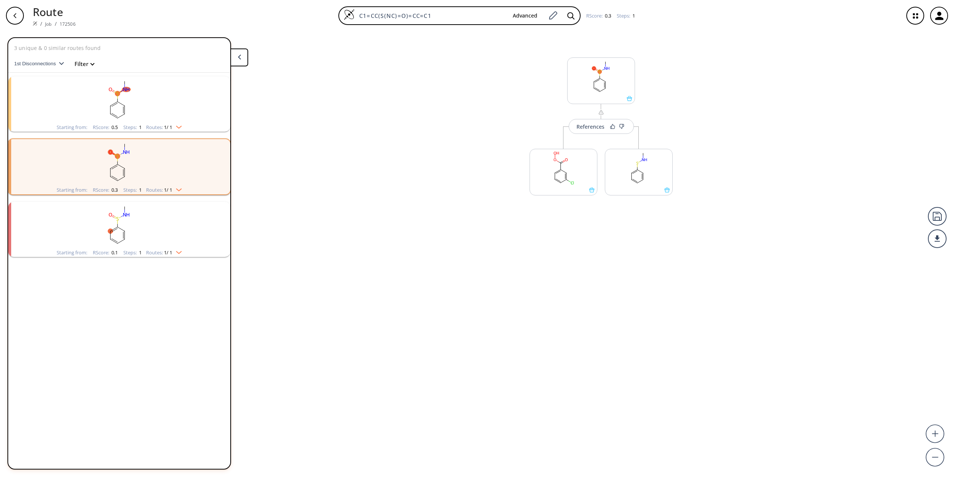
click at [170, 192] on span "1 / 1" at bounding box center [168, 189] width 8 height 5
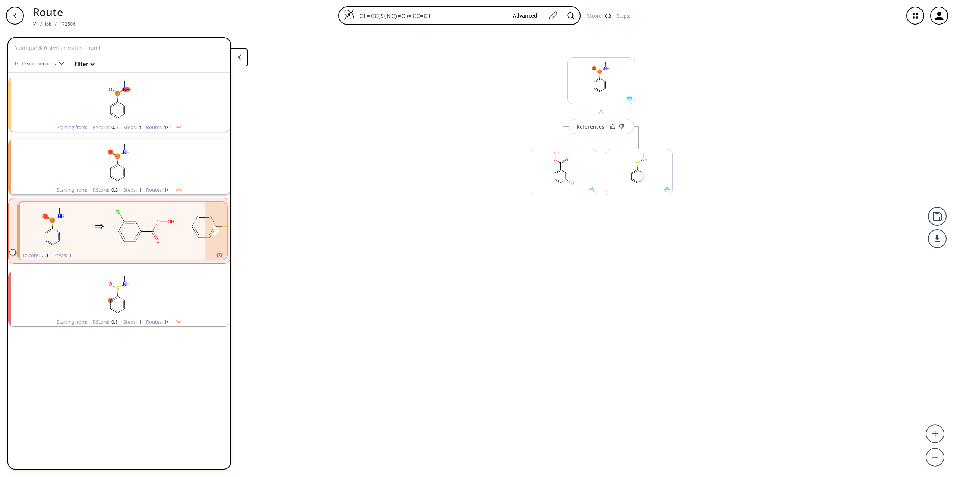
click at [141, 228] on rect "clusters" at bounding box center [144, 226] width 67 height 47
click at [168, 187] on span "1 / 1" at bounding box center [168, 189] width 8 height 5
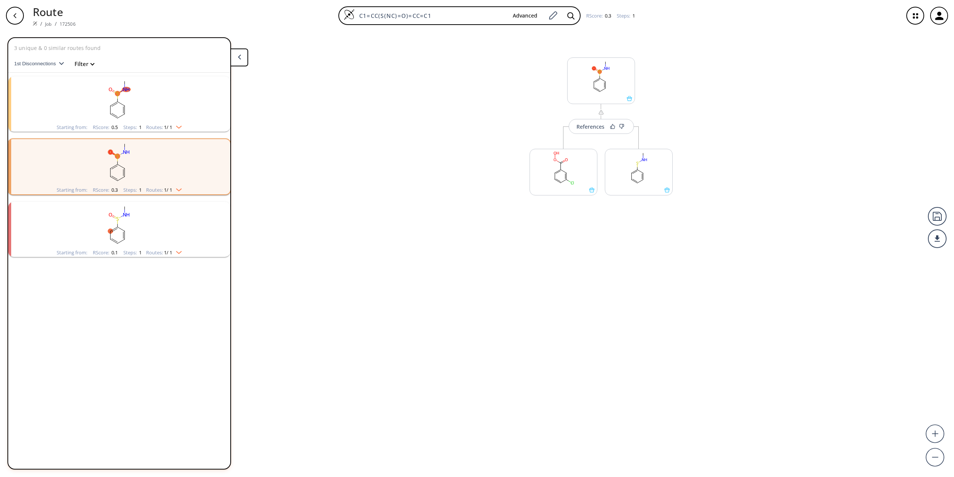
click at [175, 123] on rect "clusters" at bounding box center [119, 99] width 194 height 47
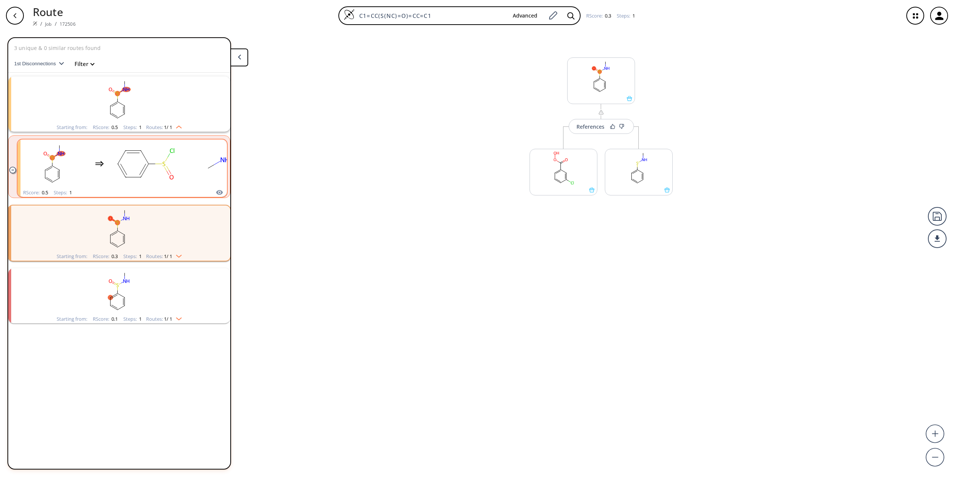
click at [152, 170] on rect "clusters" at bounding box center [144, 164] width 67 height 47
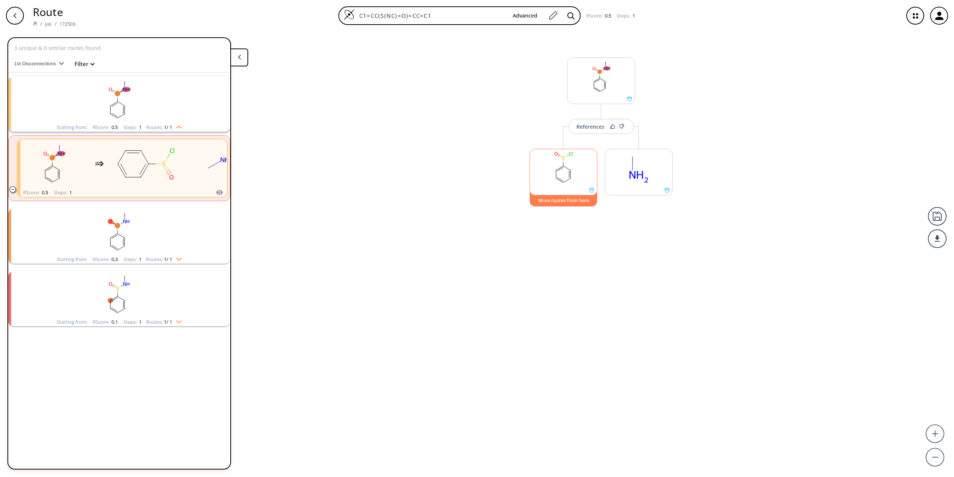
click at [561, 202] on button "More routes from here" at bounding box center [564, 198] width 68 height 16
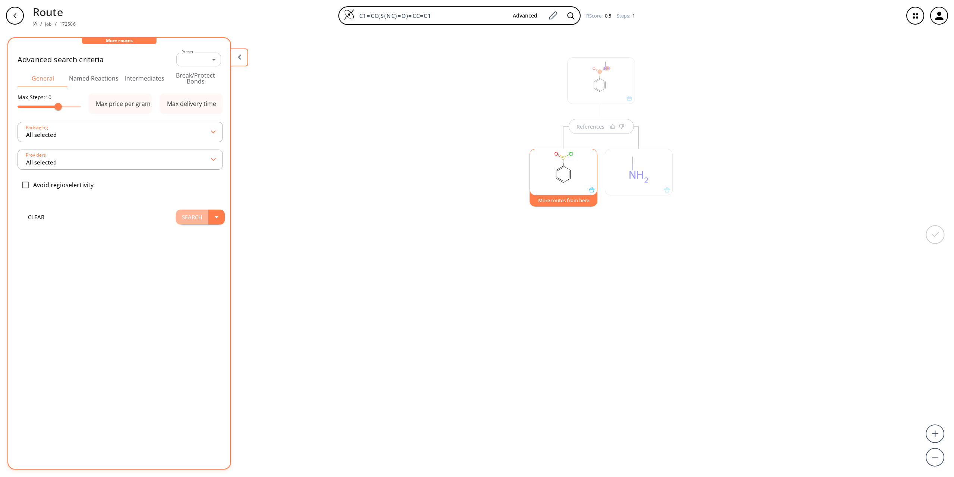
click at [190, 217] on button "Search" at bounding box center [192, 216] width 32 height 15
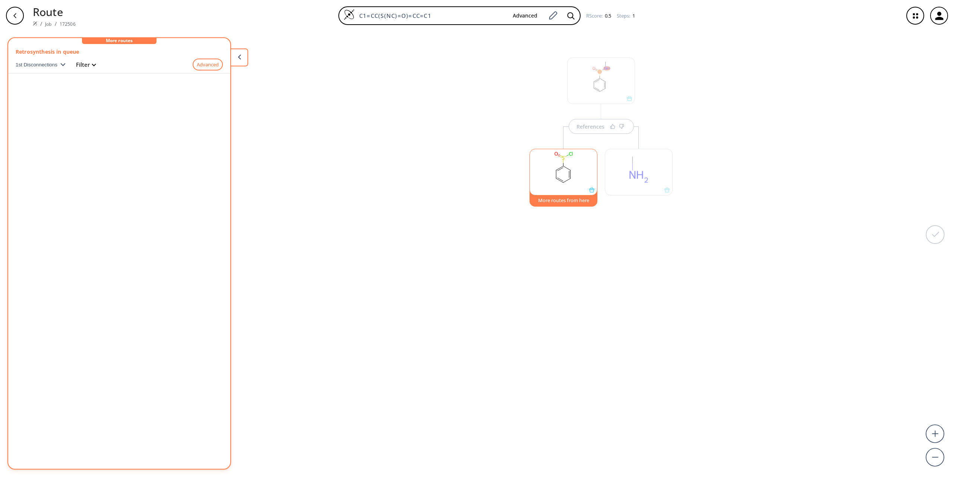
click at [579, 125] on div "References" at bounding box center [601, 119] width 69 height 30
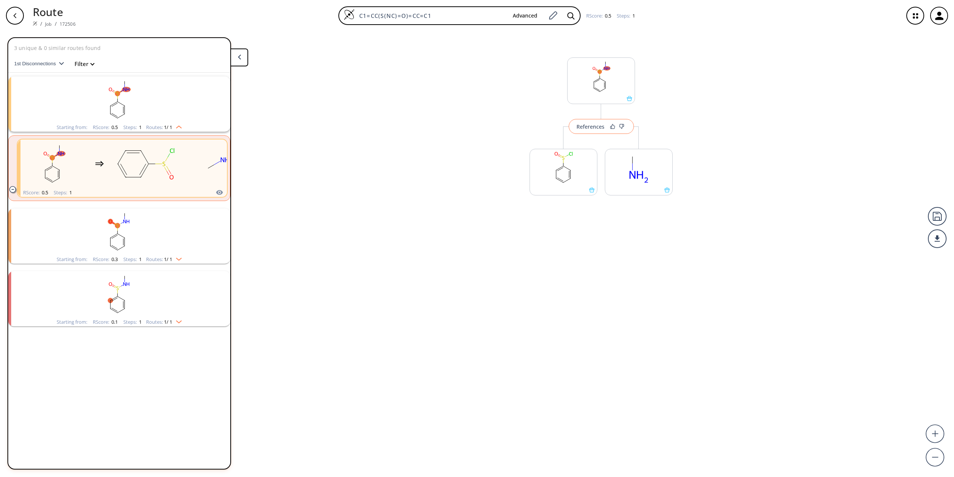
click at [581, 125] on div "References" at bounding box center [591, 126] width 28 height 5
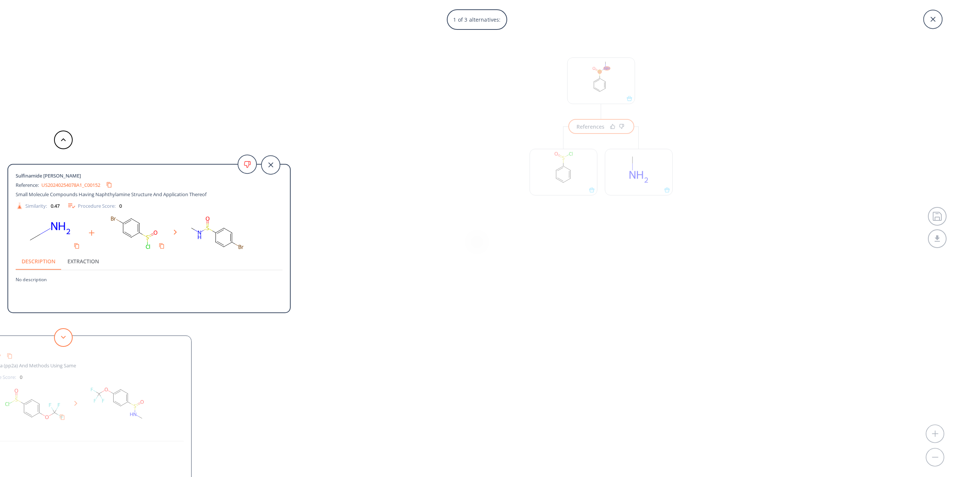
click at [68, 340] on button at bounding box center [63, 337] width 19 height 19
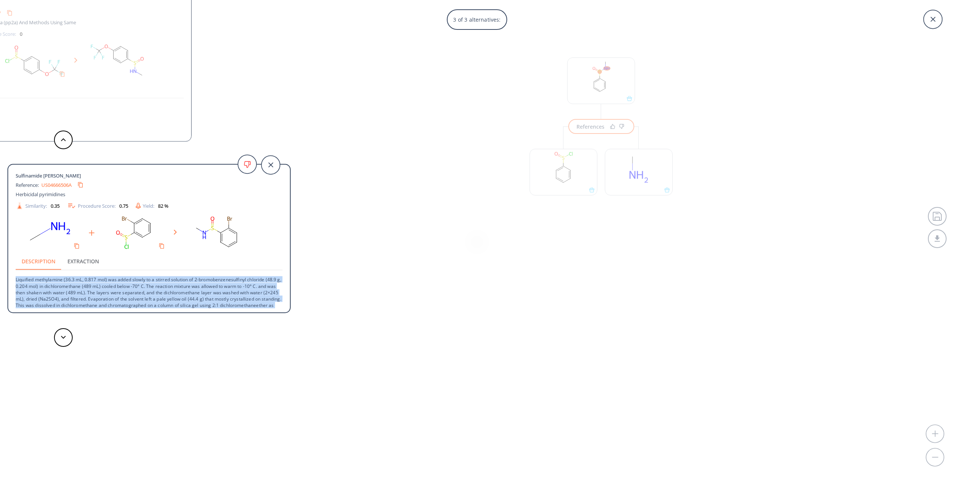
scroll to position [14, 0]
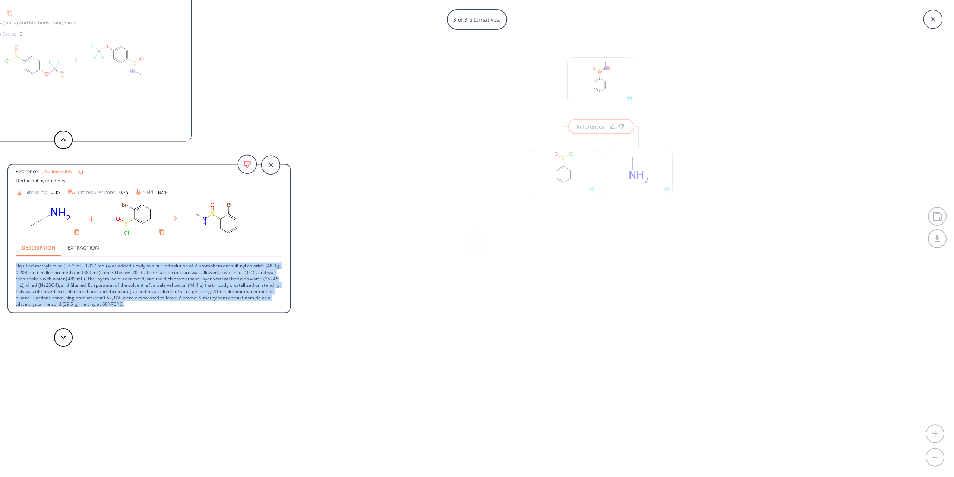
drag, startPoint x: 15, startPoint y: 280, endPoint x: 201, endPoint y: 305, distance: 186.9
click at [201, 305] on div "Sulfinamide Schotten-Baumann Reference: US04666506A Herbicidal pyrimidines Simi…" at bounding box center [149, 240] width 282 height 138
click at [206, 323] on div "Sulfinamide Schotten-Baumann Reference: US20240254078A1_C00152 Small Molecule C…" at bounding box center [145, 67] width 291 height 514
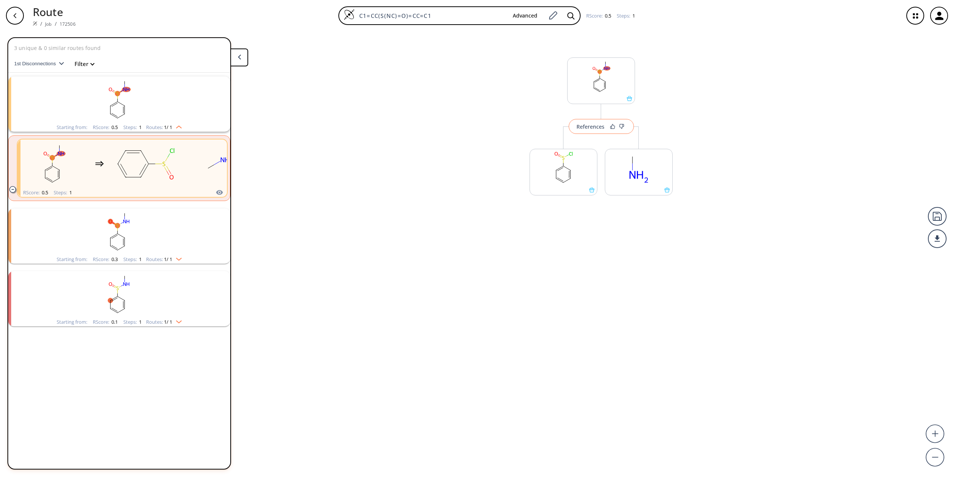
click at [582, 128] on div "References" at bounding box center [591, 126] width 28 height 5
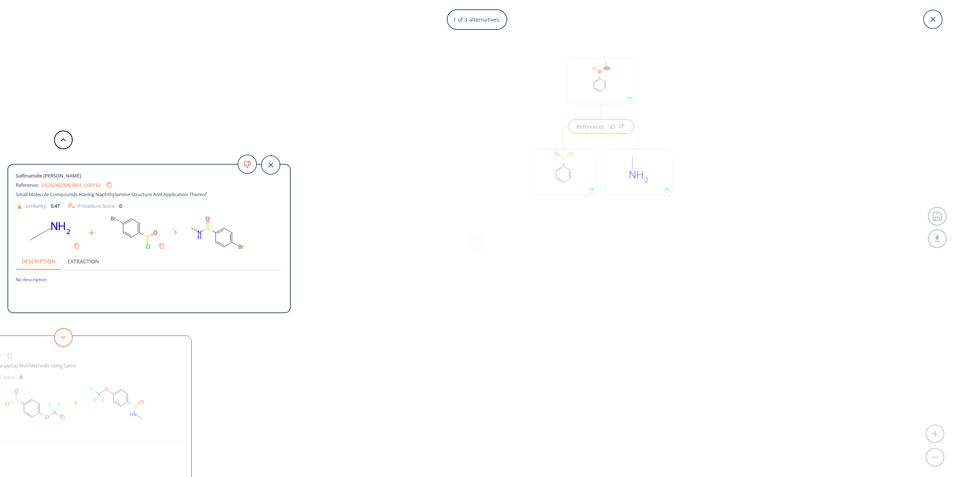
click at [61, 338] on icon at bounding box center [63, 336] width 5 height 3
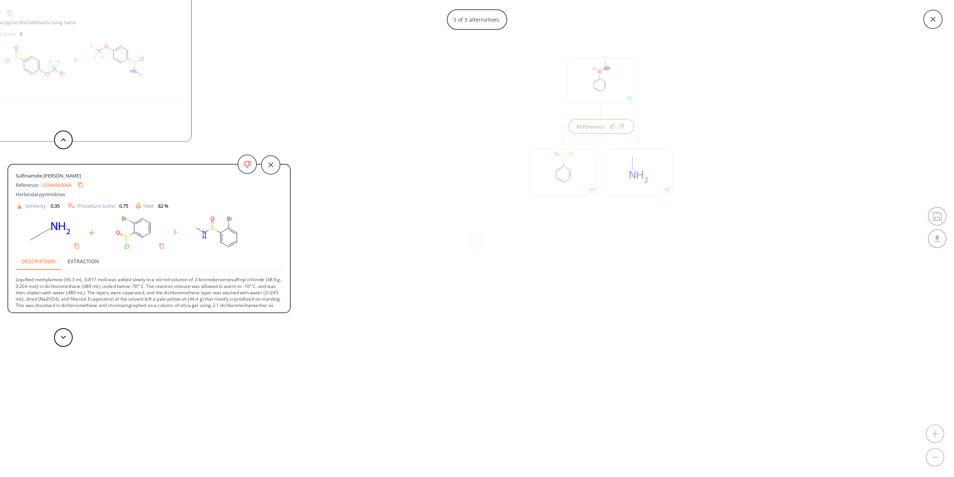
click at [175, 335] on div "Sulfinamide Schotten-Baumann Reference: US20240254078A1_C00152 Small Molecule C…" at bounding box center [145, 238] width 291 height 477
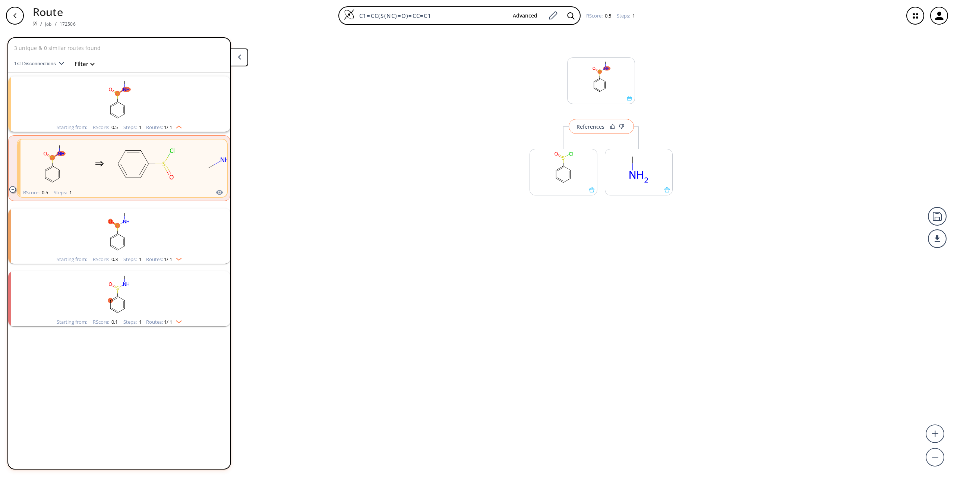
click at [590, 127] on div "References" at bounding box center [591, 126] width 28 height 5
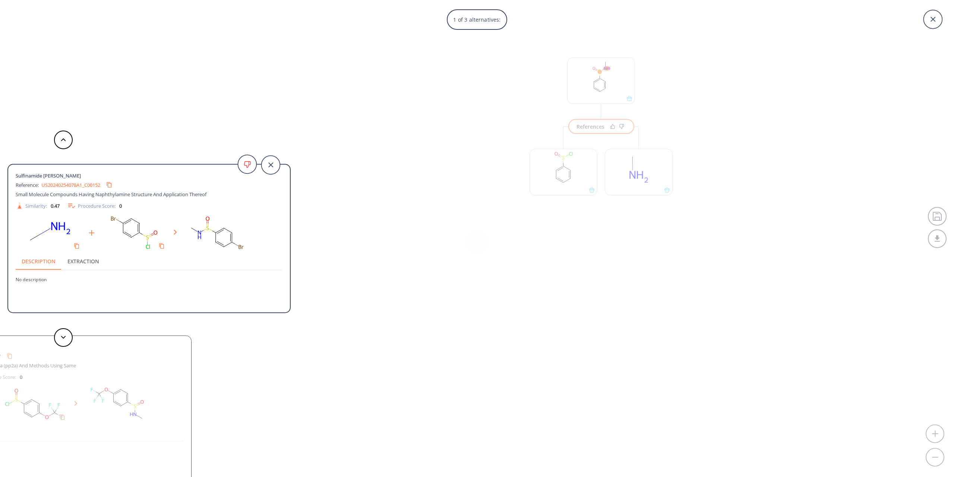
drag, startPoint x: 89, startPoint y: 175, endPoint x: 13, endPoint y: 174, distance: 75.7
click at [13, 174] on div "Sulfinamide Schotten-Baumann Reference: US20240254078A1_C00152 Small Molecule C…" at bounding box center [149, 240] width 282 height 138
copy span "Sulfinamide Schotten-Baumann"
click at [376, 271] on div "1 of 3 alternatives: Sulfinamide Schotten-Baumann Reference: US20240254078A1_C0…" at bounding box center [477, 238] width 954 height 477
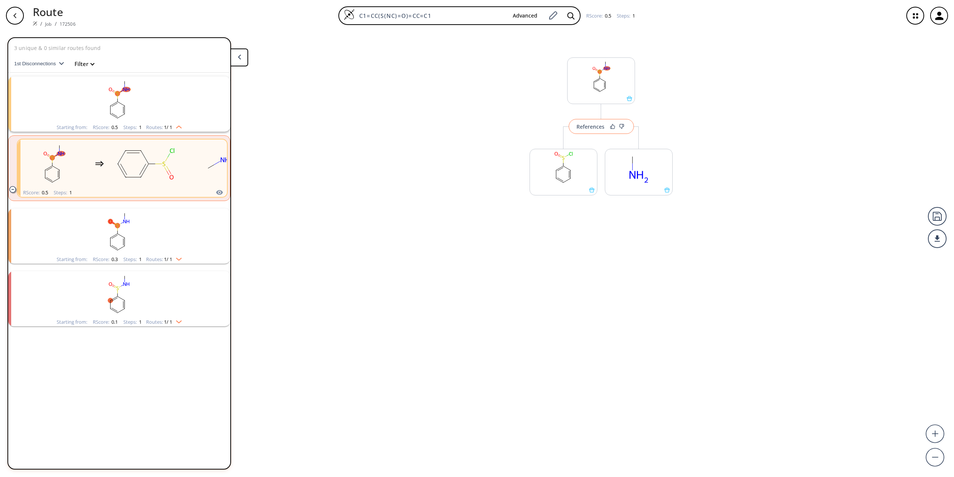
click at [592, 121] on button "References" at bounding box center [601, 126] width 65 height 15
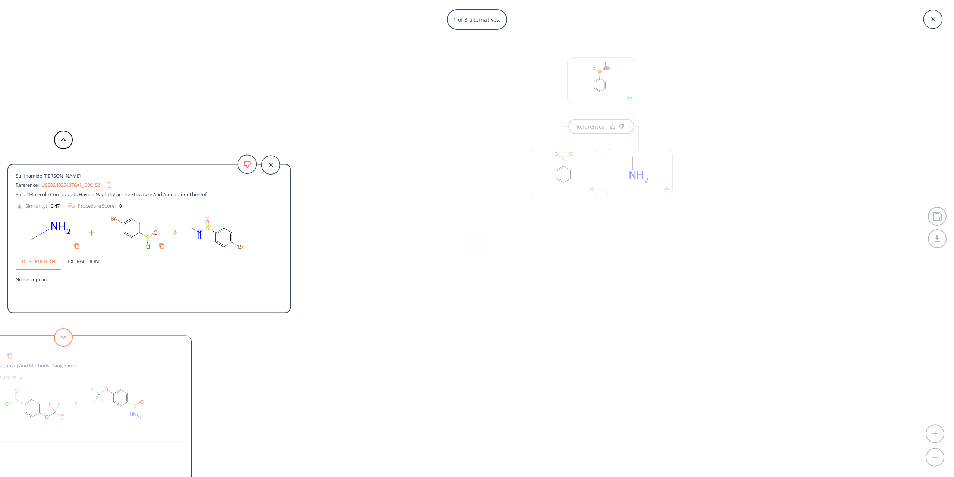
click at [60, 333] on button at bounding box center [63, 337] width 19 height 19
click at [59, 331] on button at bounding box center [63, 337] width 19 height 19
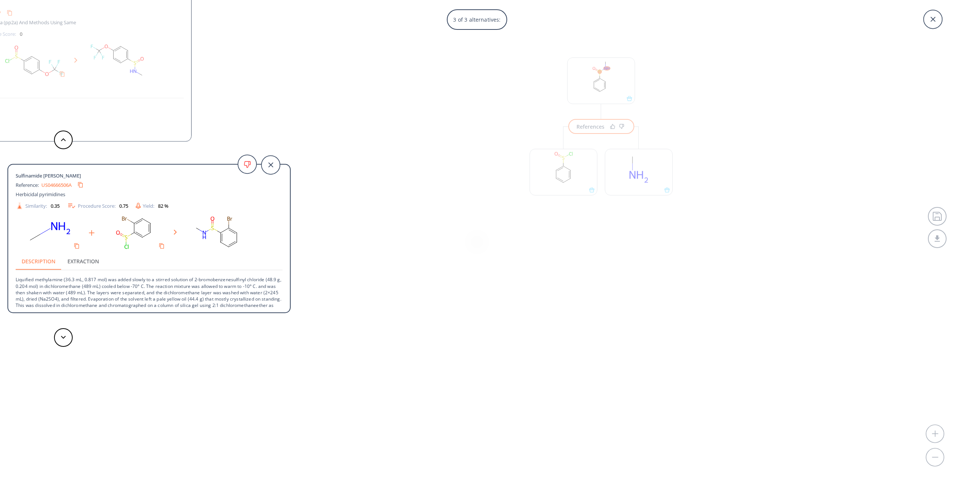
click at [289, 342] on div "Sulfinamide Schotten-Baumann Reference: US20240254078A1_C00152 Small Molecule C…" at bounding box center [145, 238] width 291 height 477
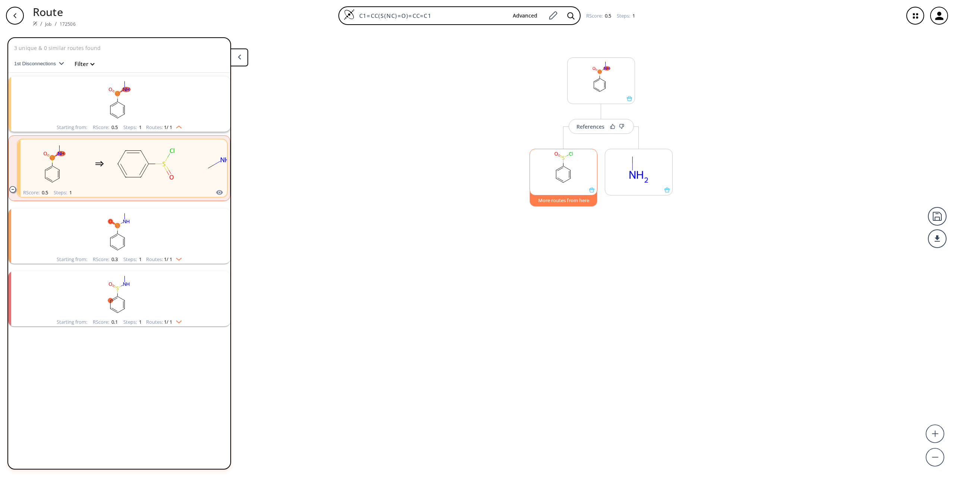
click at [554, 202] on button "More routes from here" at bounding box center [564, 198] width 68 height 16
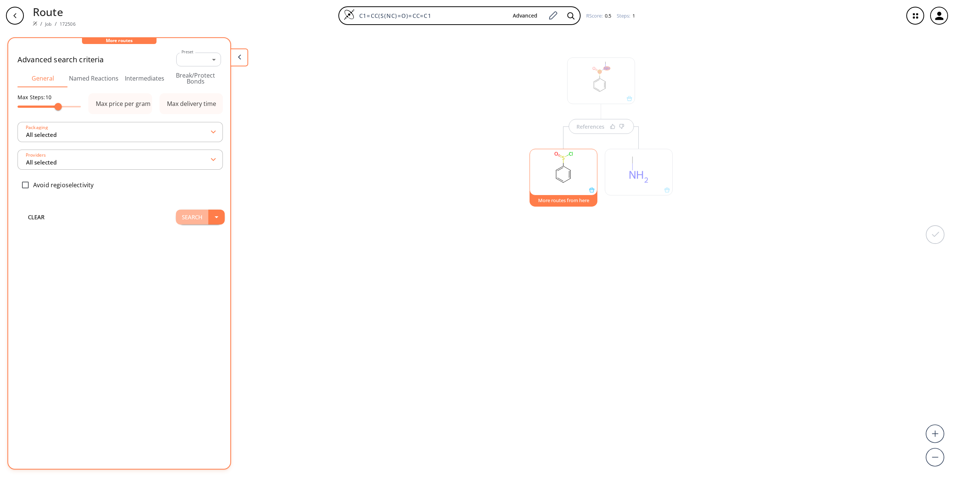
click at [188, 220] on button "Search" at bounding box center [192, 216] width 32 height 15
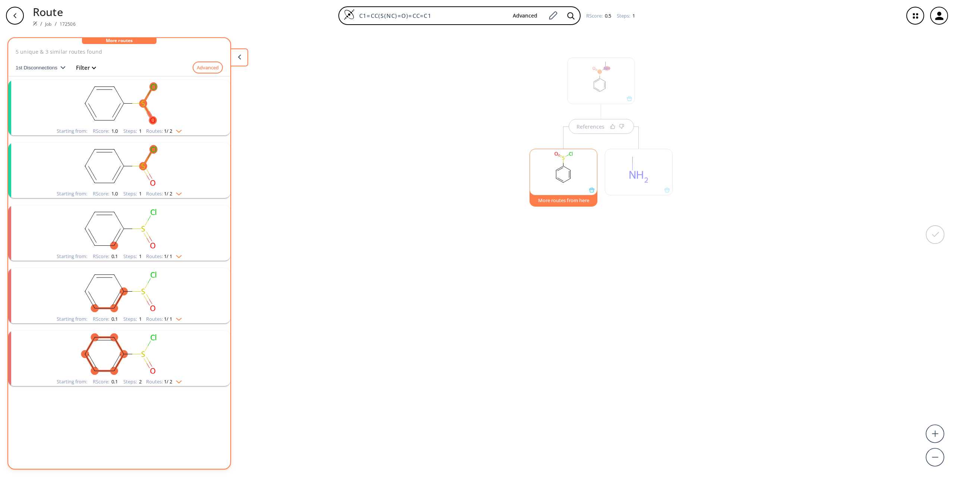
click at [180, 134] on div "Starting from: RScore : 1.0 Steps : 1 Routes: 1 / 2" at bounding box center [119, 131] width 136 height 9
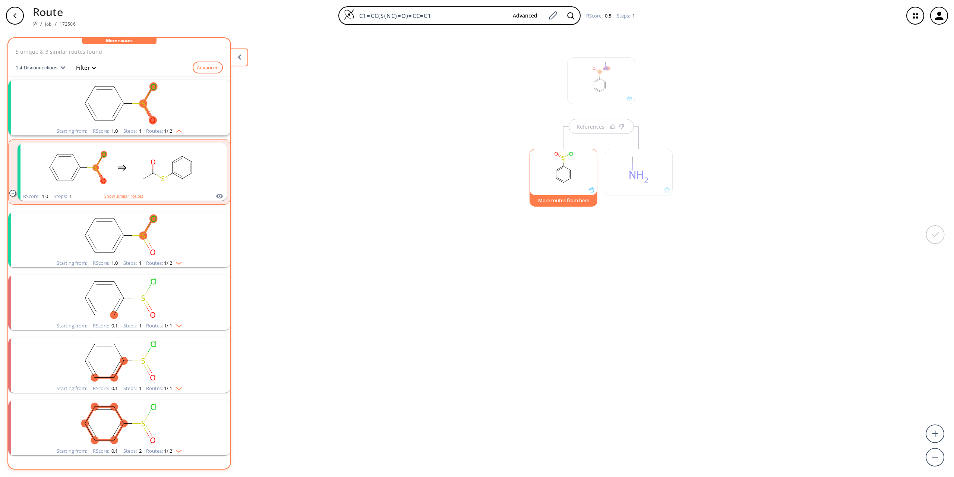
click at [175, 261] on img "clusters" at bounding box center [177, 262] width 10 height 6
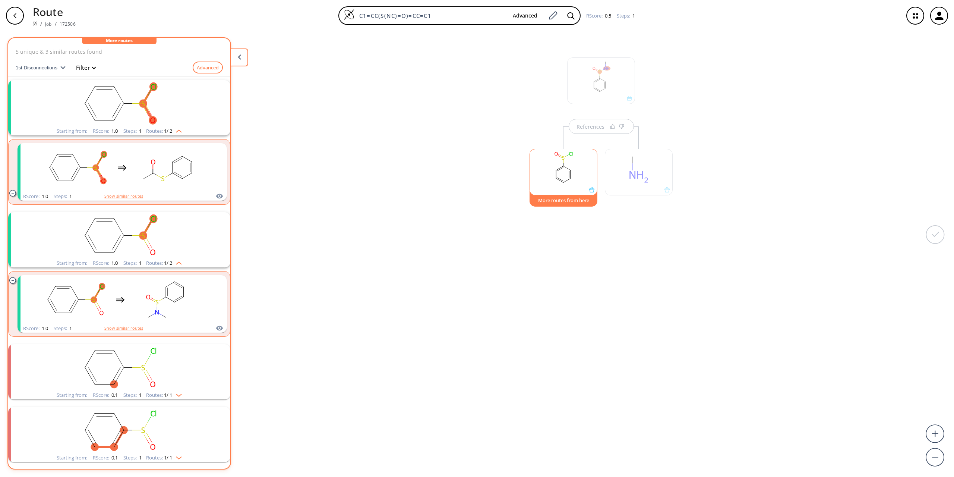
click at [164, 394] on span "1 / 1" at bounding box center [168, 394] width 8 height 5
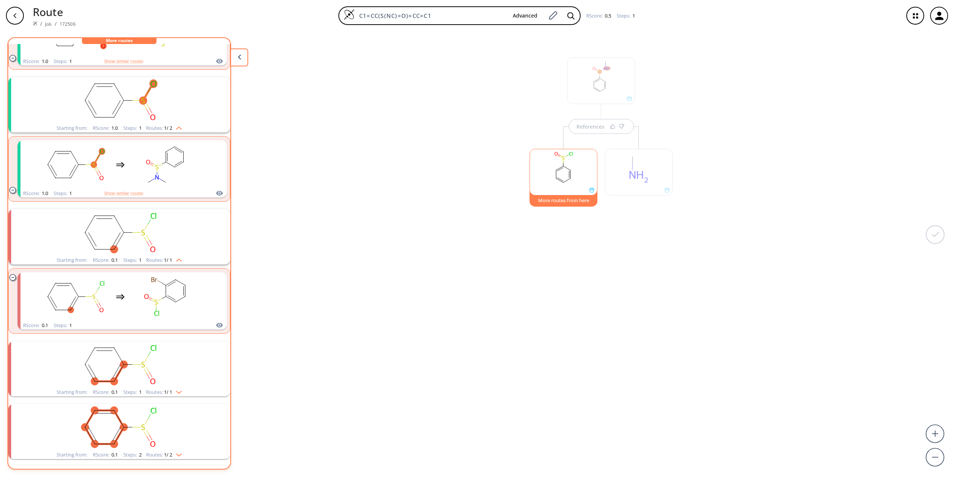
click at [173, 388] on rect "clusters" at bounding box center [119, 364] width 194 height 47
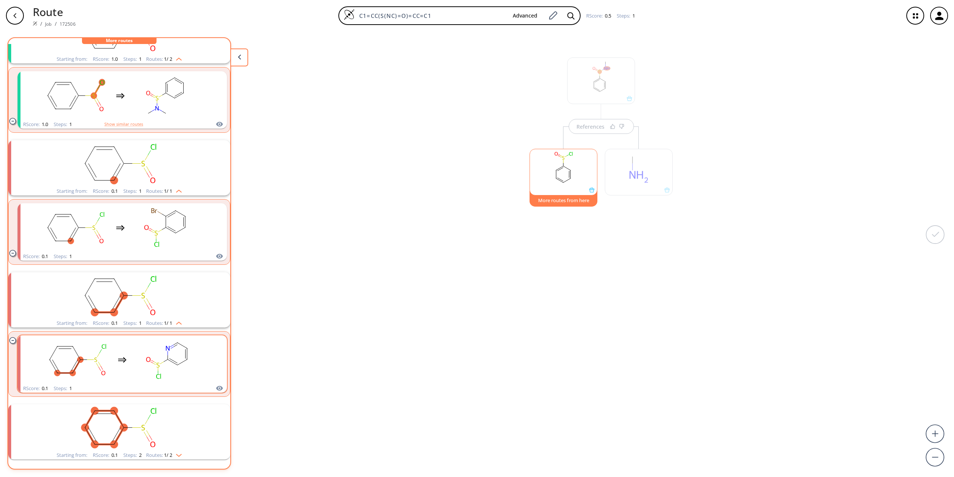
scroll to position [204, 0]
click at [172, 457] on span "1 / 2" at bounding box center [168, 454] width 8 height 5
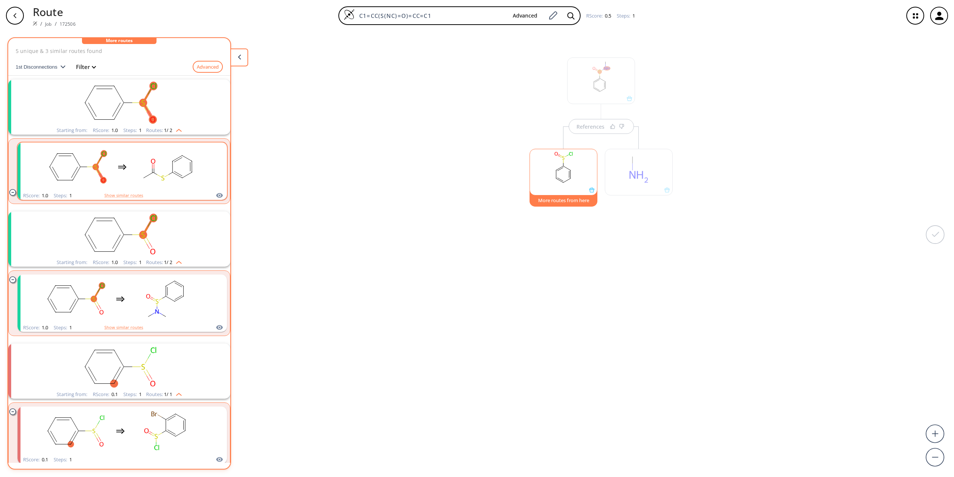
scroll to position [0, 0]
click at [166, 164] on rect "clusters" at bounding box center [167, 167] width 67 height 47
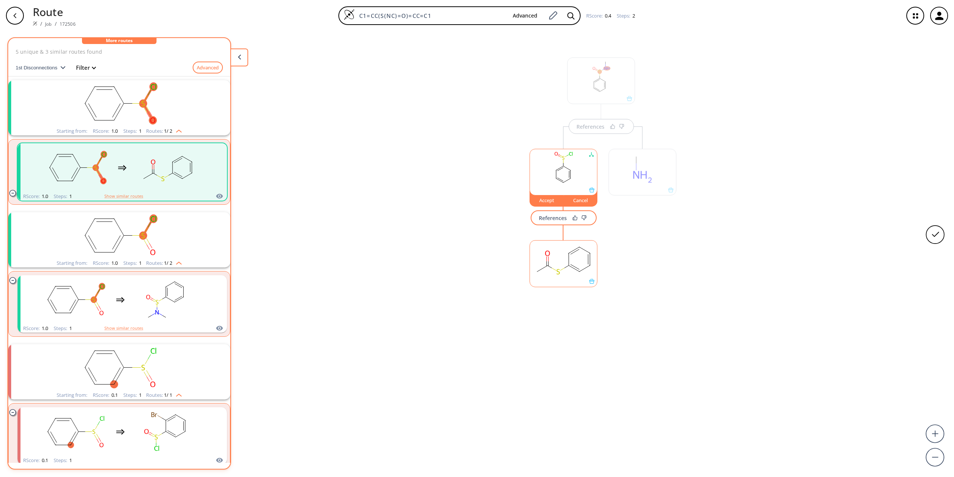
click at [559, 215] on div "References" at bounding box center [553, 217] width 28 height 5
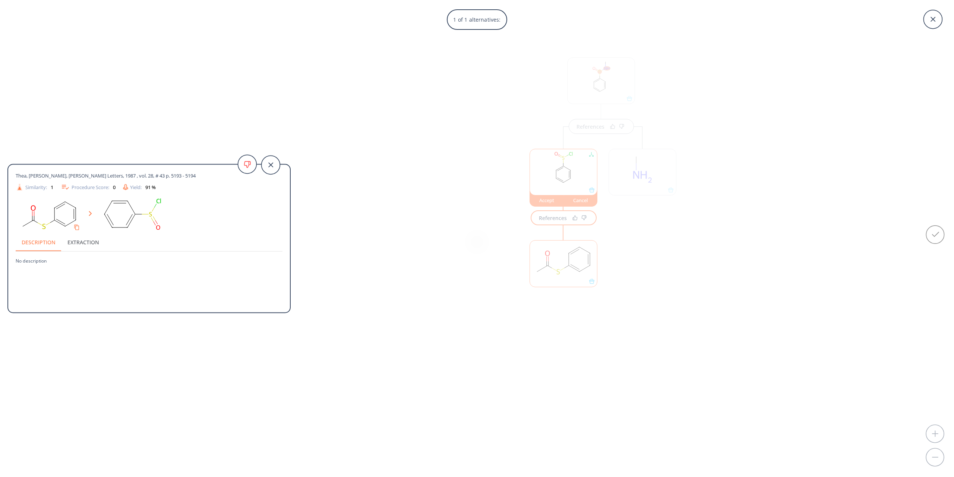
click at [388, 278] on div "1 of 1 alternatives: Thea, Sergio, Cevasco, Giorgio Tetrahedron Letters, 1987 ,…" at bounding box center [477, 238] width 954 height 477
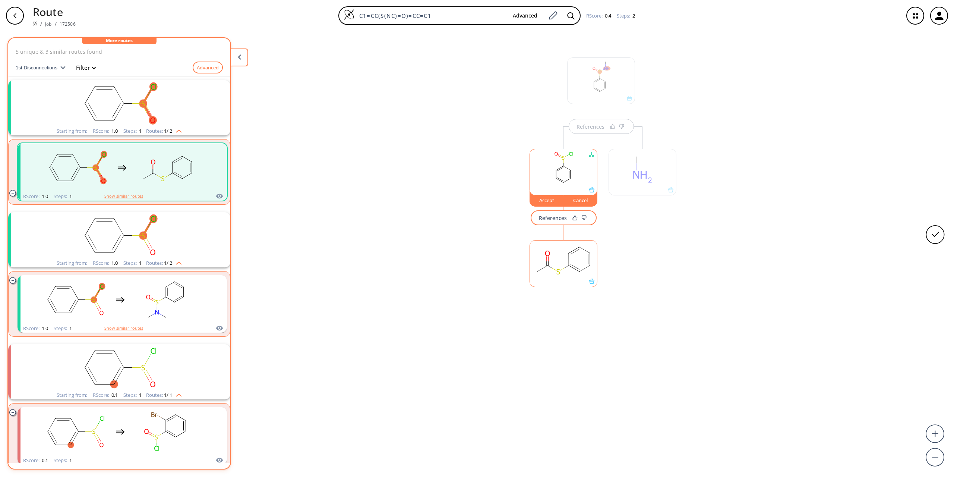
click at [148, 248] on rect "clusters" at bounding box center [119, 235] width 194 height 47
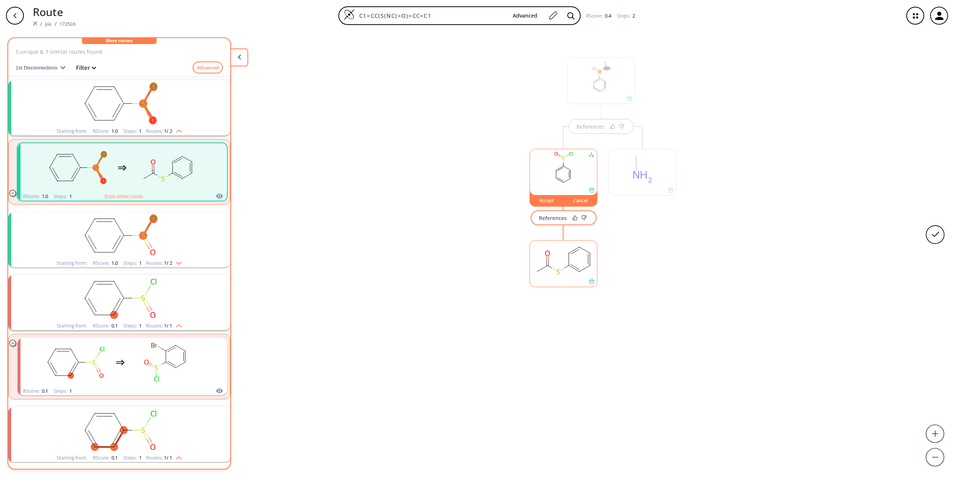
click at [148, 247] on rect "clusters" at bounding box center [119, 235] width 194 height 47
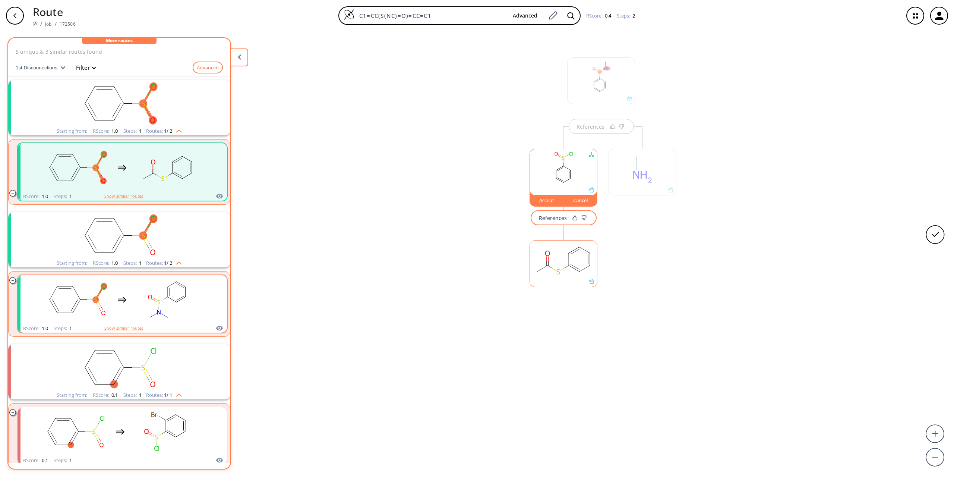
click at [160, 297] on rect "clusters" at bounding box center [167, 299] width 67 height 47
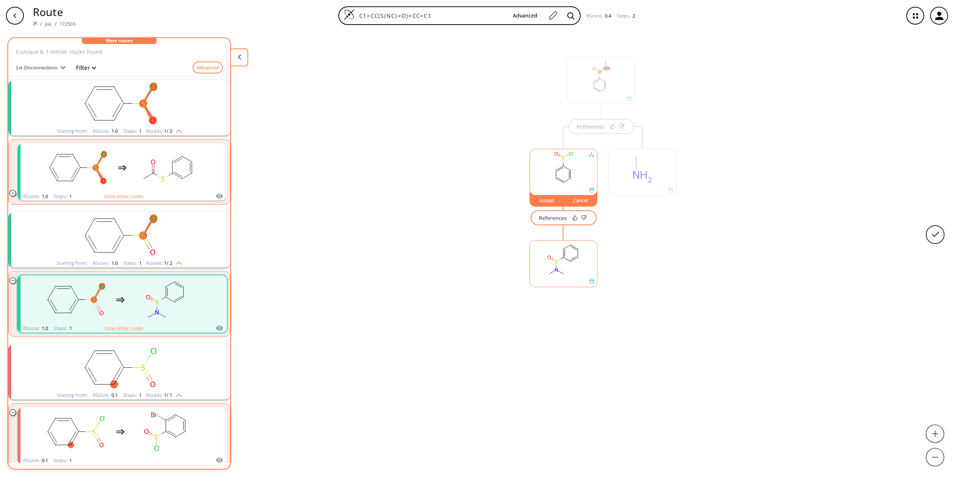
click at [146, 371] on rect "clusters" at bounding box center [119, 367] width 194 height 47
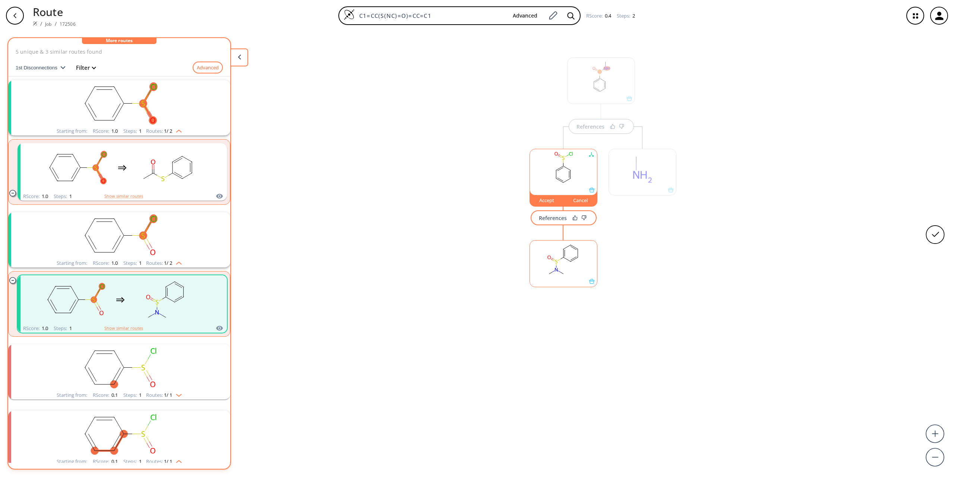
click at [156, 384] on rect "clusters" at bounding box center [119, 367] width 194 height 47
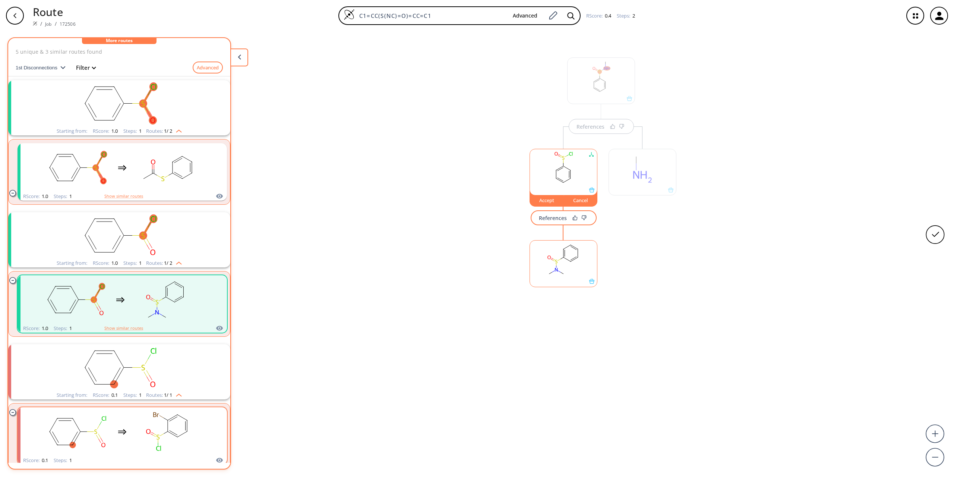
click at [170, 428] on rect "clusters" at bounding box center [167, 431] width 67 height 47
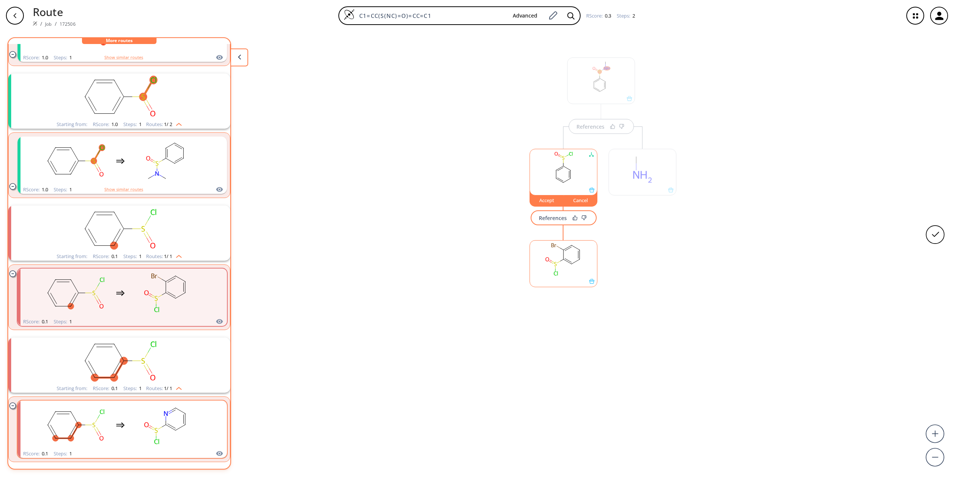
scroll to position [149, 0]
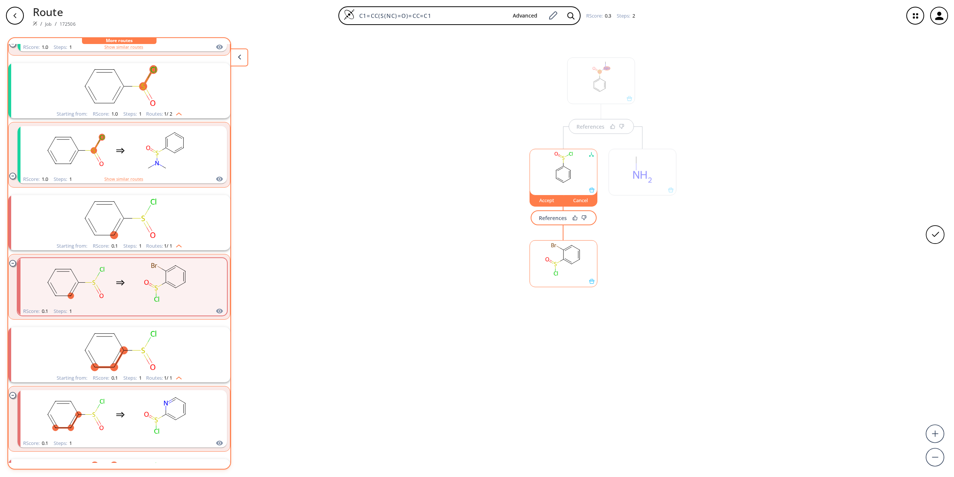
click at [149, 351] on rect "clusters" at bounding box center [119, 350] width 194 height 47
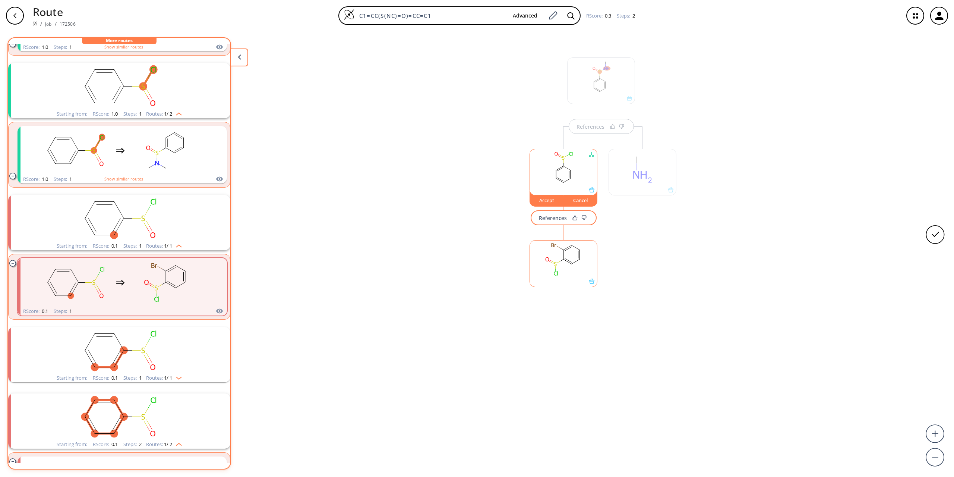
click at [149, 351] on rect "clusters" at bounding box center [119, 350] width 194 height 47
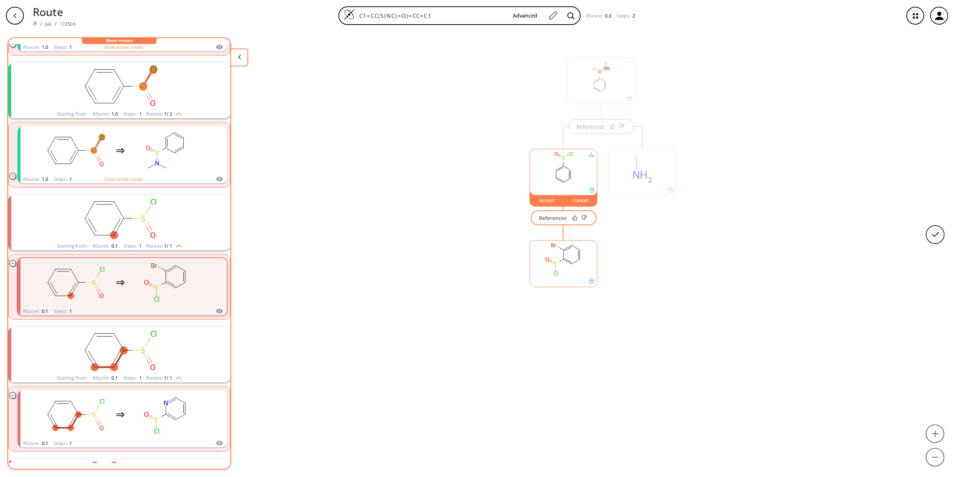
click at [469, 374] on div "References Accept Cancel References" at bounding box center [477, 250] width 954 height 439
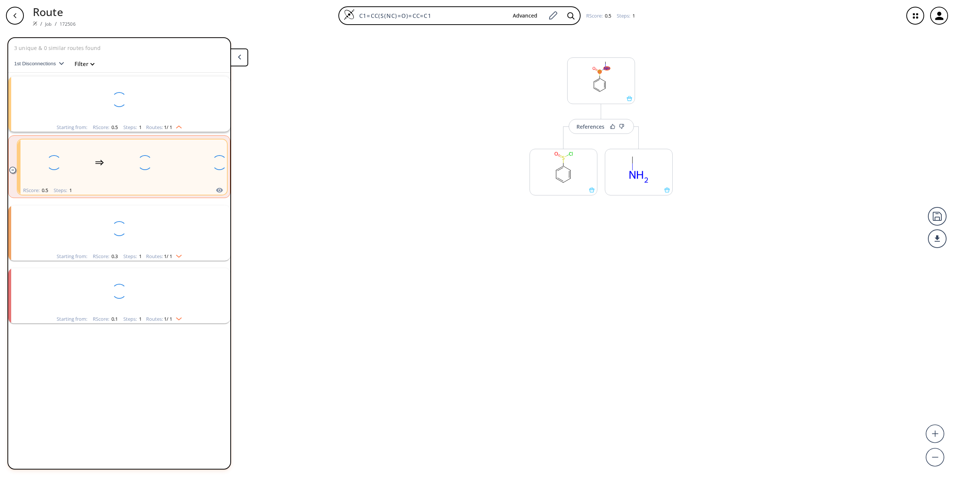
scroll to position [0, 0]
click at [556, 204] on button "More routes from here" at bounding box center [564, 198] width 68 height 16
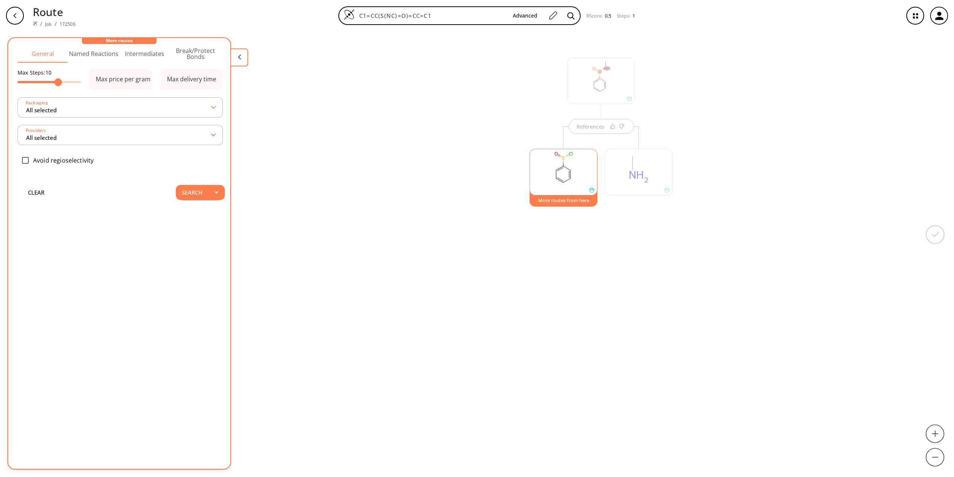
click at [132, 58] on button "Intermediates" at bounding box center [144, 54] width 51 height 18
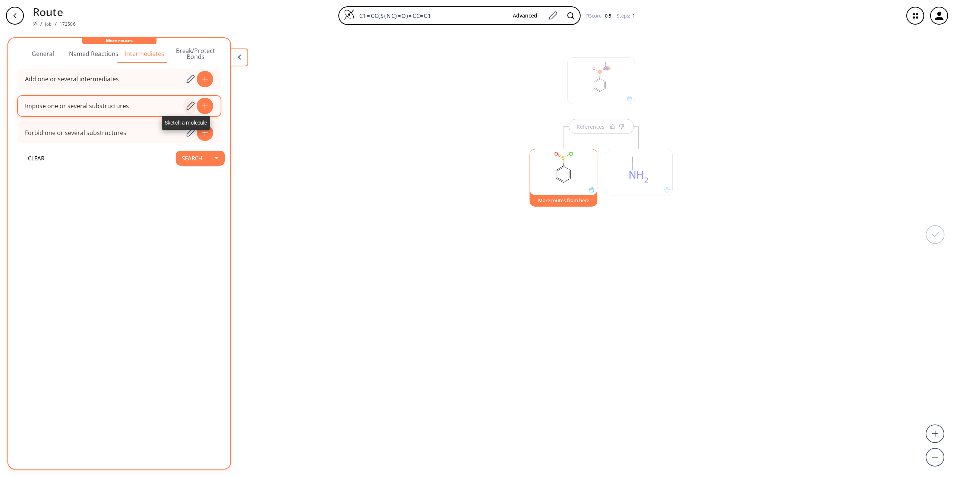
click at [188, 103] on icon at bounding box center [190, 106] width 10 height 10
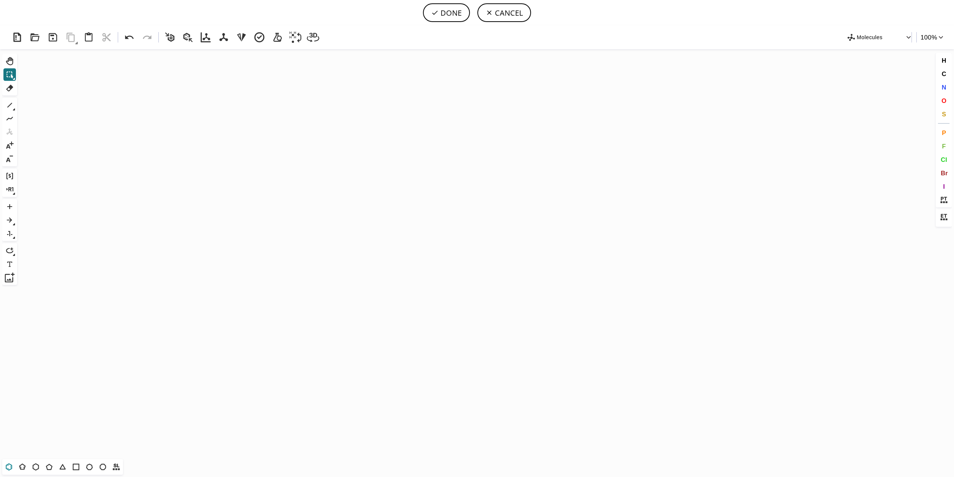
click at [9, 471] on icon at bounding box center [9, 467] width 10 height 10
click at [400, 206] on icon "Created with [PERSON_NAME] 2.3.0" at bounding box center [477, 254] width 914 height 410
click at [1, 99] on div "Created with Raphaël 2.3.0 Molecules 100 % Ctrl+Alt+H Shift+Tab Del 1 Alt+E + -…" at bounding box center [477, 250] width 954 height 451
drag, startPoint x: 6, startPoint y: 102, endPoint x: 36, endPoint y: 108, distance: 30.8
click at [6, 103] on icon at bounding box center [10, 105] width 10 height 10
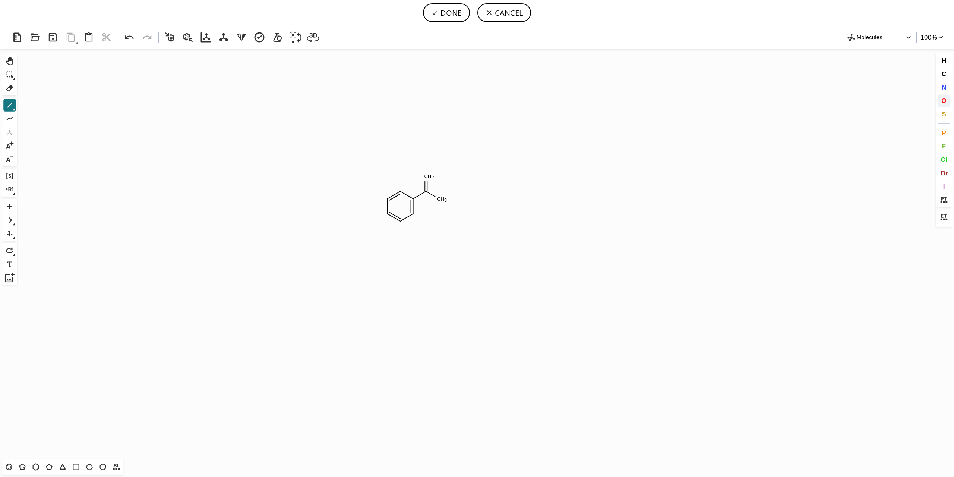
click at [948, 100] on button "O" at bounding box center [944, 100] width 13 height 13
click at [442, 201] on tspan "O" at bounding box center [444, 201] width 4 height 6
click at [426, 176] on tspan "O" at bounding box center [426, 177] width 4 height 6
click at [452, 10] on button "DONE" at bounding box center [446, 12] width 47 height 19
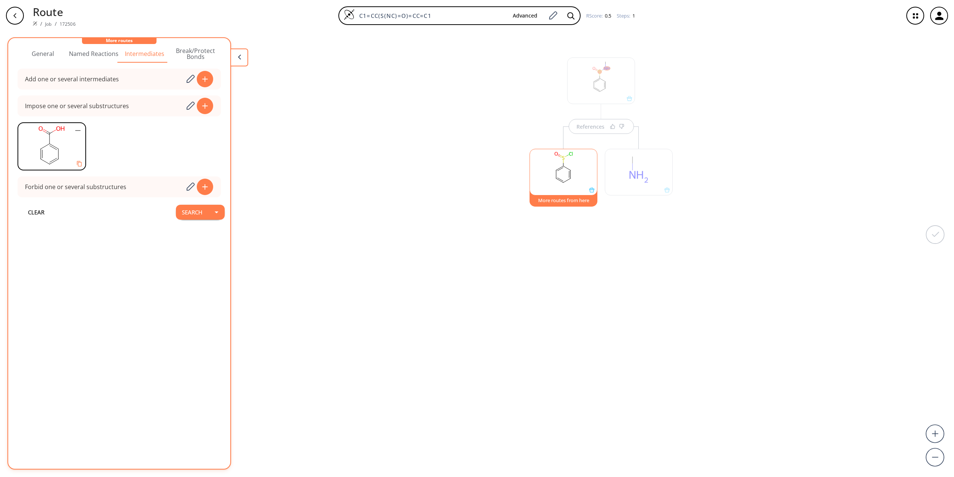
click at [49, 148] on rect at bounding box center [51, 146] width 67 height 47
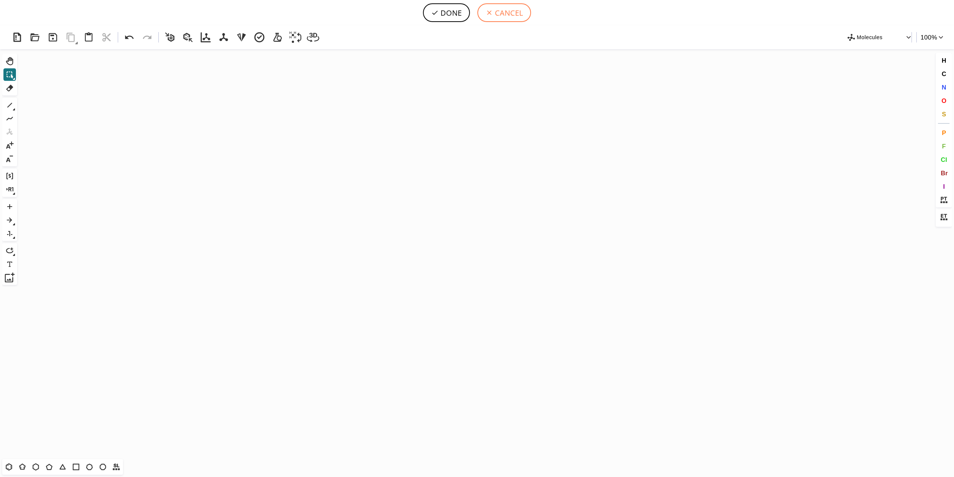
click at [487, 7] on button "CANCEL" at bounding box center [504, 12] width 54 height 19
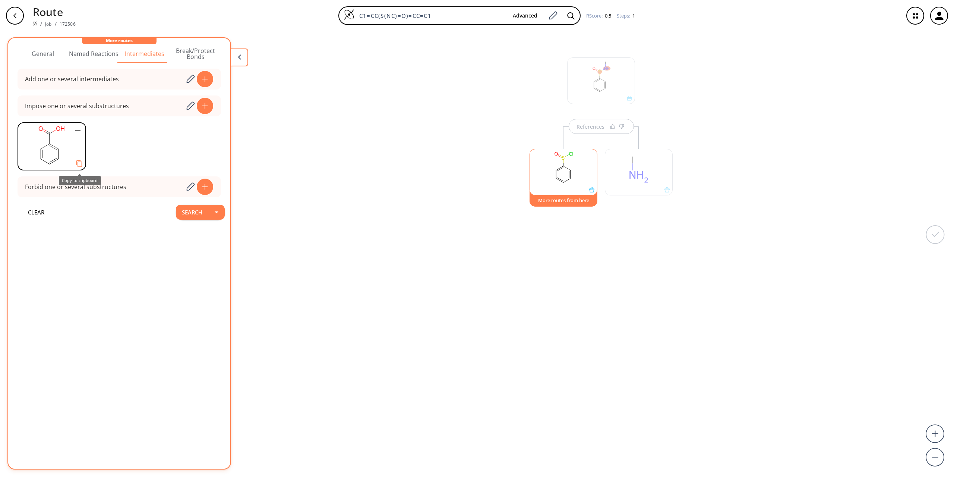
click at [75, 162] on button "Copy to clipboard" at bounding box center [79, 164] width 15 height 15
click at [80, 130] on icon "button" at bounding box center [77, 130] width 5 height 1
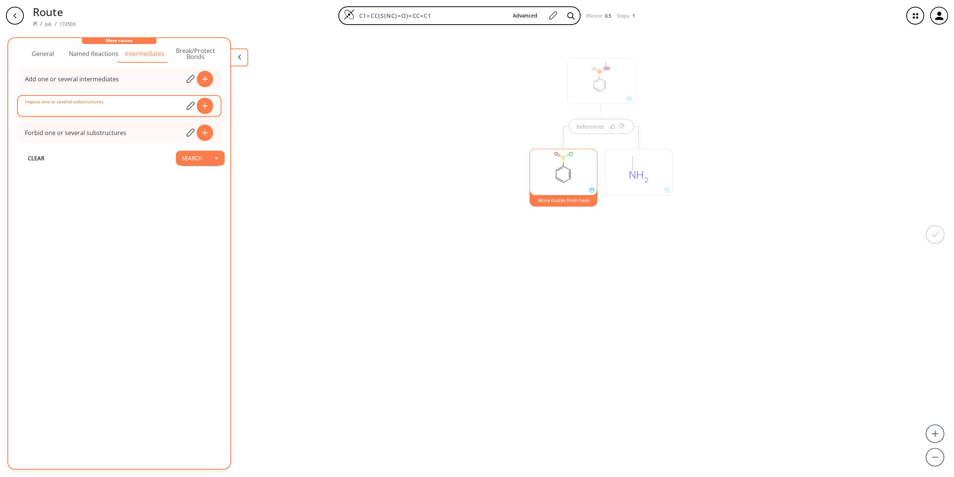
drag, startPoint x: 130, startPoint y: 105, endPoint x: 154, endPoint y: 104, distance: 23.9
click at [131, 105] on input at bounding box center [104, 105] width 158 height 15
click at [186, 104] on icon at bounding box center [190, 106] width 8 height 8
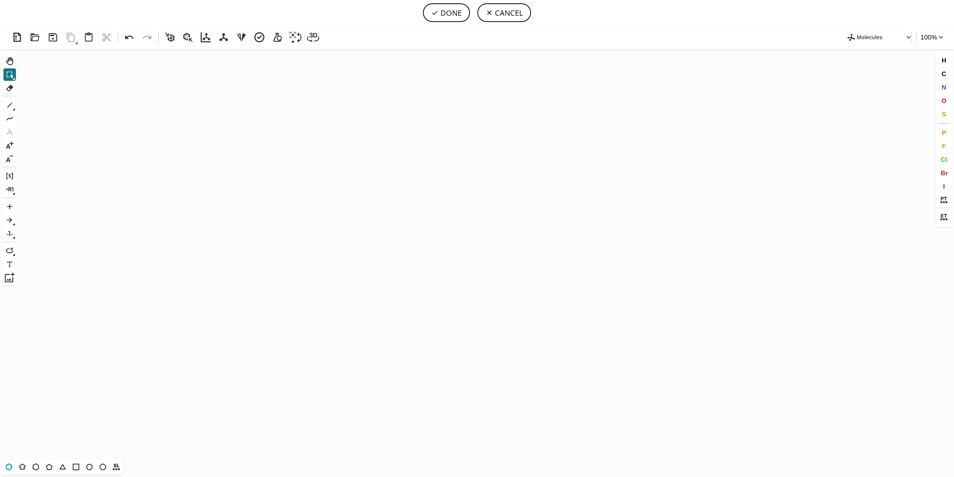
click at [13, 467] on icon at bounding box center [9, 467] width 10 height 10
click at [327, 292] on icon "Created with [PERSON_NAME] 2.3.0" at bounding box center [477, 254] width 914 height 410
click at [13, 105] on icon at bounding box center [10, 105] width 10 height 10
click at [349, 275] on icon "Created with Raphaël 2.3.0 C H 3" at bounding box center [477, 254] width 914 height 410
click at [950, 103] on button "O" at bounding box center [944, 100] width 13 height 13
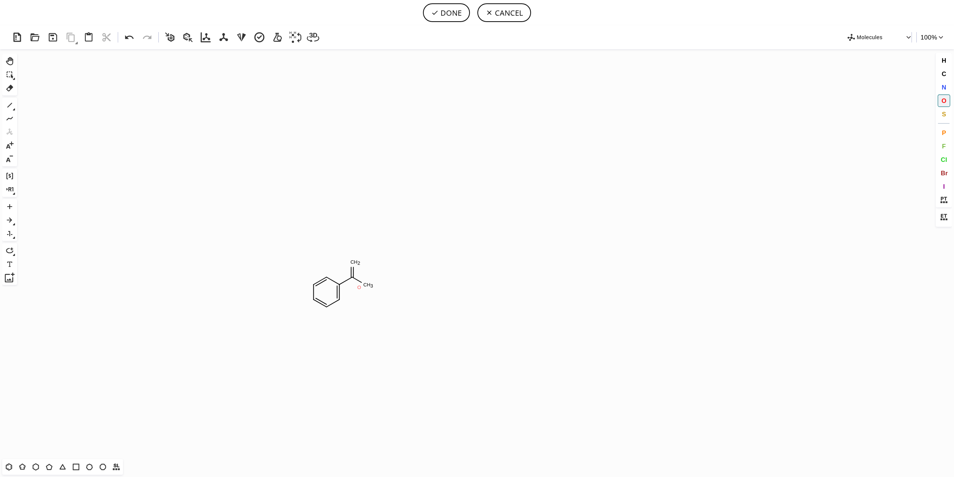
click at [361, 285] on tspan "O" at bounding box center [359, 287] width 4 height 6
click at [352, 258] on tspan "O" at bounding box center [353, 259] width 4 height 6
click at [939, 118] on button "S" at bounding box center [944, 114] width 13 height 13
click at [350, 277] on tspan "S" at bounding box center [351, 276] width 3 height 6
click at [448, 15] on button "DONE" at bounding box center [446, 12] width 47 height 19
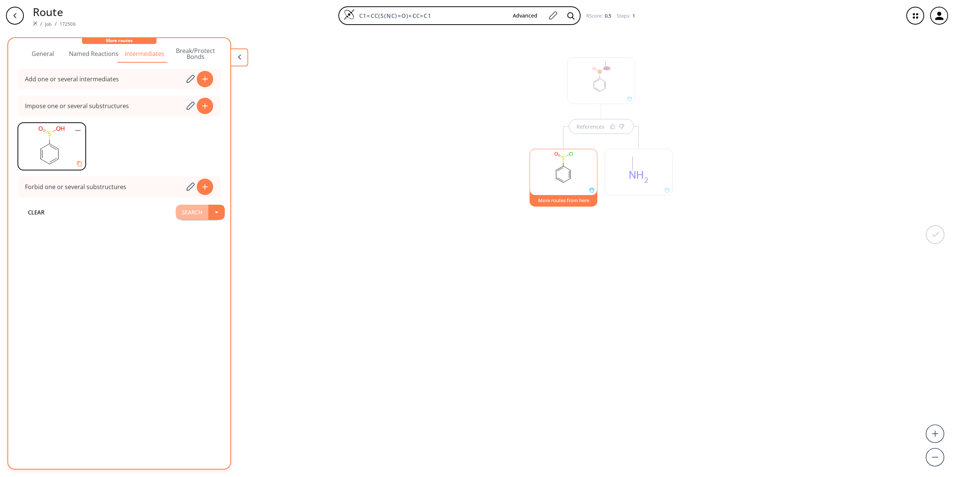
click at [196, 208] on button "Search" at bounding box center [192, 212] width 32 height 15
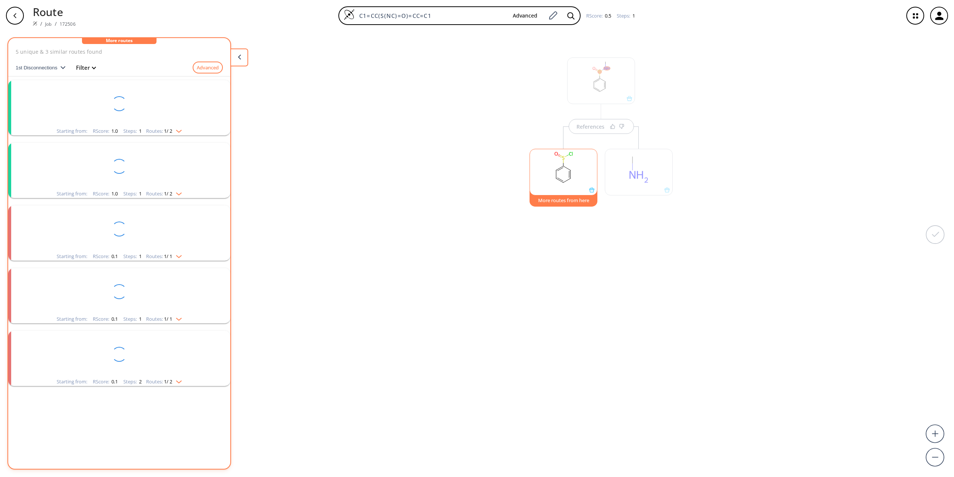
scroll to position [0, 0]
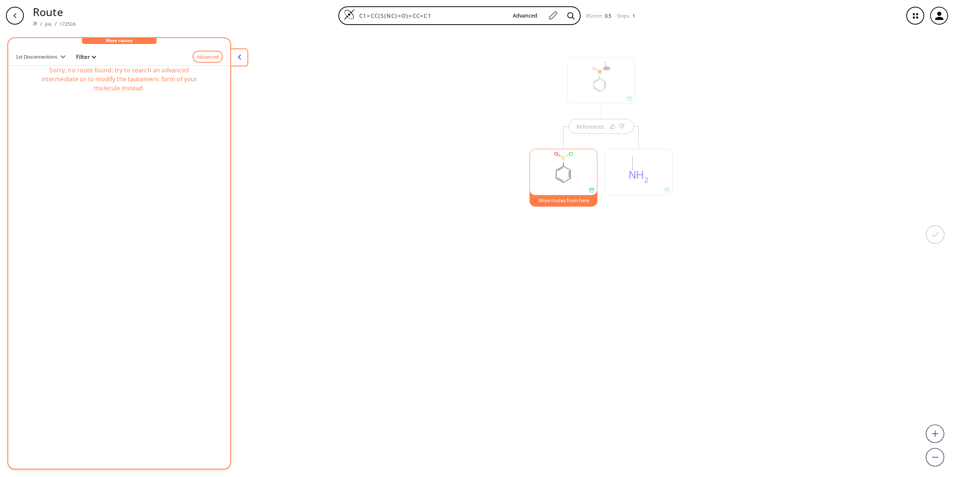
click at [259, 154] on div "References More routes from here" at bounding box center [477, 250] width 954 height 439
